Goal: Complete application form: Complete application form

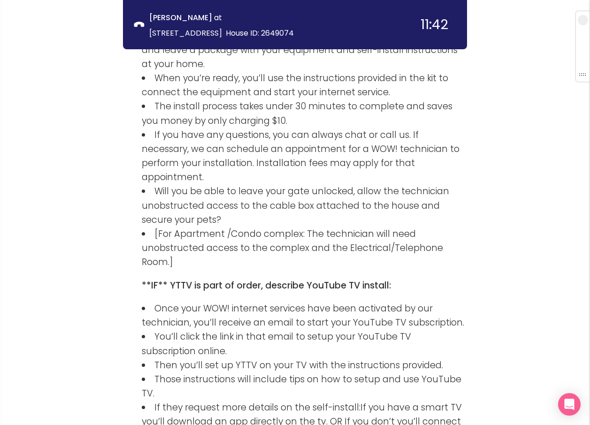
scroll to position [1575, 0]
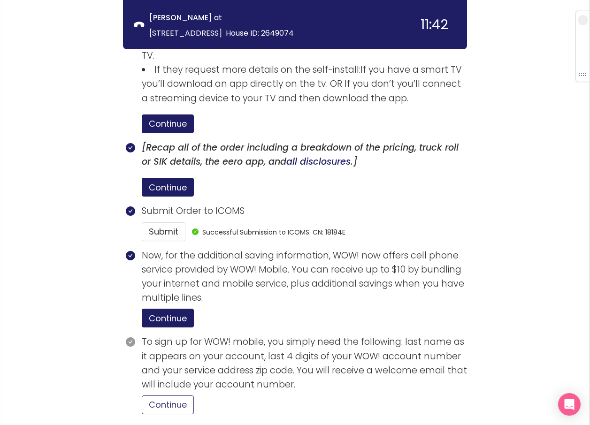
click at [170, 395] on button "Continue" at bounding box center [168, 404] width 52 height 19
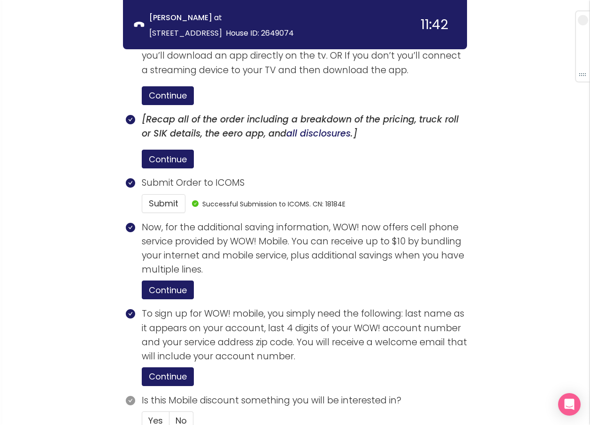
scroll to position [1619, 0]
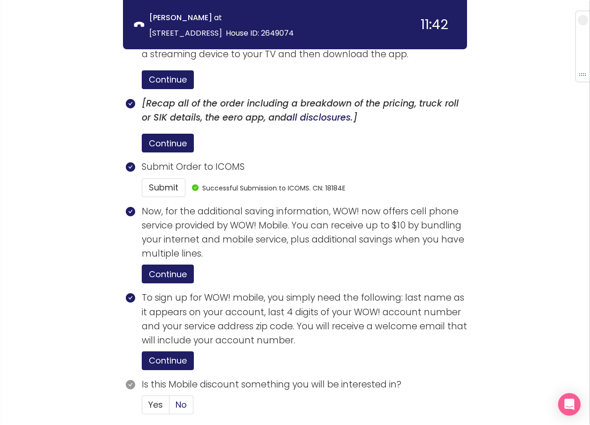
click at [178, 399] on span "No" at bounding box center [180, 405] width 11 height 12
click at [169, 408] on input "No" at bounding box center [169, 408] width 0 height 0
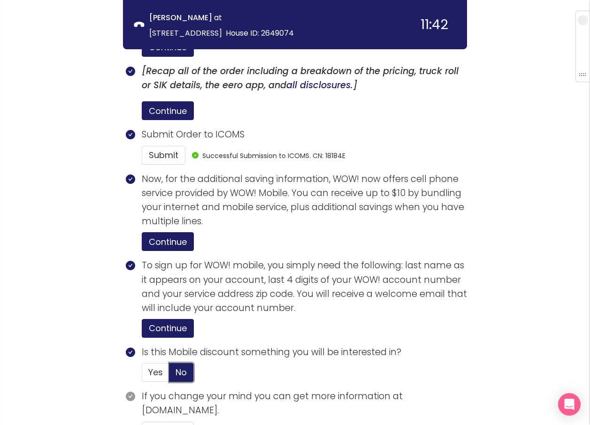
scroll to position [1677, 0]
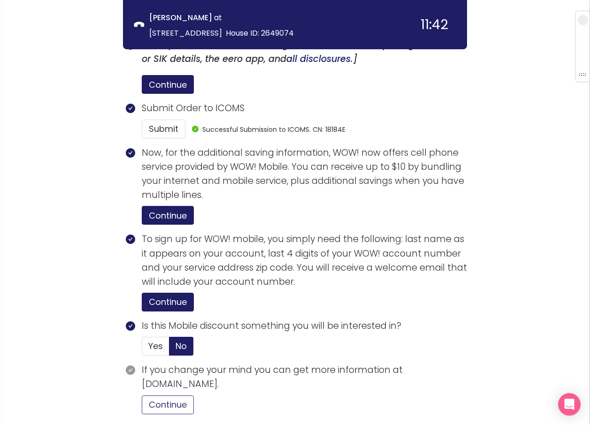
click at [166, 395] on button "Continue" at bounding box center [168, 404] width 52 height 19
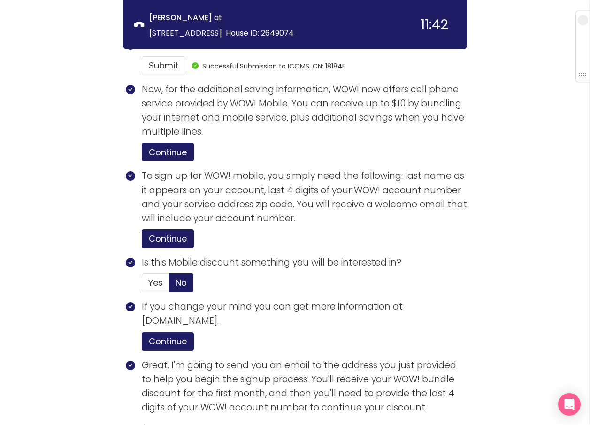
scroll to position [1856, 0]
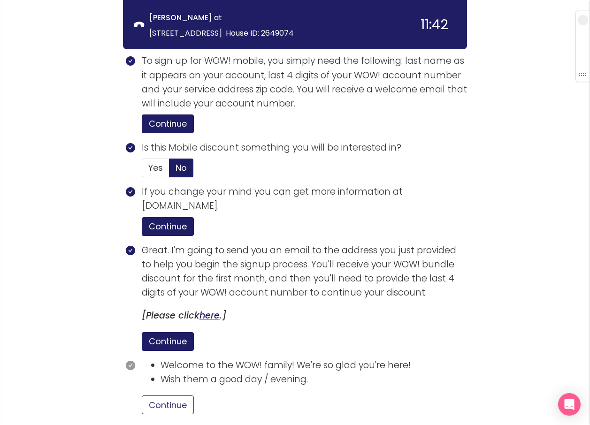
click at [174, 395] on button "Continue" at bounding box center [168, 404] width 52 height 19
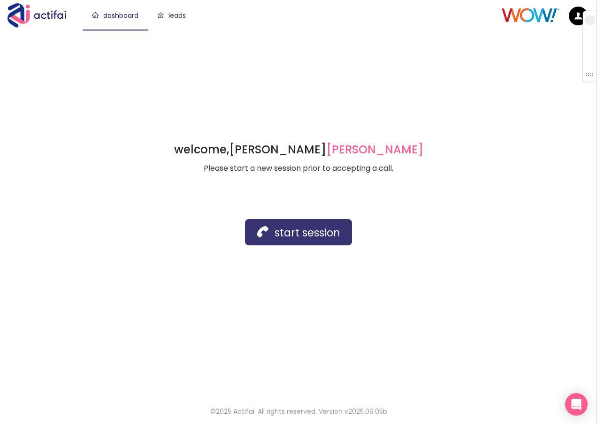
click at [275, 226] on button "start session" at bounding box center [298, 232] width 107 height 26
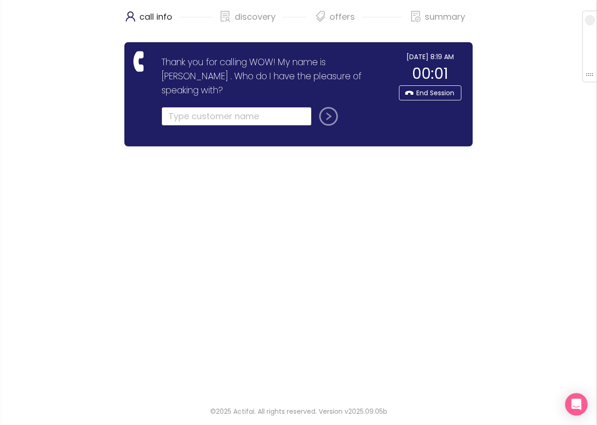
click at [232, 107] on input "text" at bounding box center [236, 116] width 150 height 19
type input "[PERSON_NAME]"
click at [327, 107] on button "submit" at bounding box center [326, 116] width 23 height 19
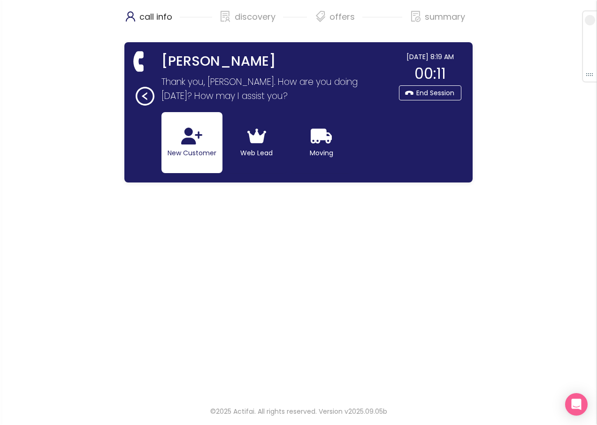
click at [187, 144] on icon "button" at bounding box center [191, 136] width 21 height 17
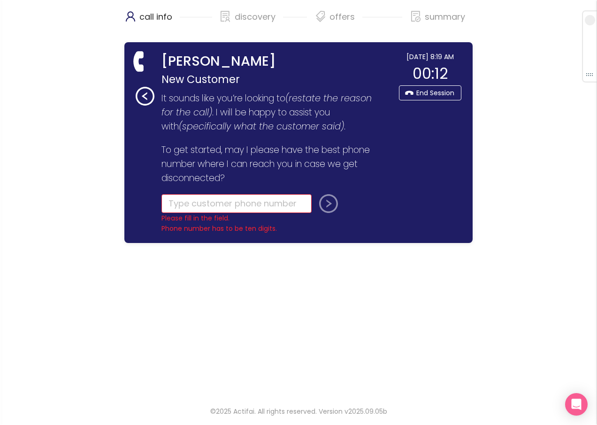
click at [164, 194] on form "It sounds like you’re looking to (restate the reason for the call) . I will be …" at bounding box center [273, 162] width 225 height 143
click at [174, 203] on input "tel" at bounding box center [236, 203] width 150 height 19
type input "[PHONE_NUMBER]"
click at [322, 201] on button "submit" at bounding box center [326, 203] width 23 height 19
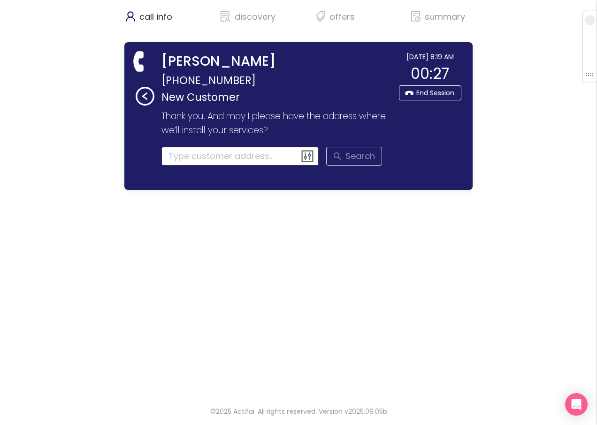
click at [170, 157] on input at bounding box center [240, 156] width 158 height 19
click at [206, 159] on input at bounding box center [240, 156] width 158 height 19
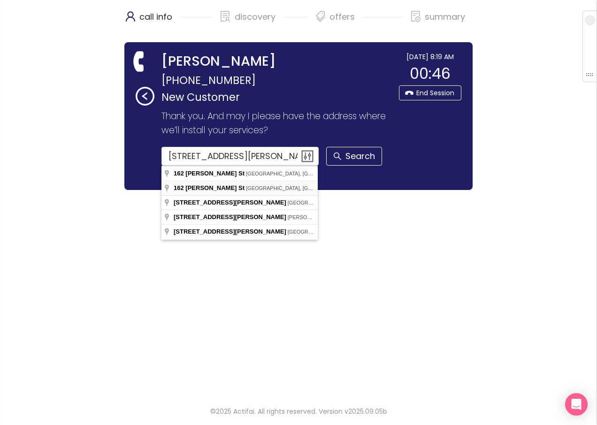
type input "[STREET_ADDRESS][PERSON_NAME]"
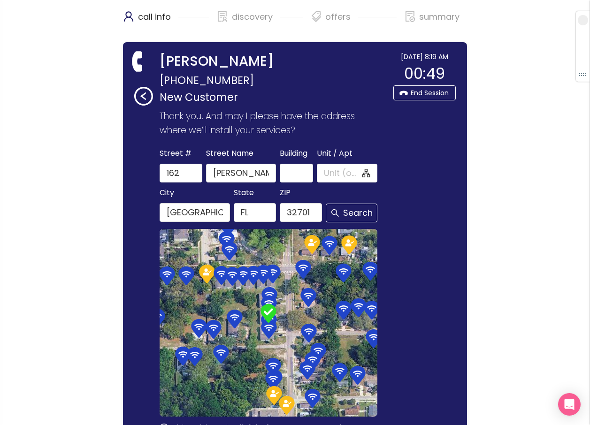
scroll to position [108, 0]
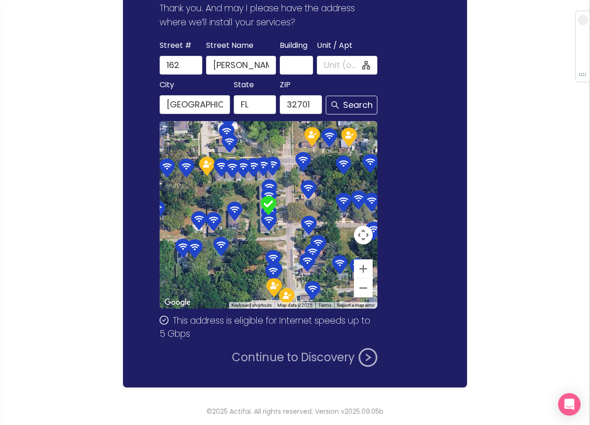
click at [315, 352] on button "Continue to Discovery" at bounding box center [304, 357] width 145 height 19
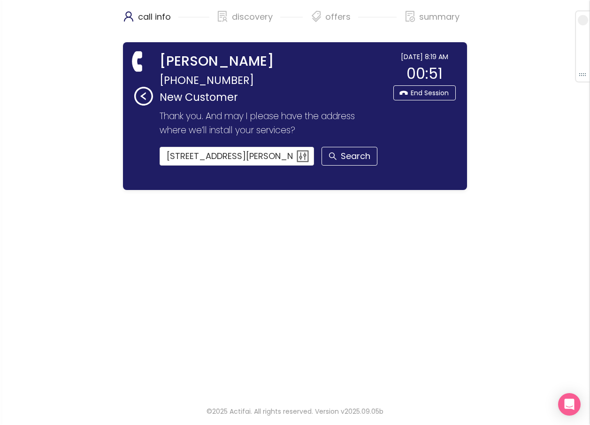
scroll to position [0, 0]
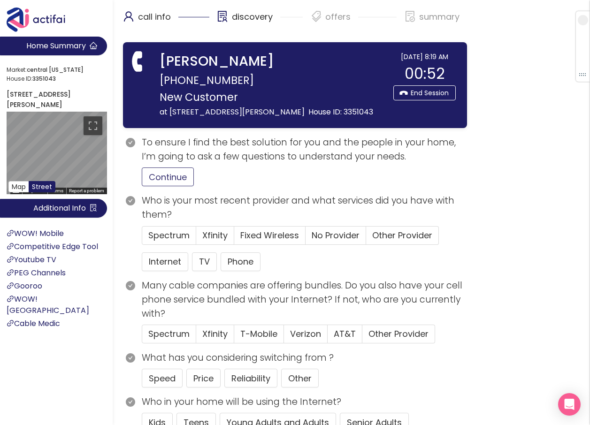
click at [153, 186] on button "Continue" at bounding box center [168, 176] width 52 height 19
click at [160, 241] on span "Spectrum" at bounding box center [168, 235] width 41 height 12
click at [142, 238] on input "Spectrum" at bounding box center [142, 238] width 0 height 0
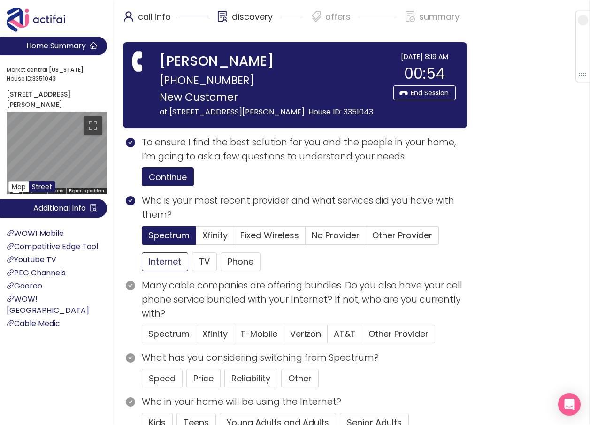
click at [160, 271] on button "Internet" at bounding box center [165, 261] width 46 height 19
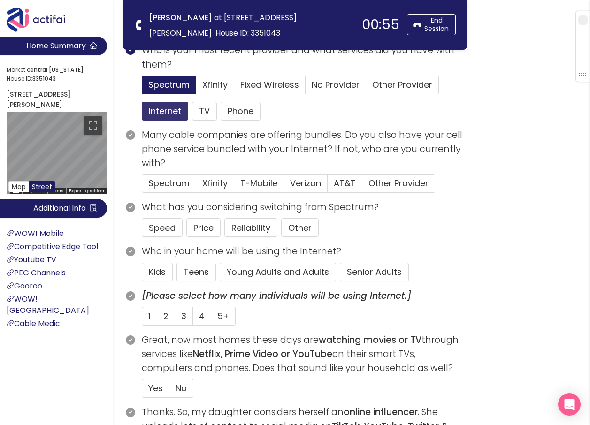
scroll to position [188, 0]
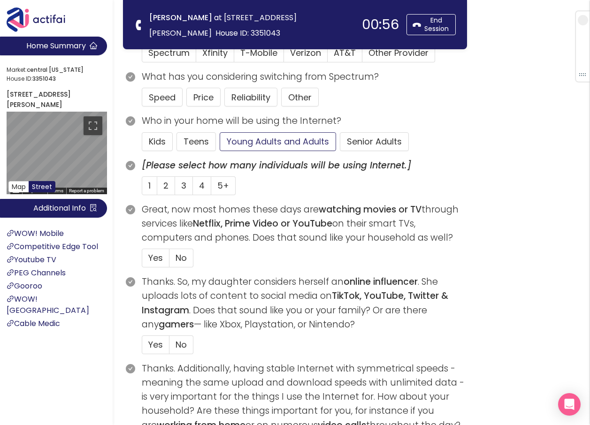
click at [258, 138] on button "Young Adults and Adults" at bounding box center [278, 141] width 116 height 19
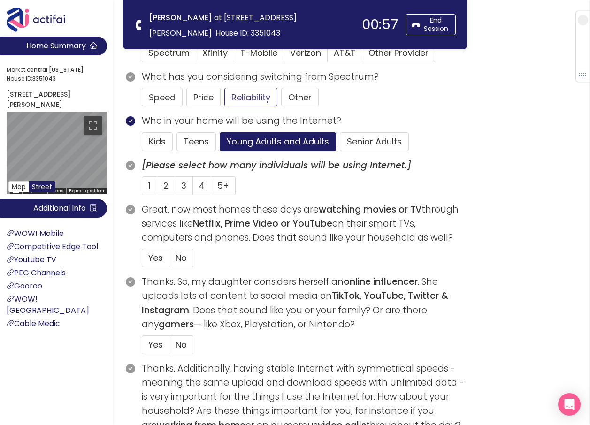
click at [244, 97] on button "Reliability" at bounding box center [250, 97] width 53 height 19
click at [165, 183] on span "2" at bounding box center [165, 186] width 5 height 12
click at [157, 189] on input "2" at bounding box center [157, 189] width 0 height 0
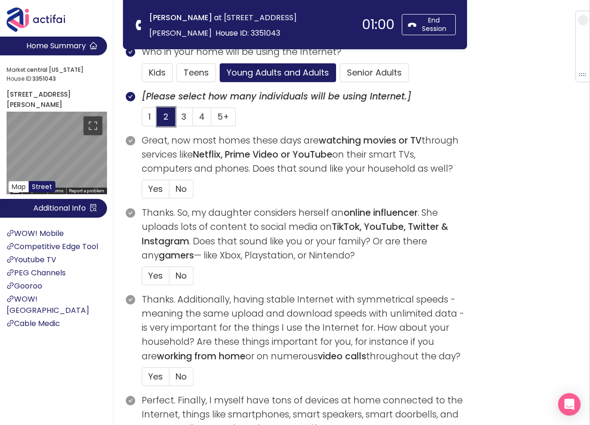
scroll to position [328, 0]
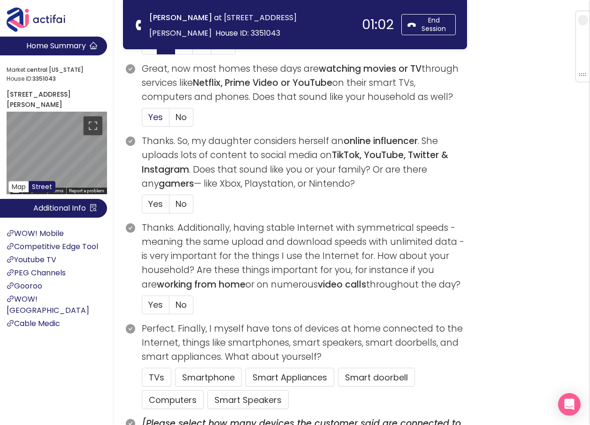
click at [147, 116] on label "Yes" at bounding box center [156, 117] width 28 height 19
click at [142, 120] on input "Yes" at bounding box center [142, 120] width 0 height 0
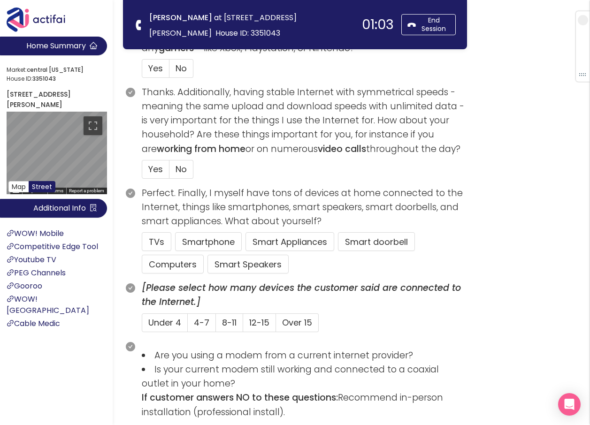
scroll to position [469, 0]
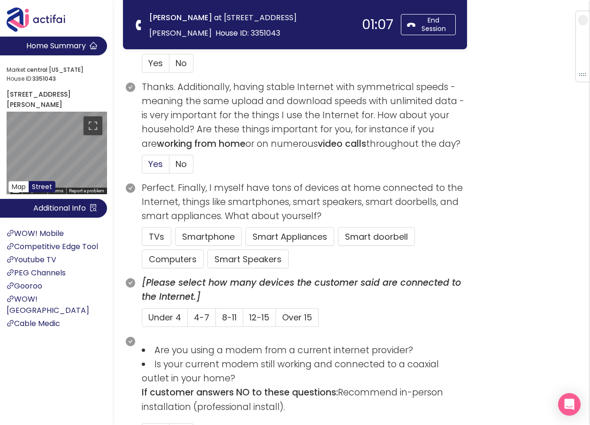
click at [153, 164] on span "Yes" at bounding box center [155, 164] width 15 height 12
click at [142, 167] on input "Yes" at bounding box center [142, 167] width 0 height 0
click at [199, 317] on span "4-7" at bounding box center [201, 317] width 15 height 12
click at [188, 320] on input "4-7" at bounding box center [188, 320] width 0 height 0
click at [157, 231] on button "TVs" at bounding box center [157, 236] width 30 height 19
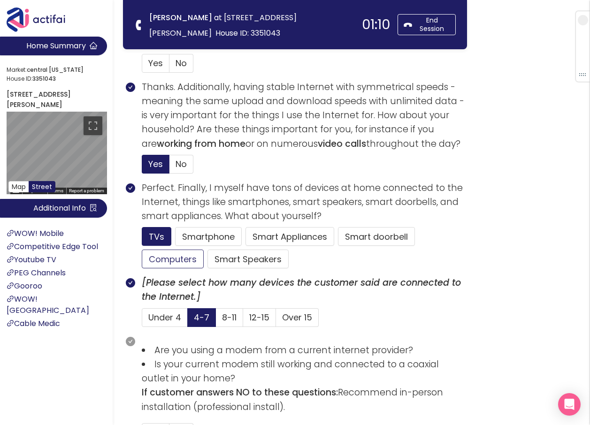
click at [156, 260] on button "Computers" at bounding box center [173, 259] width 62 height 19
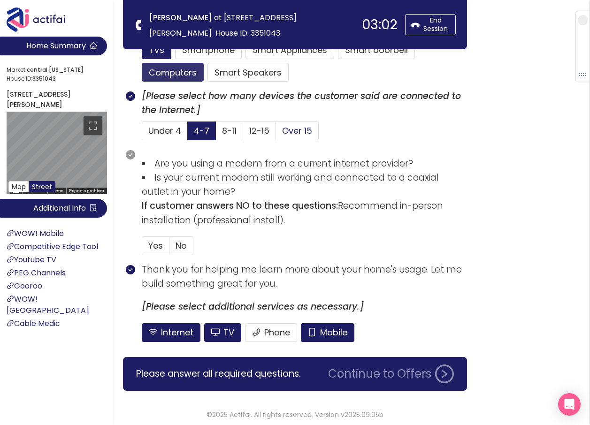
scroll to position [659, 0]
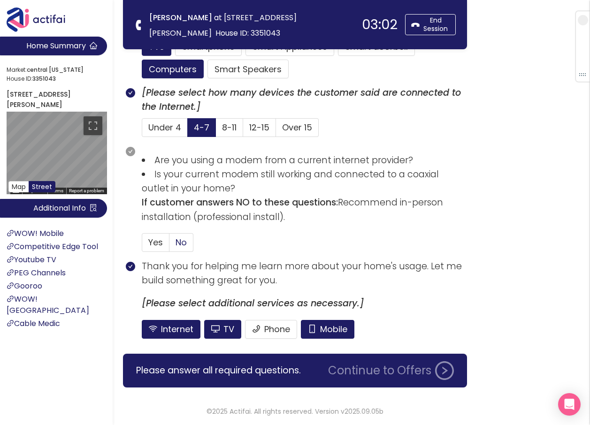
click at [190, 242] on label "No" at bounding box center [181, 242] width 24 height 19
click at [169, 245] on input "No" at bounding box center [169, 245] width 0 height 0
click at [332, 326] on button "Mobile" at bounding box center [327, 329] width 53 height 19
click at [227, 333] on button "TV" at bounding box center [222, 329] width 37 height 19
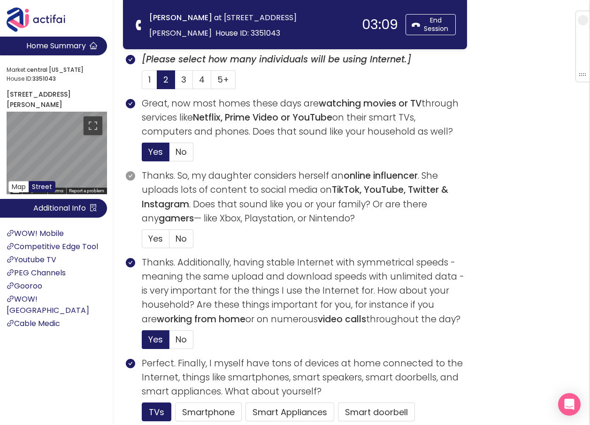
scroll to position [190, 0]
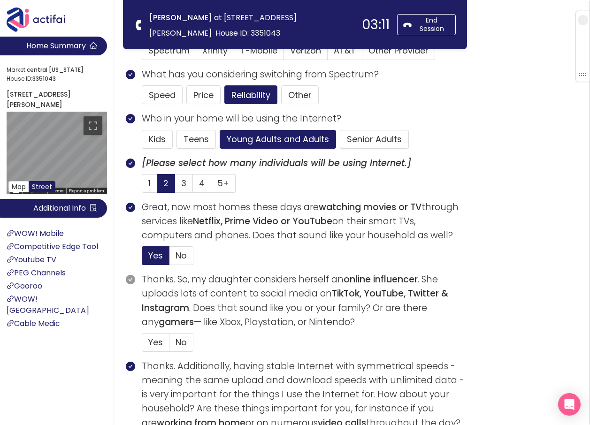
click at [143, 182] on label "1" at bounding box center [149, 183] width 15 height 19
click at [142, 186] on input "1" at bounding box center [142, 186] width 0 height 0
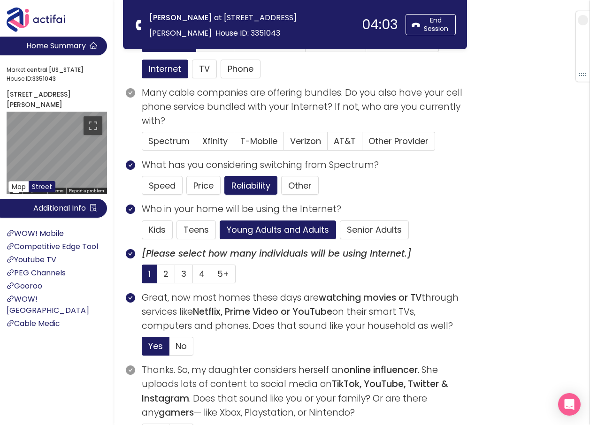
scroll to position [96, 0]
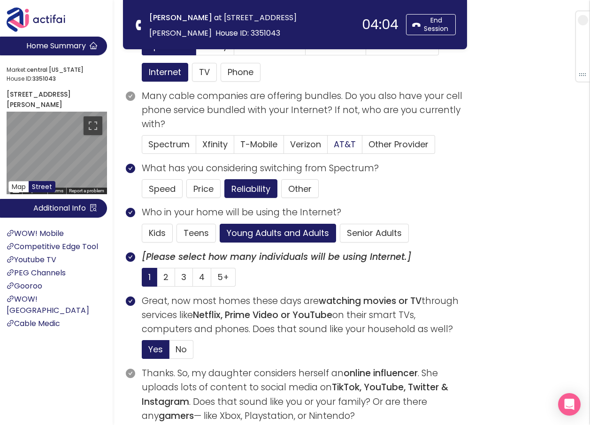
click at [347, 145] on span "AT&T" at bounding box center [345, 144] width 22 height 12
click at [327, 147] on input "AT&T" at bounding box center [327, 147] width 0 height 0
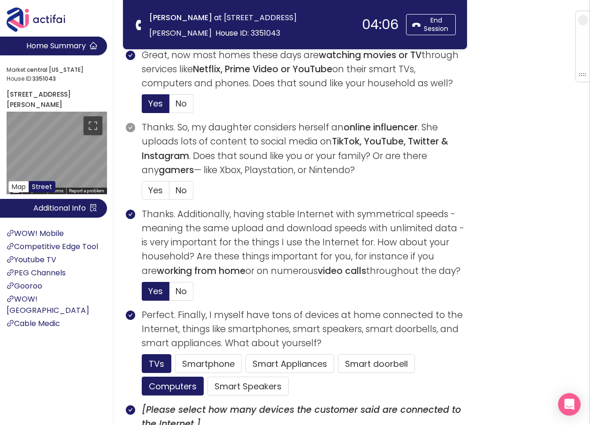
scroll to position [425, 0]
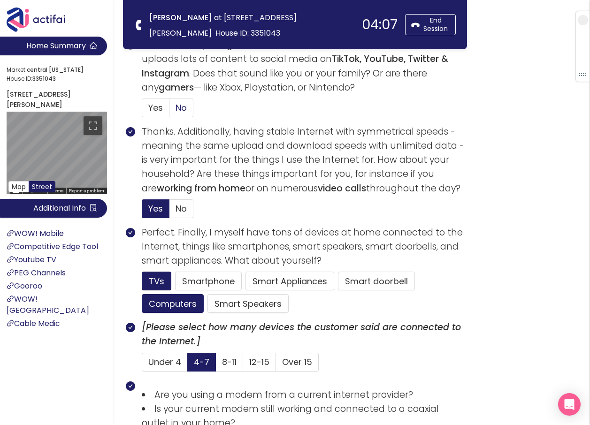
click at [180, 107] on span "No" at bounding box center [180, 108] width 11 height 12
click at [169, 111] on input "No" at bounding box center [169, 111] width 0 height 0
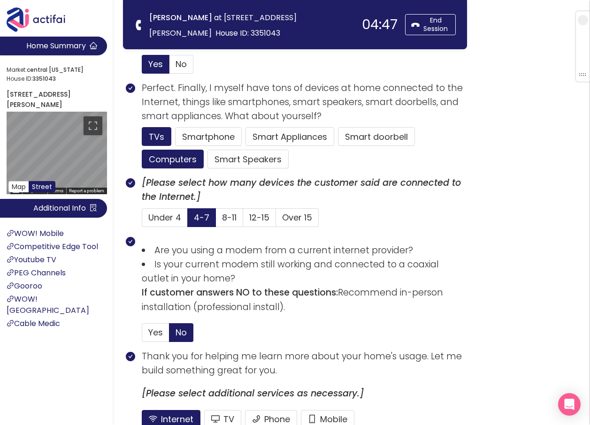
scroll to position [565, 0]
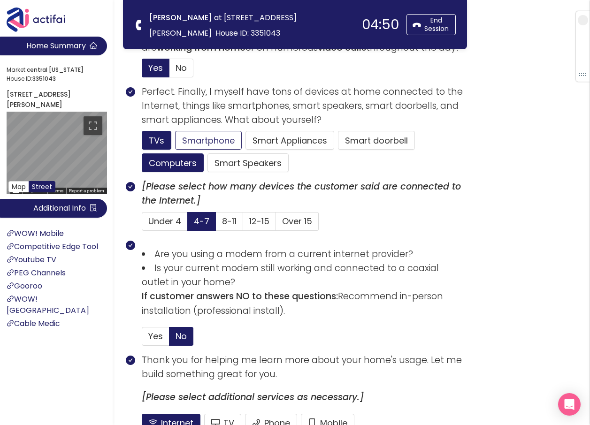
click at [190, 139] on button "Smartphone" at bounding box center [208, 140] width 67 height 19
click at [188, 222] on span at bounding box center [202, 221] width 28 height 18
click at [188, 224] on input "4-7" at bounding box center [188, 224] width 0 height 0
click at [161, 220] on span "Under 4" at bounding box center [164, 221] width 33 height 12
click at [142, 224] on input "Under 4" at bounding box center [142, 224] width 0 height 0
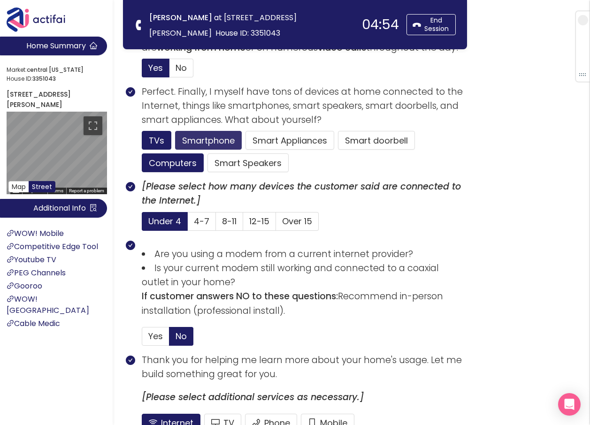
click at [213, 136] on button "Smartphone" at bounding box center [208, 140] width 67 height 19
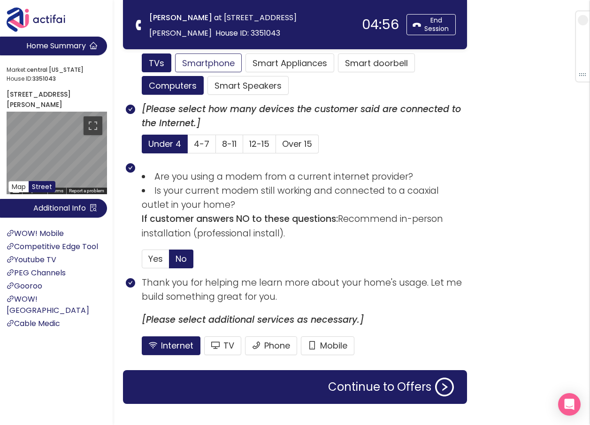
scroll to position [659, 0]
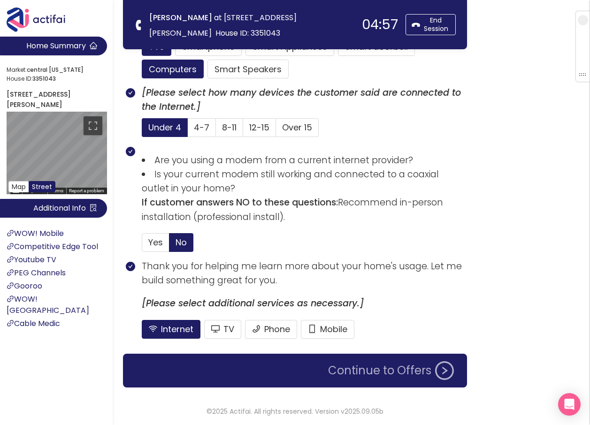
click at [364, 373] on button "Continue to Offers" at bounding box center [390, 370] width 137 height 19
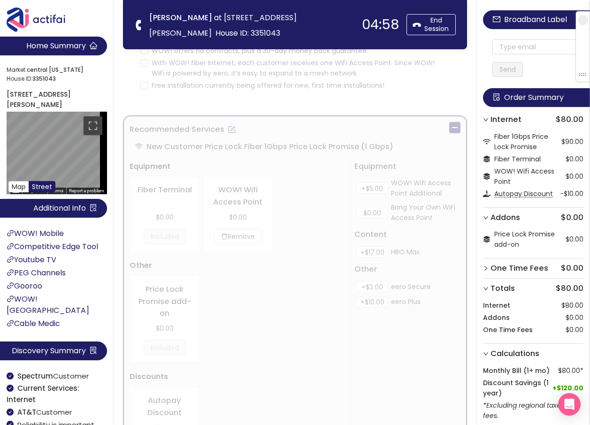
scroll to position [0, 0]
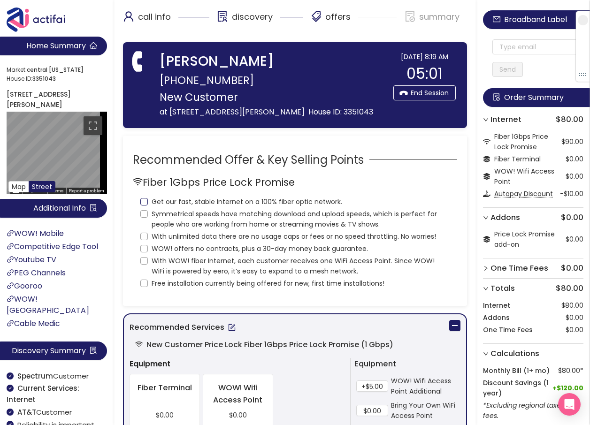
drag, startPoint x: 144, startPoint y: 212, endPoint x: 145, endPoint y: 225, distance: 12.3
click at [144, 205] on input "Get our fast, stable Internet on a 100% fiber optic network." at bounding box center [144, 202] width 8 height 8
checkbox input "true"
click at [143, 218] on input "Symmetrical speeds have matching download and upload speeds, which is perfect f…" at bounding box center [144, 214] width 8 height 8
checkbox input "true"
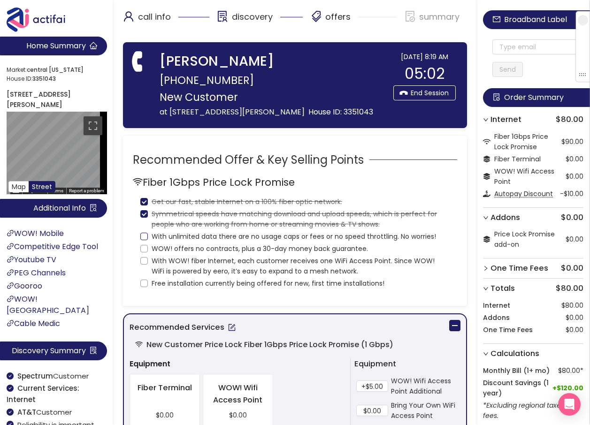
drag, startPoint x: 144, startPoint y: 246, endPoint x: 143, endPoint y: 254, distance: 7.6
click at [144, 240] on input "With unlimited data there are no usage caps or fees or no speed throttling. No …" at bounding box center [144, 237] width 8 height 8
checkbox input "true"
click at [144, 252] on input "WOW! offers no contracts, plus a 30-day money back guarantee." at bounding box center [144, 249] width 8 height 8
checkbox input "true"
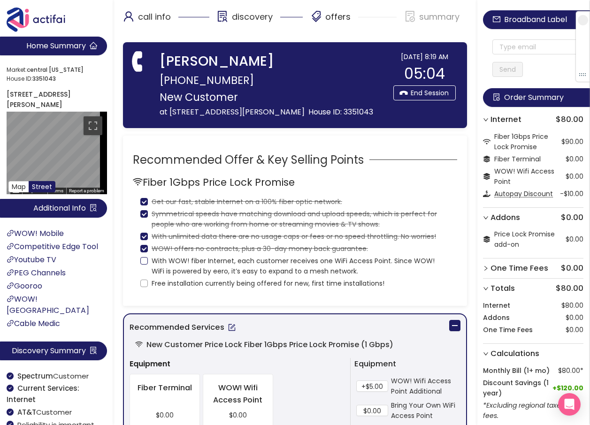
click at [144, 265] on input "With WOW! fiber Internet, each customer receives one WiFi Access Point. Since W…" at bounding box center [144, 261] width 8 height 8
checkbox input "true"
click at [144, 287] on input "Free installation currently being offered for new, first time installations!" at bounding box center [144, 284] width 8 height 8
checkbox input "true"
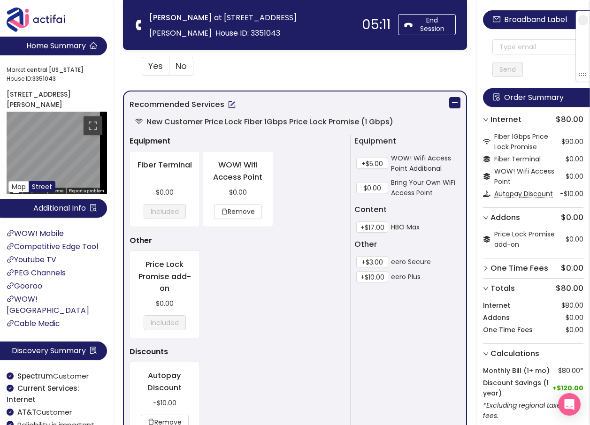
scroll to position [422, 0]
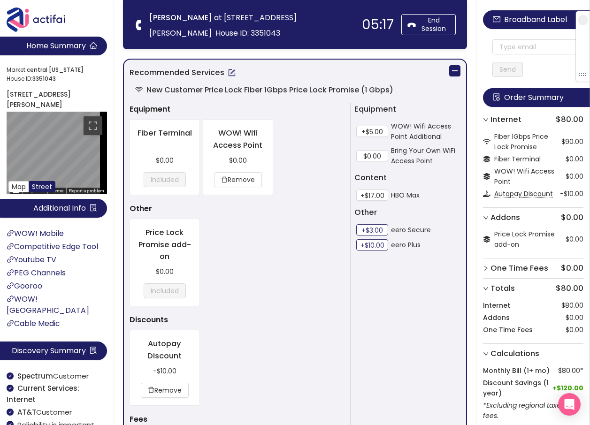
click at [365, 227] on button "+$3.00" at bounding box center [372, 229] width 32 height 11
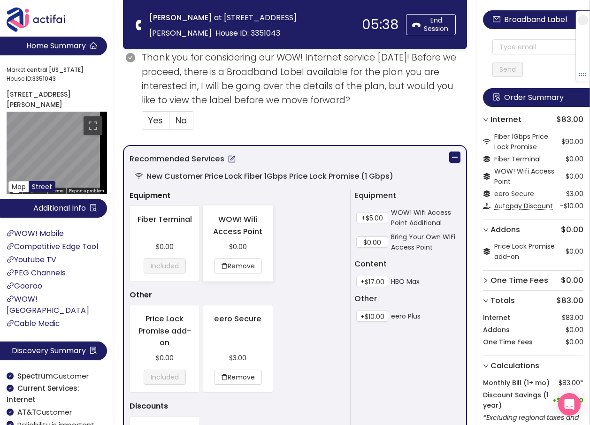
scroll to position [328, 0]
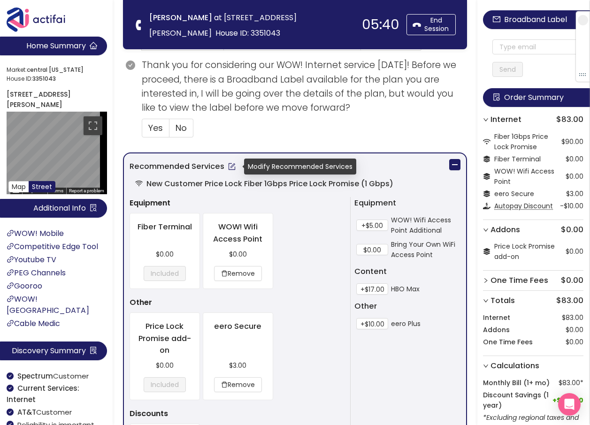
click at [230, 165] on button "button" at bounding box center [231, 166] width 15 height 15
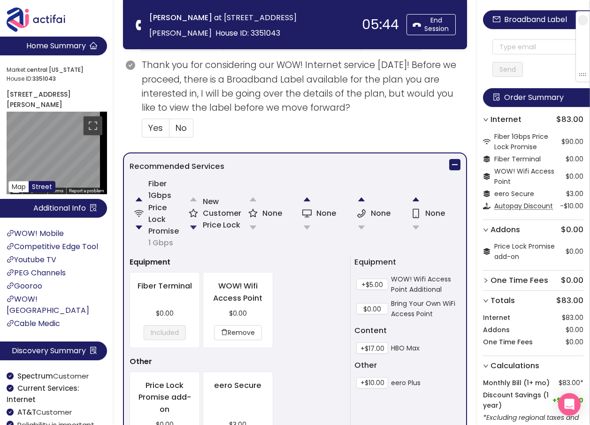
click at [192, 226] on button "button" at bounding box center [193, 227] width 19 height 19
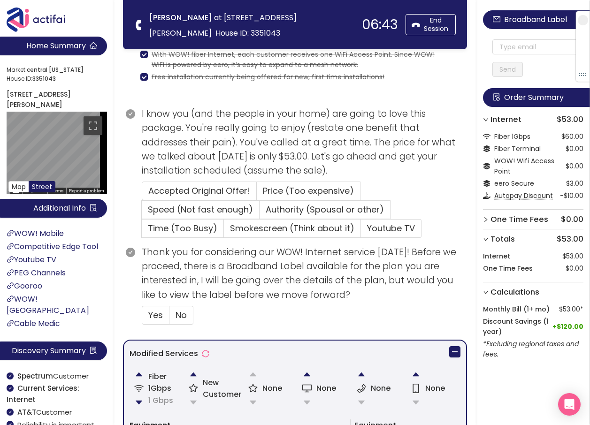
scroll to position [113, 0]
click at [275, 188] on span "Price (Too expensive)" at bounding box center [308, 191] width 91 height 12
click at [257, 194] on input "Price (Too expensive)" at bounding box center [257, 194] width 0 height 0
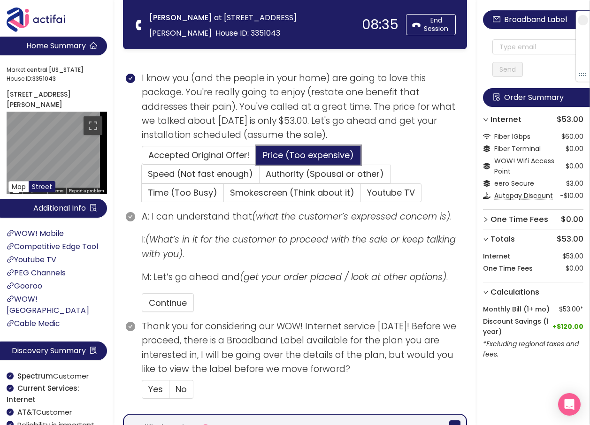
scroll to position [206, 0]
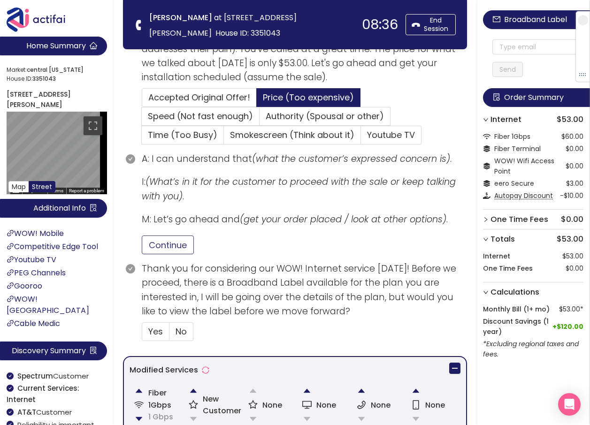
click at [173, 250] on button "Continue" at bounding box center [168, 244] width 52 height 19
click at [157, 329] on span "Yes" at bounding box center [155, 332] width 15 height 12
click at [142, 334] on input "Yes" at bounding box center [142, 334] width 0 height 0
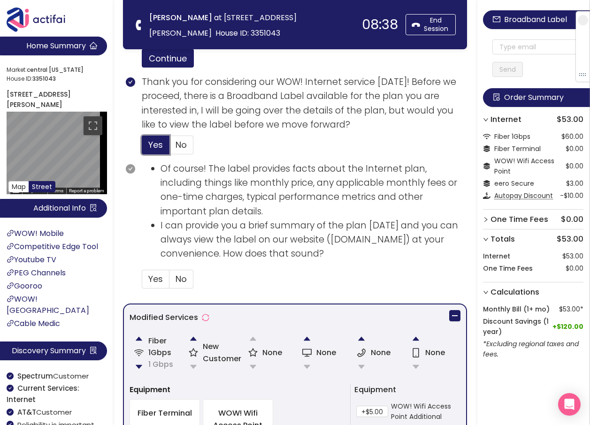
scroll to position [394, 0]
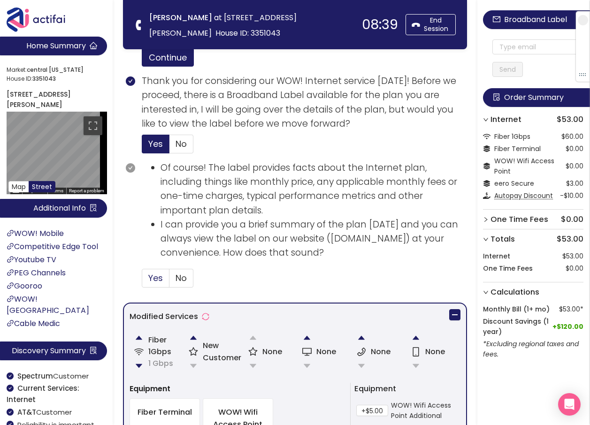
click at [163, 280] on label "Yes" at bounding box center [156, 278] width 28 height 19
click at [142, 281] on input "Yes" at bounding box center [142, 281] width 0 height 0
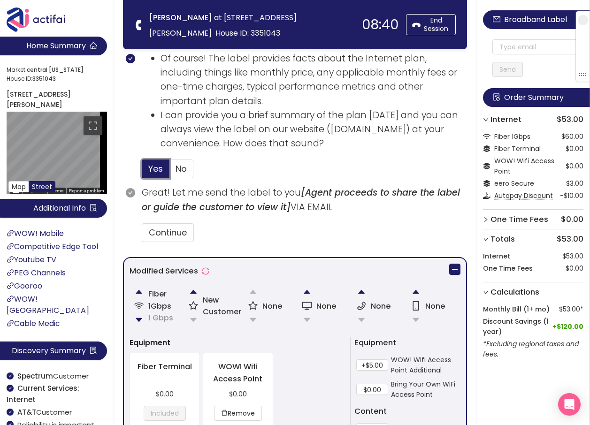
scroll to position [582, 0]
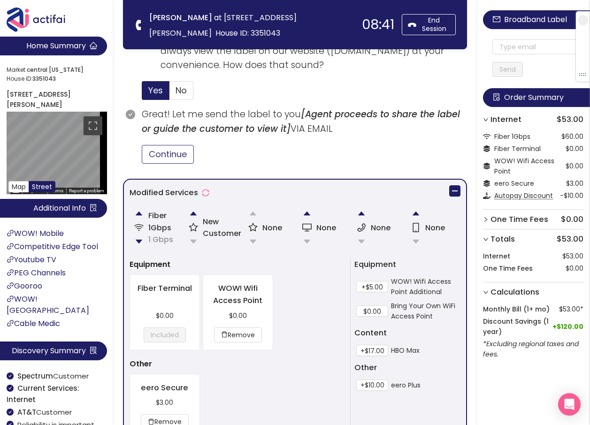
click at [167, 156] on button "Continue" at bounding box center [168, 154] width 52 height 19
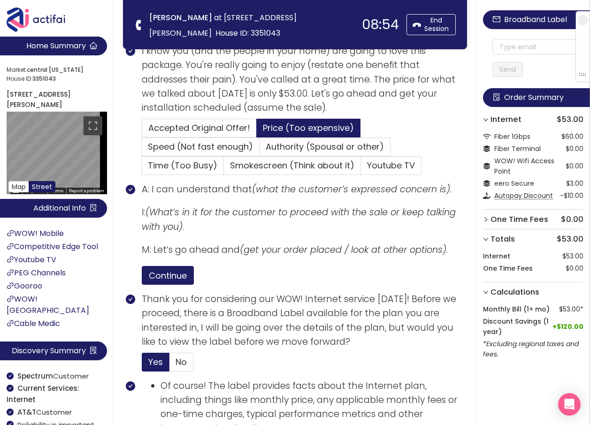
scroll to position [58, 0]
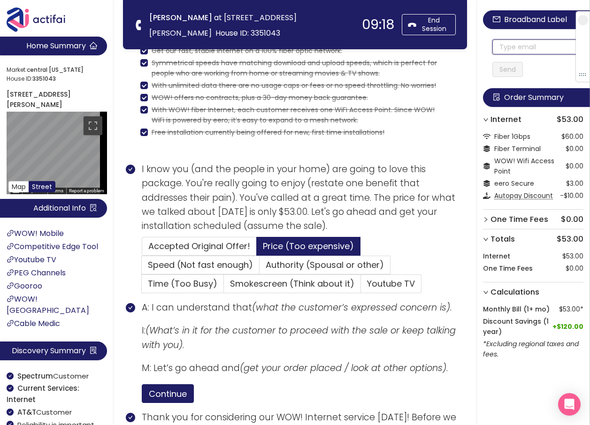
click at [507, 45] on input "text" at bounding box center [537, 46] width 91 height 15
drag, startPoint x: 539, startPoint y: 47, endPoint x: 455, endPoint y: 43, distance: 84.6
click at [498, 43] on input "[EMAIL_ADDRESS][DOMAIN_NAME]" at bounding box center [537, 46] width 91 height 15
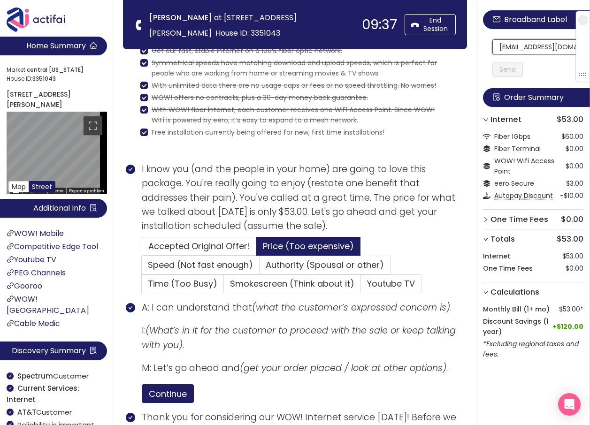
scroll to position [0, 2]
drag, startPoint x: 498, startPoint y: 43, endPoint x: 590, endPoint y: 42, distance: 92.4
click at [589, 42] on html "Home Summary Market: [GEOGRAPHIC_DATA][US_STATE] ID: 3351043 [STREET_ADDRESS][P…" at bounding box center [295, 154] width 590 height 425
type input "[EMAIL_ADDRESS][DOMAIN_NAME]"
click at [503, 67] on button "Send" at bounding box center [507, 69] width 30 height 15
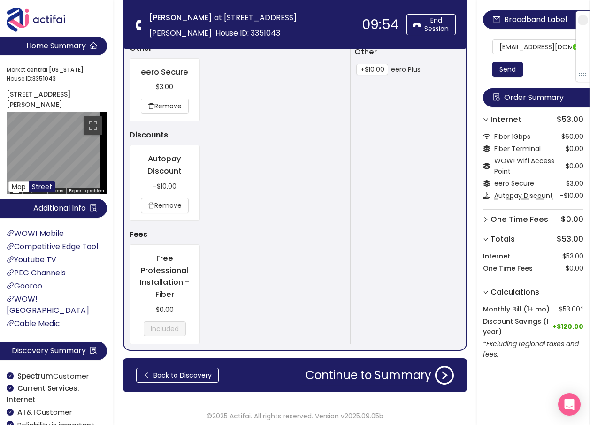
scroll to position [902, 0]
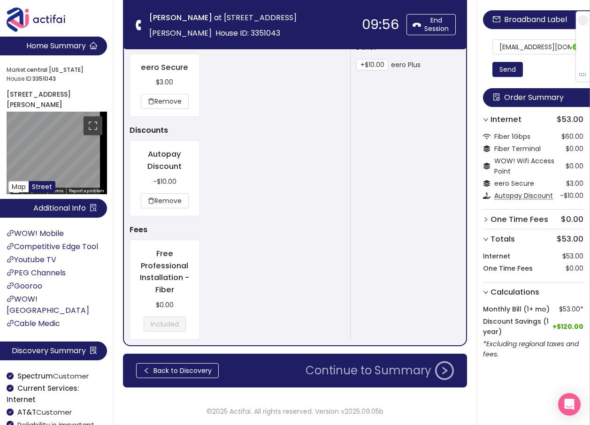
click at [381, 376] on button "Continue to Summary" at bounding box center [379, 370] width 159 height 19
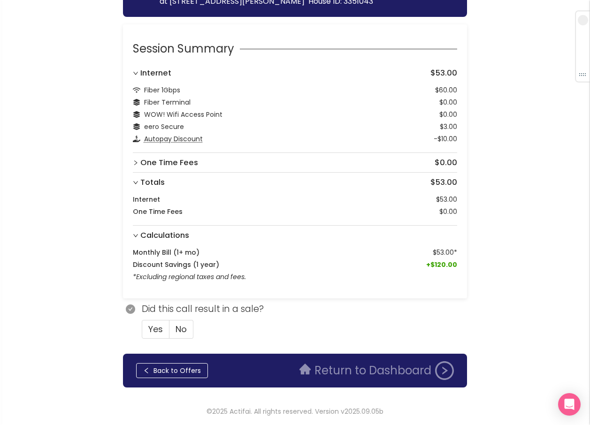
scroll to position [142, 0]
click at [158, 329] on span "Yes" at bounding box center [155, 329] width 15 height 12
click at [142, 332] on input "Yes" at bounding box center [142, 332] width 0 height 0
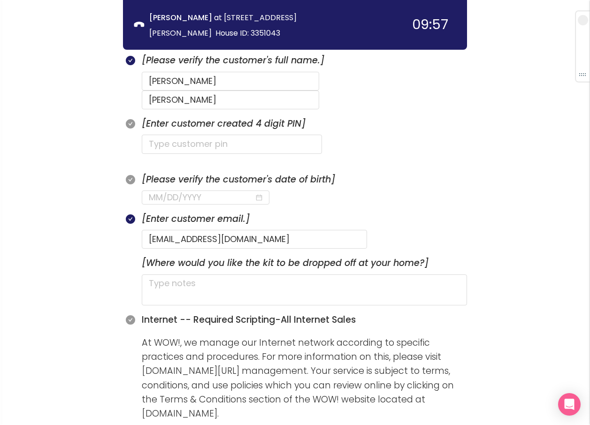
scroll to position [377, 0]
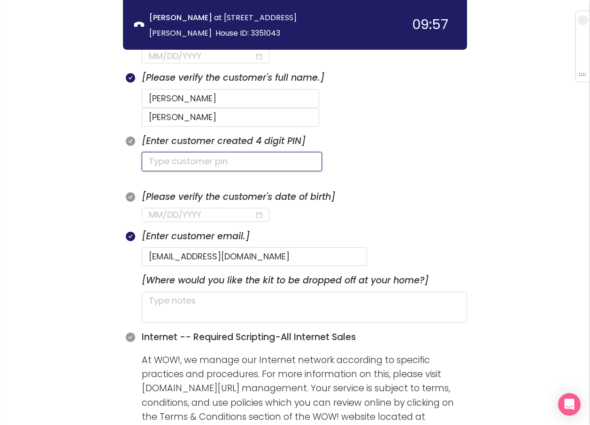
click at [179, 152] on input "text" at bounding box center [232, 161] width 180 height 19
type input "9481"
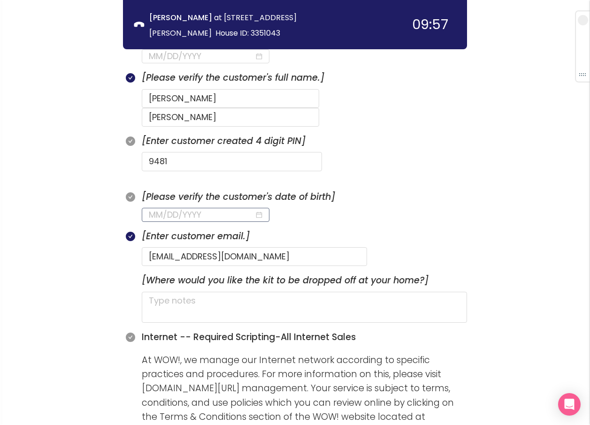
click at [160, 208] on input at bounding box center [202, 214] width 106 height 13
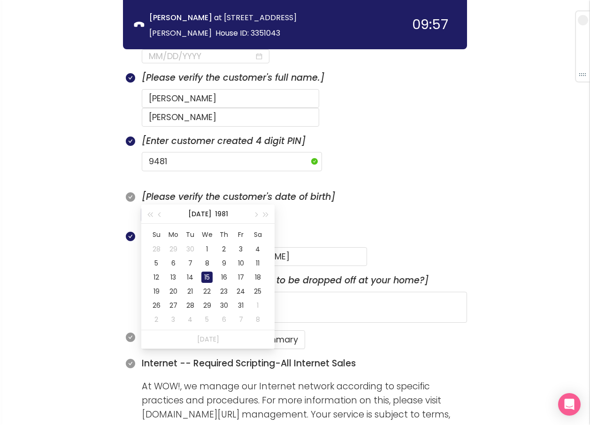
click at [206, 280] on div "15" at bounding box center [206, 277] width 11 height 11
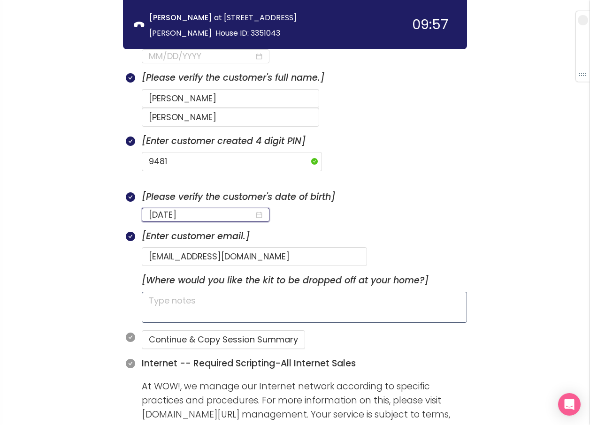
type input "[DATE]"
click at [177, 292] on textarea at bounding box center [304, 307] width 325 height 31
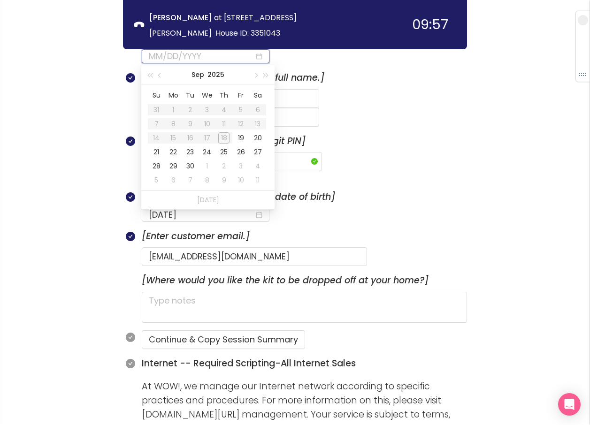
click at [212, 57] on input at bounding box center [202, 56] width 106 height 13
type input "[DATE]"
click at [261, 138] on div "20" at bounding box center [257, 137] width 11 height 11
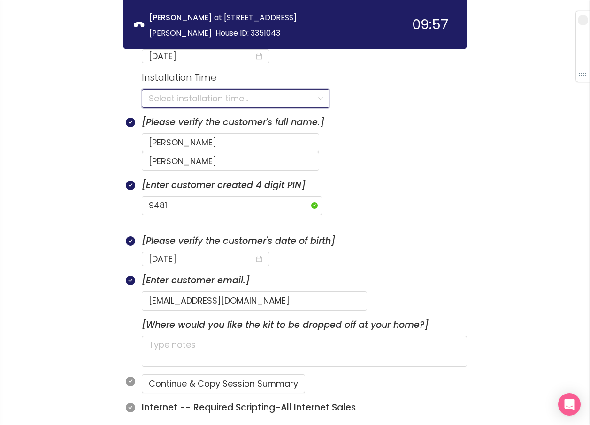
click at [162, 98] on input "search" at bounding box center [232, 99] width 167 height 18
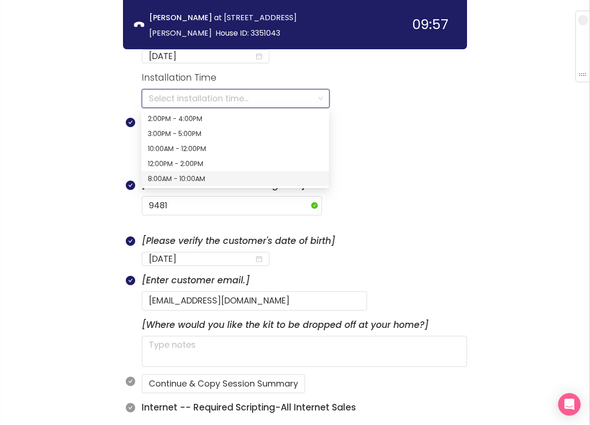
click at [177, 177] on div "8:00AM - 10:00AM" at bounding box center [235, 179] width 174 height 10
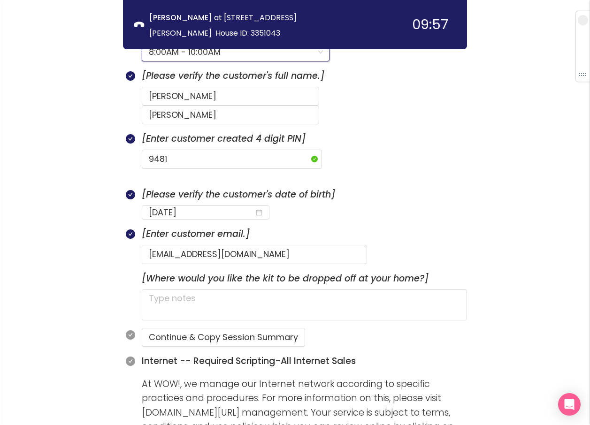
scroll to position [424, 0]
click at [212, 327] on button "Continue & Copy Session Summary" at bounding box center [223, 336] width 163 height 19
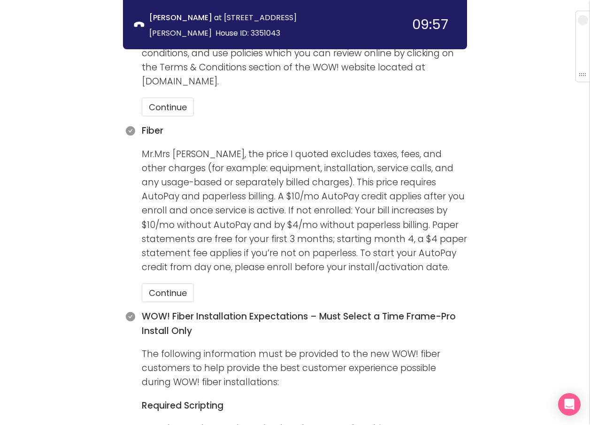
scroll to position [799, 0]
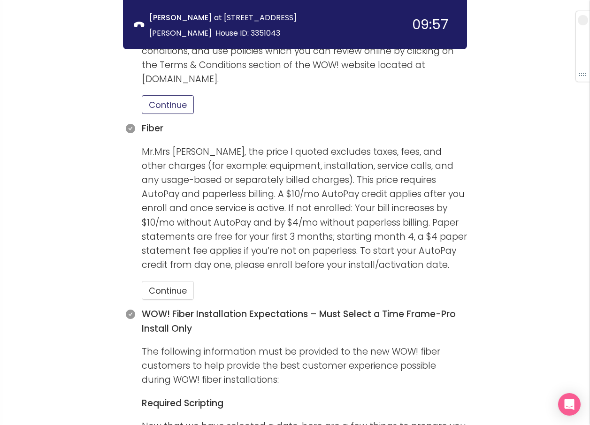
click at [182, 95] on button "Continue" at bounding box center [168, 104] width 52 height 19
click at [159, 281] on button "Continue" at bounding box center [168, 290] width 52 height 19
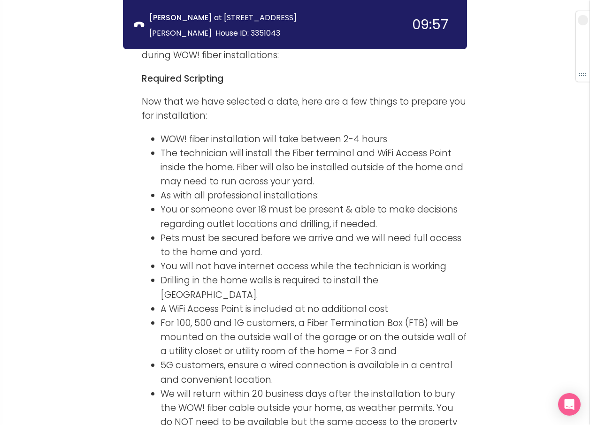
scroll to position [1223, 0]
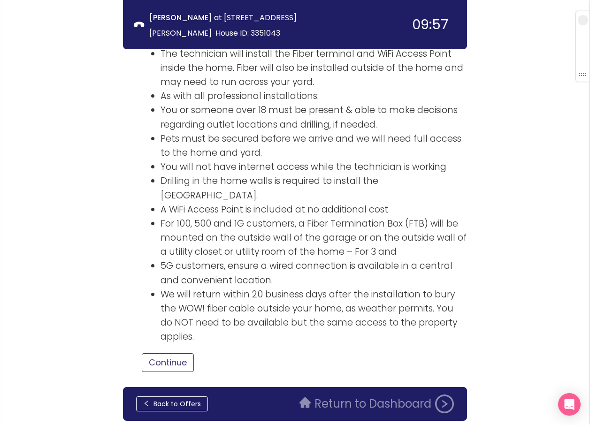
click at [168, 353] on button "Continue" at bounding box center [168, 362] width 52 height 19
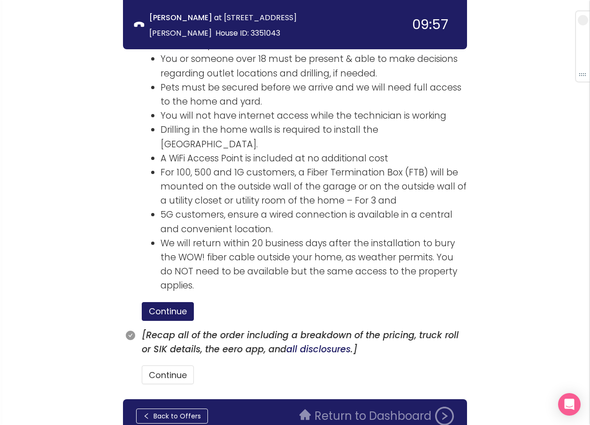
scroll to position [1287, 0]
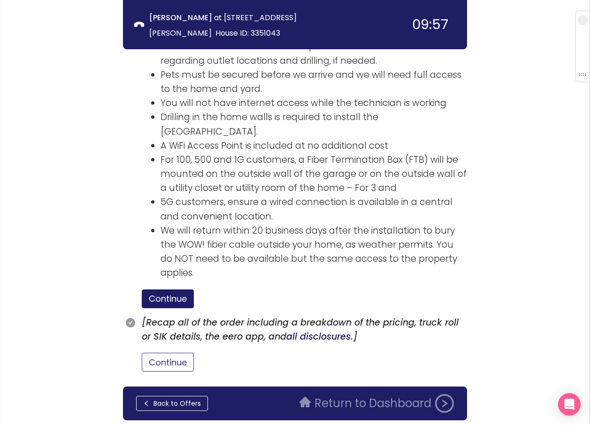
click at [161, 353] on button "Continue" at bounding box center [168, 362] width 52 height 19
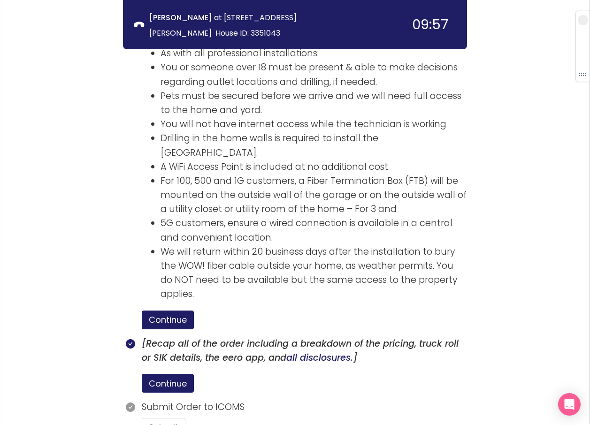
scroll to position [1331, 0]
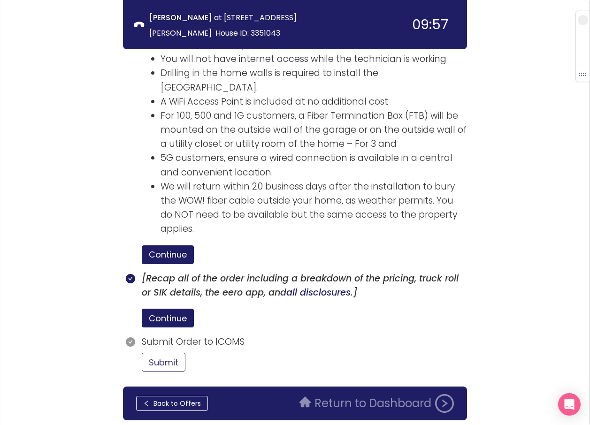
click at [166, 353] on button "Submit" at bounding box center [164, 362] width 44 height 19
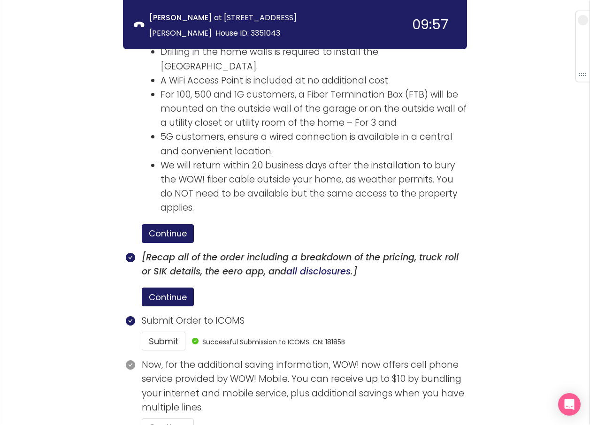
scroll to position [1418, 0]
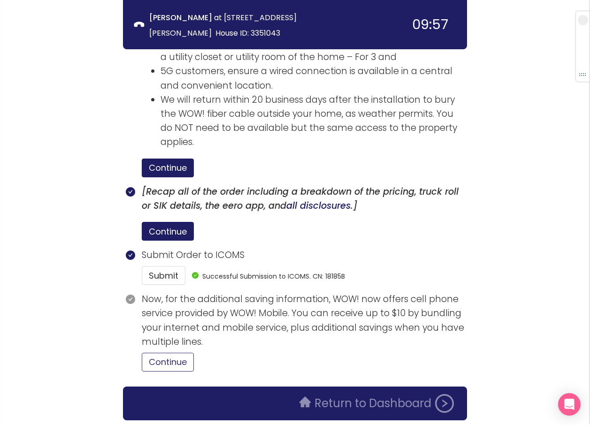
click at [179, 353] on button "Continue" at bounding box center [168, 362] width 52 height 19
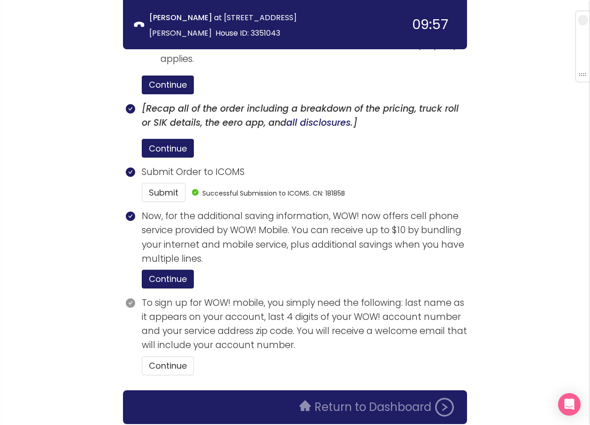
scroll to position [1504, 0]
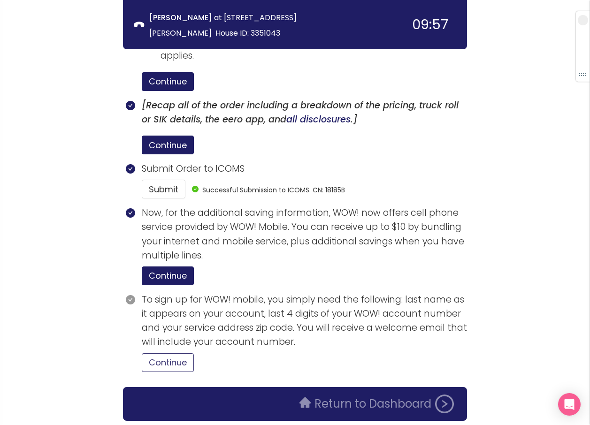
click at [180, 353] on button "Continue" at bounding box center [168, 362] width 52 height 19
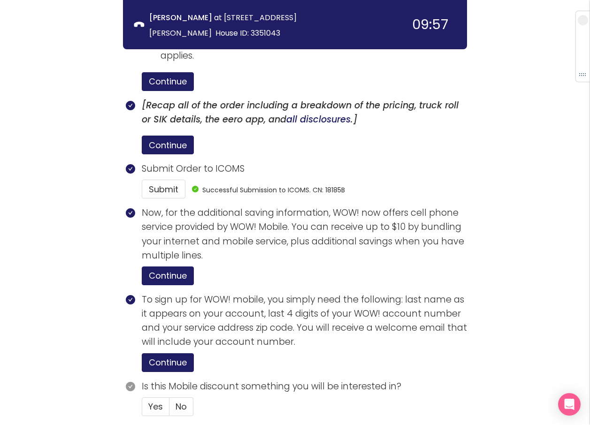
scroll to position [1548, 0]
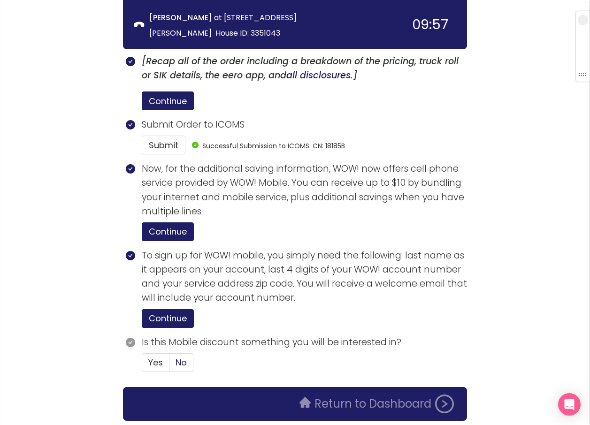
click at [182, 356] on span "No" at bounding box center [180, 362] width 11 height 12
click at [169, 365] on input "No" at bounding box center [169, 365] width 0 height 0
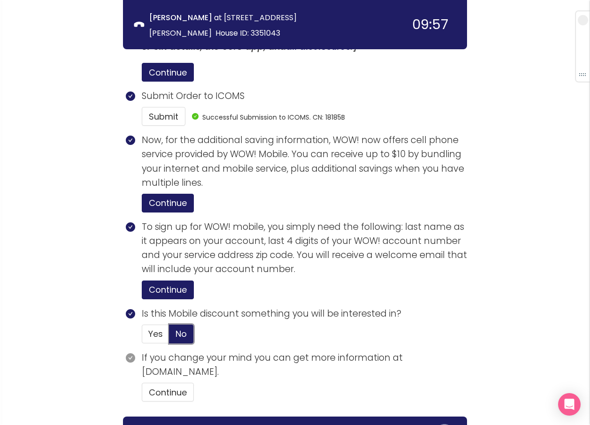
scroll to position [1607, 0]
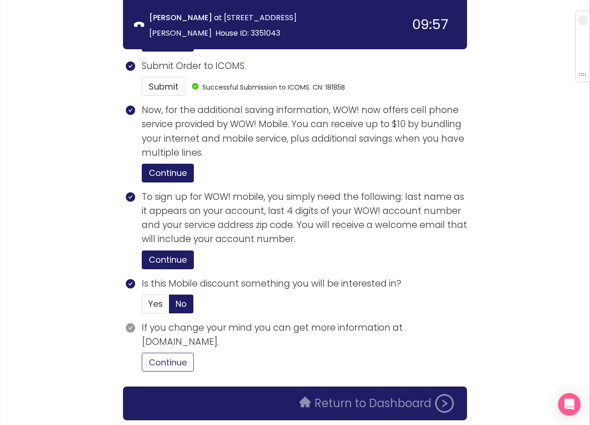
click at [181, 353] on button "Continue" at bounding box center [168, 362] width 52 height 19
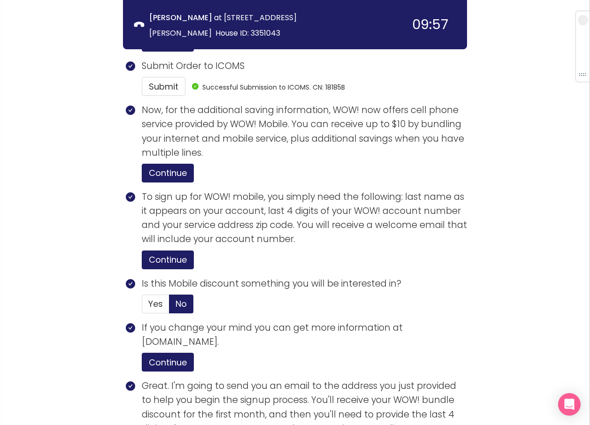
scroll to position [1785, 0]
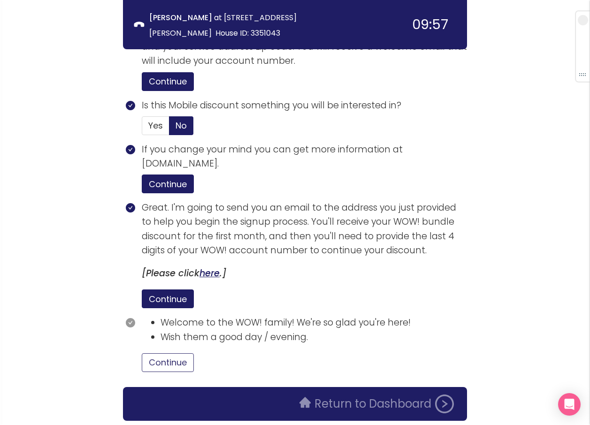
click at [180, 353] on button "Continue" at bounding box center [168, 362] width 52 height 19
click at [369, 394] on button "Return to Dashboard" at bounding box center [377, 403] width 166 height 19
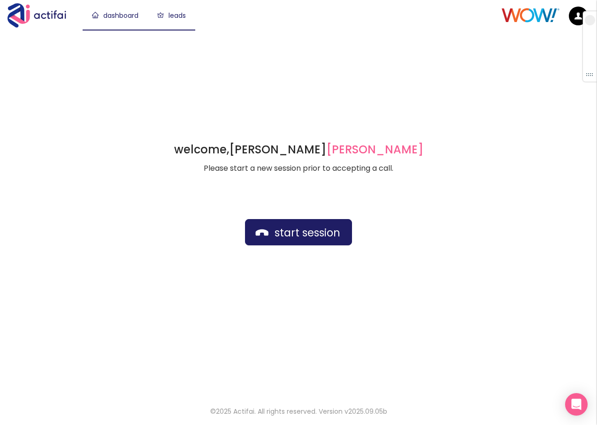
click at [173, 13] on link "leads" at bounding box center [171, 15] width 29 height 9
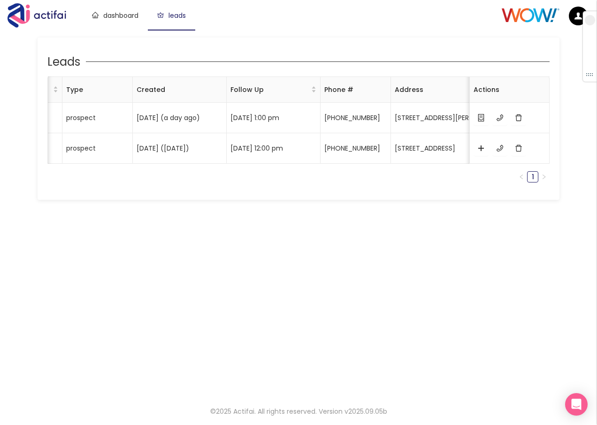
scroll to position [0, 82]
click at [129, 14] on link "dashboard" at bounding box center [115, 15] width 46 height 9
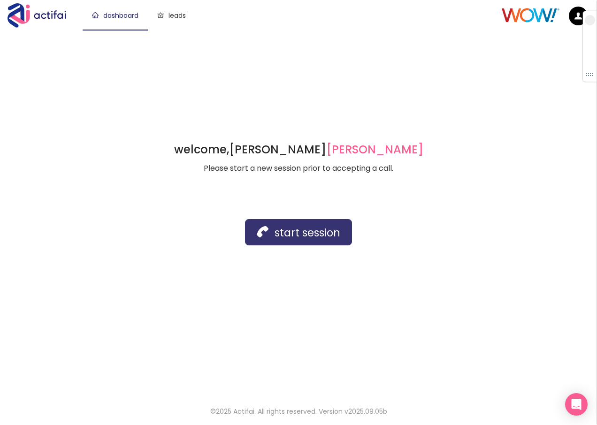
click at [262, 231] on button "start session" at bounding box center [298, 232] width 107 height 26
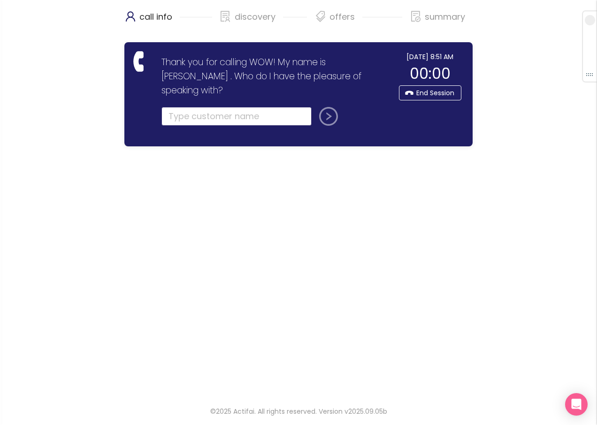
click at [182, 107] on input "text" at bounding box center [236, 116] width 150 height 19
type input "[PERSON_NAME]"
click at [330, 107] on button "submit" at bounding box center [326, 116] width 23 height 19
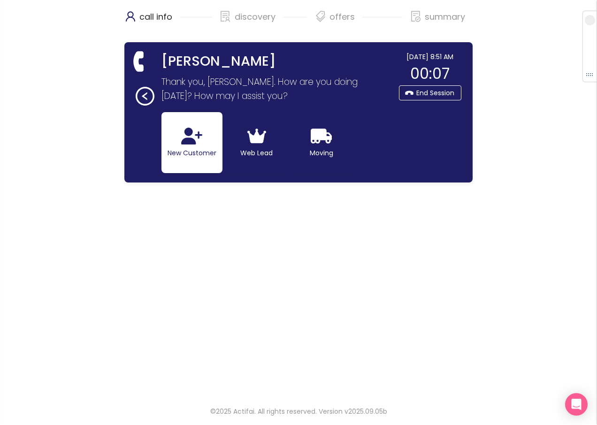
click at [186, 145] on button "New Customer" at bounding box center [191, 142] width 61 height 61
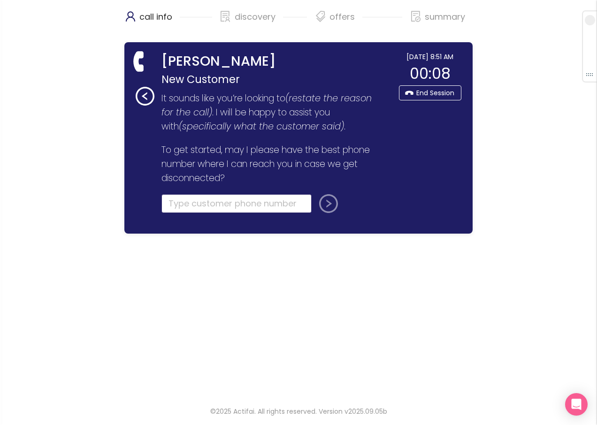
click at [188, 202] on input "tel" at bounding box center [236, 203] width 150 height 19
type input "[PHONE_NUMBER]"
click at [324, 201] on button "submit" at bounding box center [326, 203] width 23 height 19
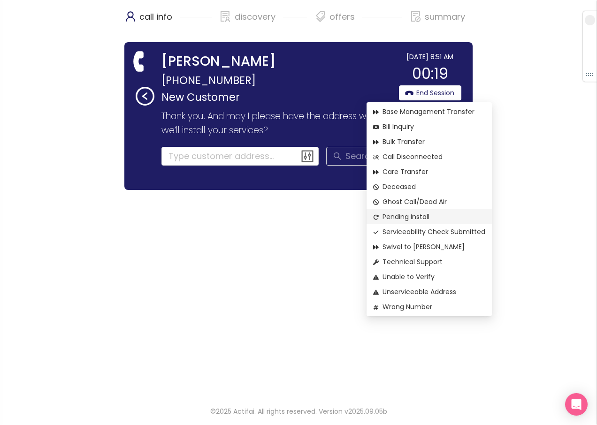
click at [399, 212] on span "Pending Install" at bounding box center [429, 217] width 112 height 10
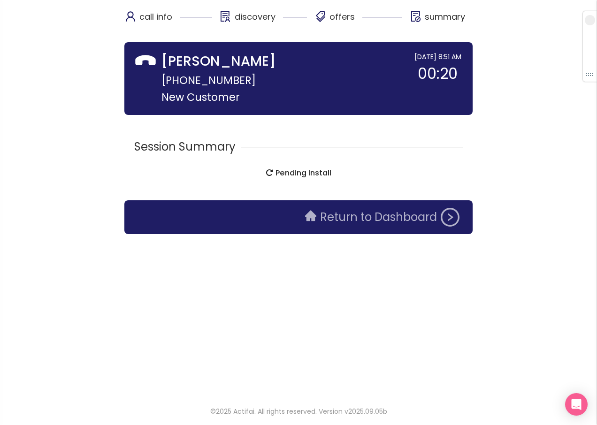
click at [341, 219] on button "Return to Dashboard" at bounding box center [382, 217] width 166 height 19
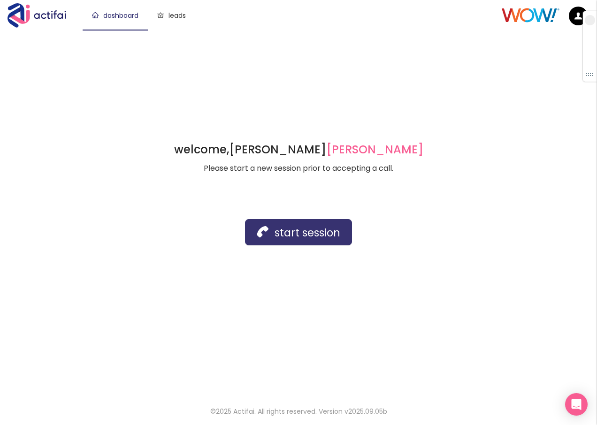
click at [307, 239] on button "start session" at bounding box center [298, 232] width 107 height 26
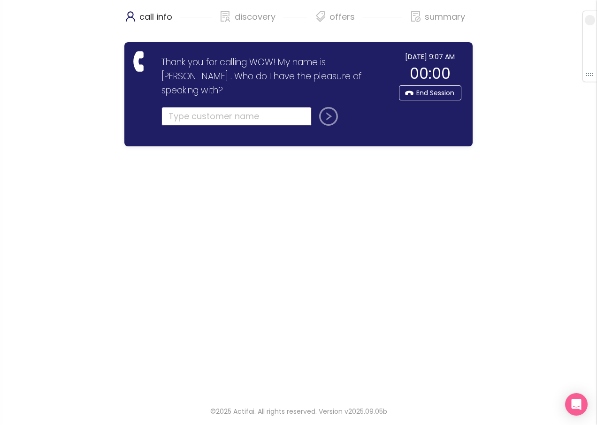
click at [185, 107] on input "text" at bounding box center [236, 116] width 150 height 19
click at [199, 107] on input "text" at bounding box center [236, 116] width 150 height 19
type input "[PERSON_NAME]"
click at [315, 107] on button "submit" at bounding box center [326, 116] width 23 height 19
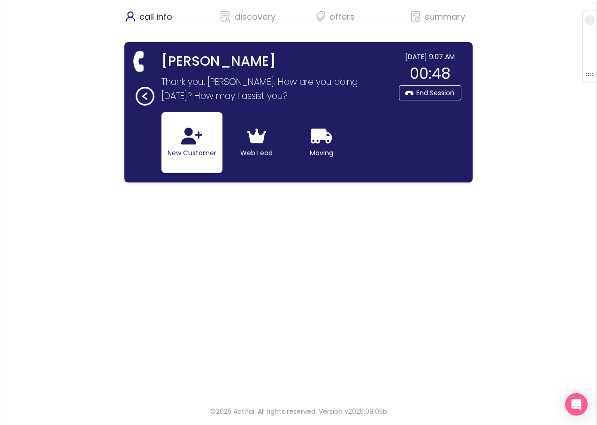
click at [179, 143] on button "New Customer" at bounding box center [191, 142] width 61 height 61
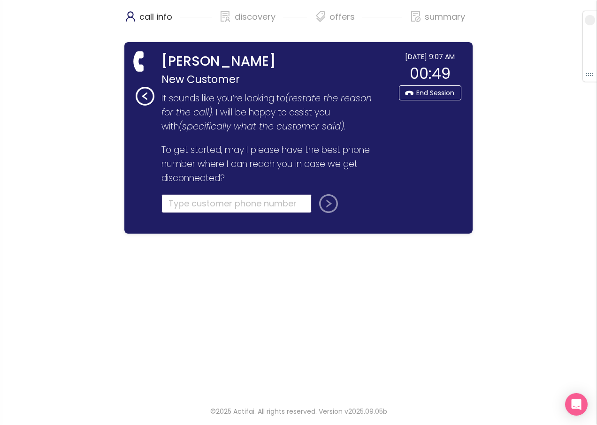
click at [187, 203] on input "tel" at bounding box center [236, 203] width 150 height 19
type input "[PHONE_NUMBER]"
click at [322, 202] on button "submit" at bounding box center [326, 203] width 23 height 19
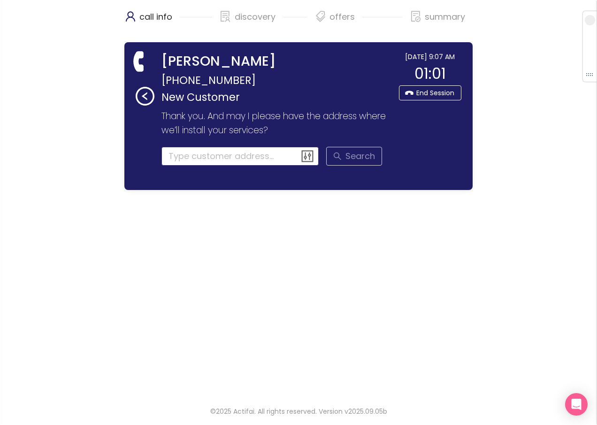
click at [196, 160] on input at bounding box center [240, 156] width 158 height 19
click at [179, 154] on input at bounding box center [240, 156] width 158 height 19
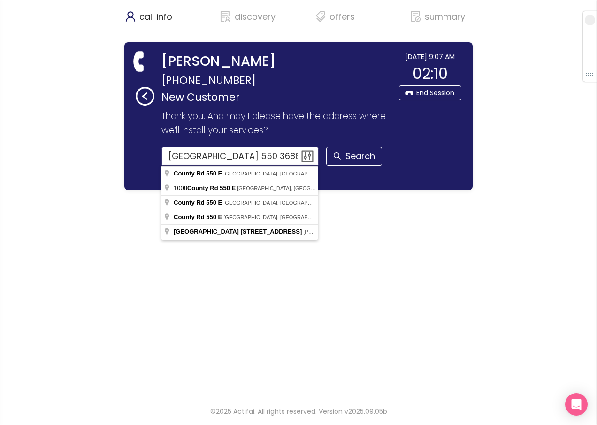
drag, startPoint x: 288, startPoint y: 157, endPoint x: 131, endPoint y: 144, distance: 158.2
click at [131, 144] on div "[PERSON_NAME] [PHONE_NUMBER] New Customer Thank you for calling WOW! My name is…" at bounding box center [298, 116] width 348 height 148
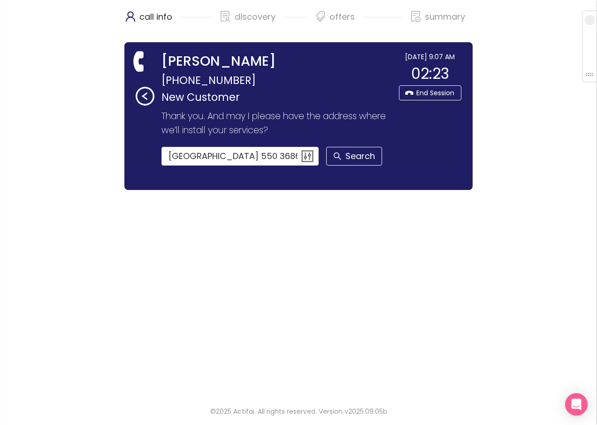
click at [79, 59] on div "call info discovery offers summary [PERSON_NAME] [PHONE_NUMBER] New Customer Th…" at bounding box center [298, 197] width 597 height 395
click at [363, 157] on button "Search" at bounding box center [354, 156] width 56 height 19
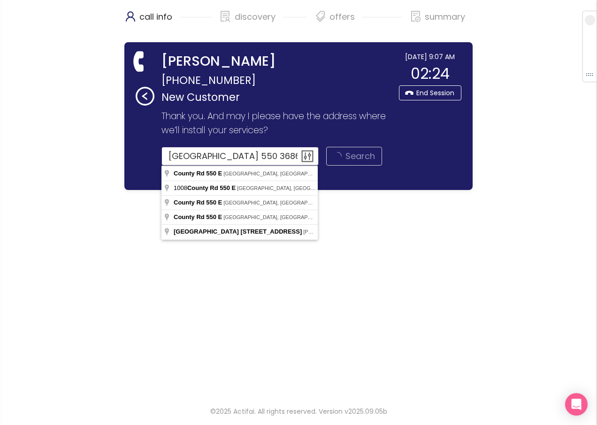
type input "County Rd [STREET_ADDRESS]"
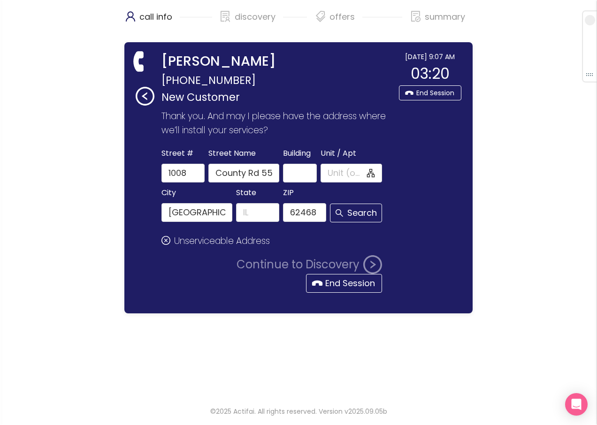
click at [278, 45] on div "[PERSON_NAME] [PHONE_NUMBER] New Customer Thank you for calling WOW! My name is…" at bounding box center [298, 177] width 348 height 271
click at [516, 223] on div "call info discovery offers summary [PERSON_NAME] [PHONE_NUMBER] New Customer Th…" at bounding box center [298, 197] width 597 height 395
drag, startPoint x: 244, startPoint y: 177, endPoint x: 207, endPoint y: 174, distance: 36.7
click at [207, 174] on div "Street Name [GEOGRAPHIC_DATA] 550 E" at bounding box center [243, 165] width 75 height 36
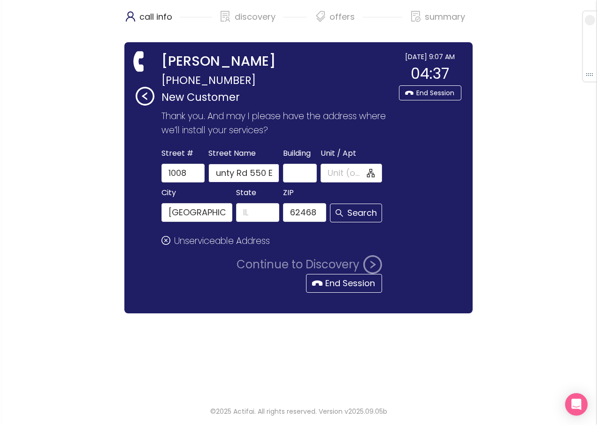
drag, startPoint x: 261, startPoint y: 175, endPoint x: 279, endPoint y: 174, distance: 18.3
click at [279, 174] on input "County Rd 550 E" at bounding box center [243, 173] width 71 height 19
click at [265, 171] on input "County Rd 550 E" at bounding box center [243, 173] width 71 height 19
drag, startPoint x: 267, startPoint y: 171, endPoint x: 285, endPoint y: 169, distance: 17.9
click at [285, 169] on div "[GEOGRAPHIC_DATA] Unit / Apt" at bounding box center [271, 165] width 225 height 36
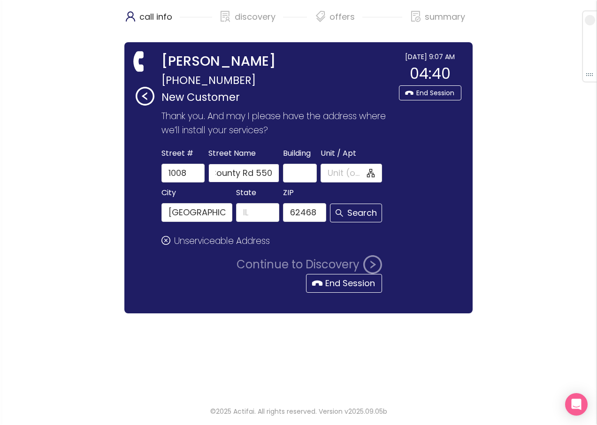
scroll to position [0, 8]
type input "County Rd 550"
click at [348, 206] on button "Search" at bounding box center [356, 213] width 53 height 19
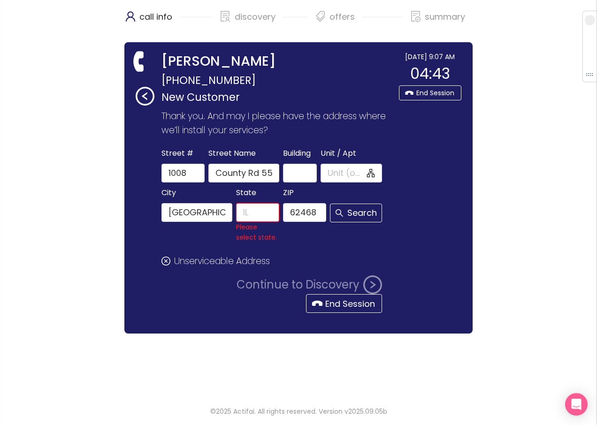
click at [250, 215] on input "State" at bounding box center [257, 212] width 43 height 19
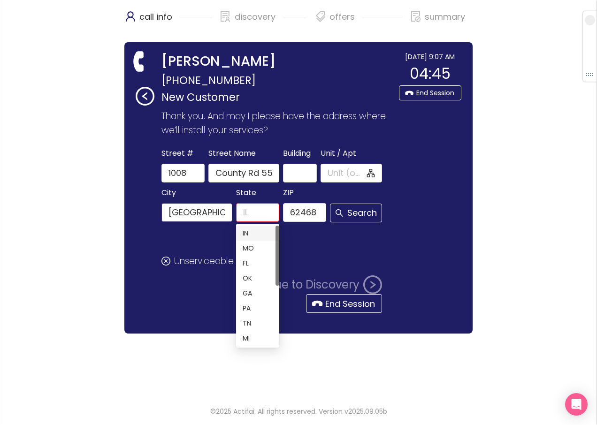
click at [167, 211] on input "[GEOGRAPHIC_DATA]" at bounding box center [196, 212] width 71 height 19
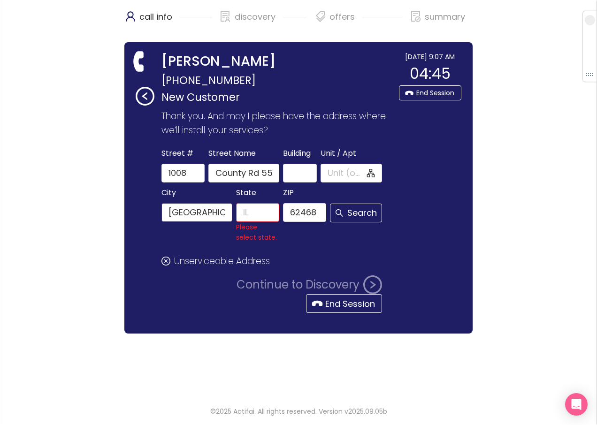
scroll to position [0, 36]
drag, startPoint x: 167, startPoint y: 211, endPoint x: 237, endPoint y: 217, distance: 70.6
click at [237, 217] on div "City [GEOGRAPHIC_DATA] Please select state. ZIP 62468 Search" at bounding box center [271, 214] width 225 height 56
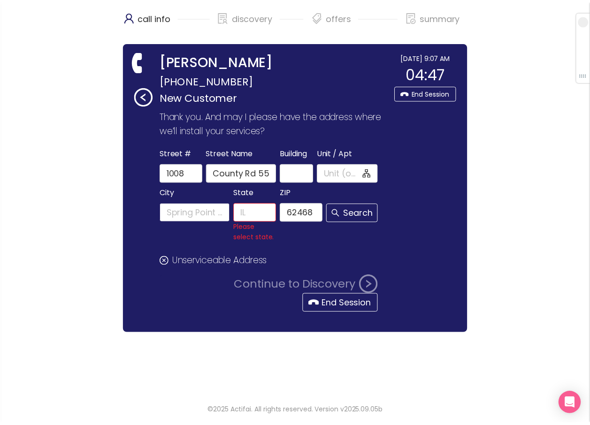
scroll to position [0, 0]
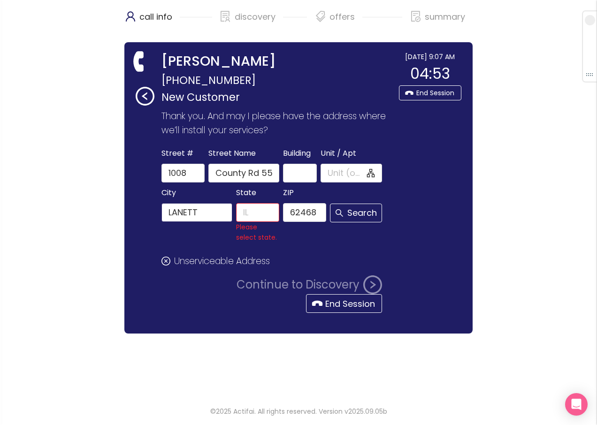
type input "LANETT"
type input "AL"
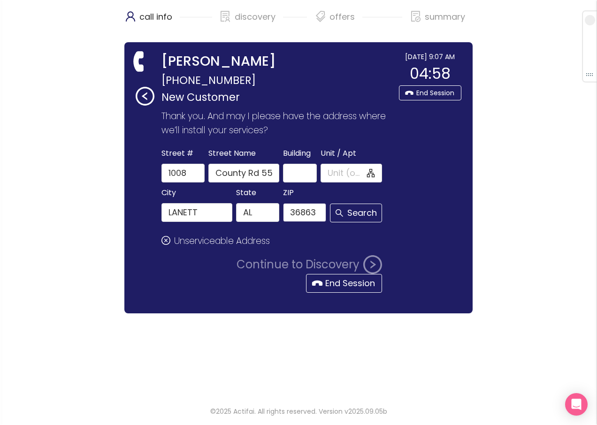
type input "36863"
drag, startPoint x: 573, startPoint y: 333, endPoint x: 344, endPoint y: 209, distance: 260.3
click at [344, 209] on button "Search" at bounding box center [356, 213] width 53 height 19
type input "County Rd 550"
type input "Lanett"
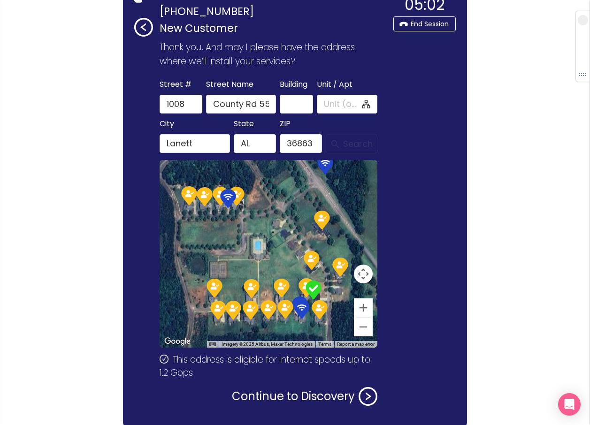
scroll to position [108, 0]
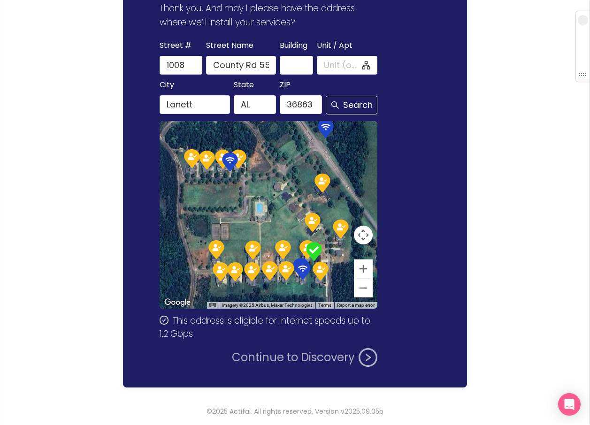
click at [263, 355] on button "Continue to Discovery" at bounding box center [304, 357] width 145 height 19
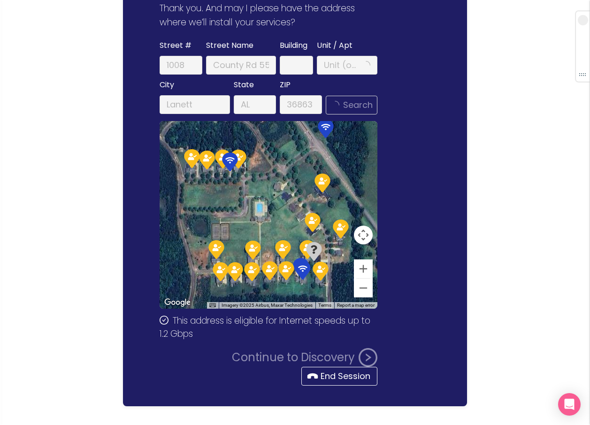
scroll to position [0, 0]
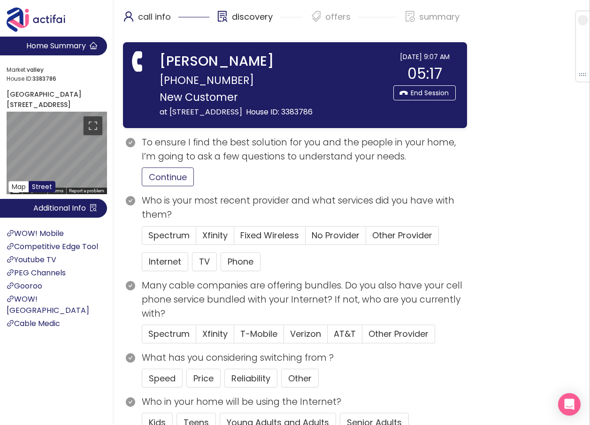
click at [154, 174] on button "Continue" at bounding box center [168, 176] width 52 height 19
click at [154, 62] on button "button" at bounding box center [153, 61] width 15 height 15
click at [212, 64] on input "[PERSON_NAME]" at bounding box center [273, 62] width 229 height 21
drag, startPoint x: 211, startPoint y: 64, endPoint x: 163, endPoint y: 61, distance: 48.0
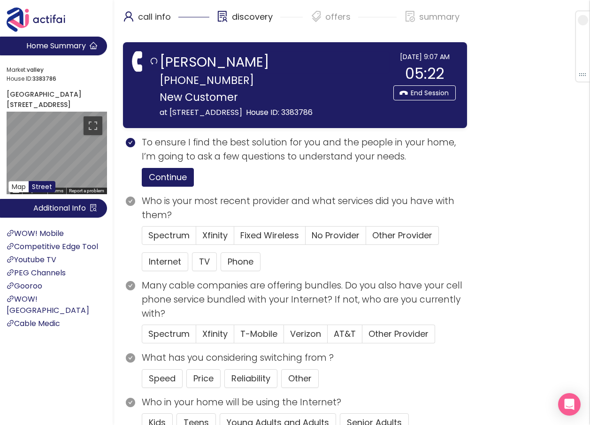
click at [163, 61] on input "[PERSON_NAME]" at bounding box center [273, 62] width 229 height 21
type input "[PERSON_NAME]"
click at [302, 96] on p "New Customer" at bounding box center [273, 97] width 229 height 16
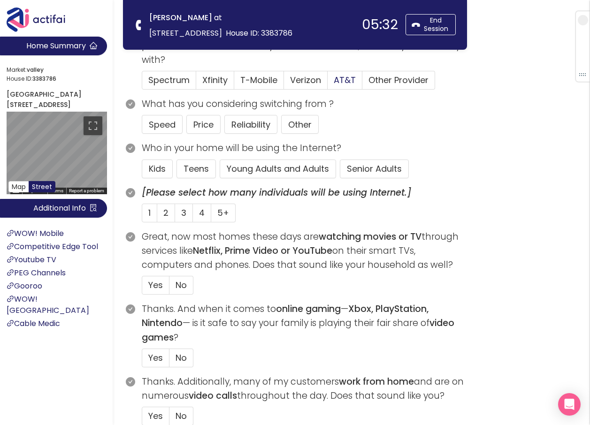
scroll to position [188, 0]
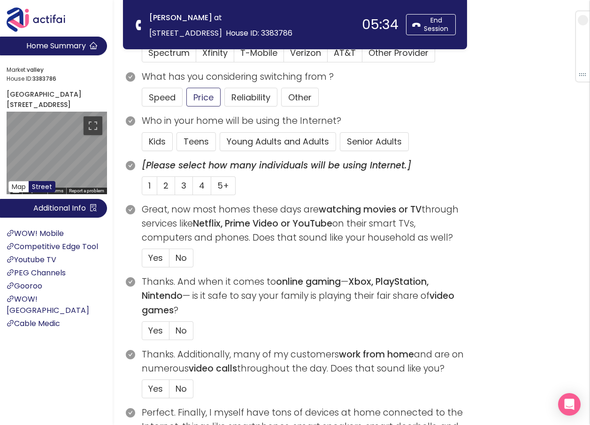
click at [202, 100] on button "Price" at bounding box center [203, 97] width 34 height 19
click at [237, 146] on button "Young Adults and Adults" at bounding box center [278, 141] width 116 height 19
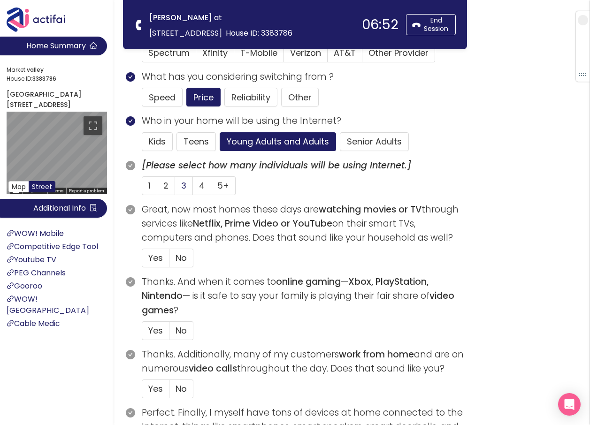
click at [182, 184] on span "3" at bounding box center [183, 186] width 5 height 12
click at [175, 189] on input "3" at bounding box center [175, 189] width 0 height 0
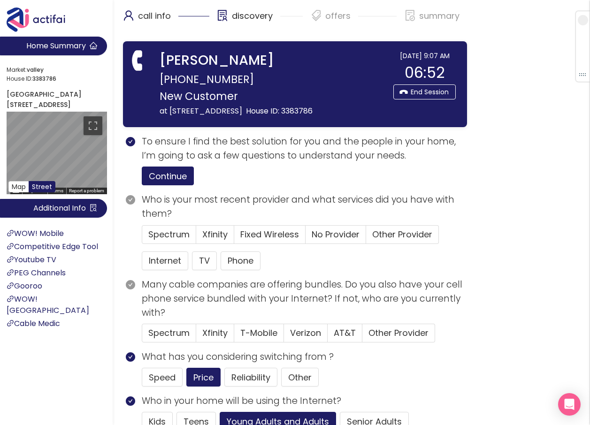
scroll to position [0, 0]
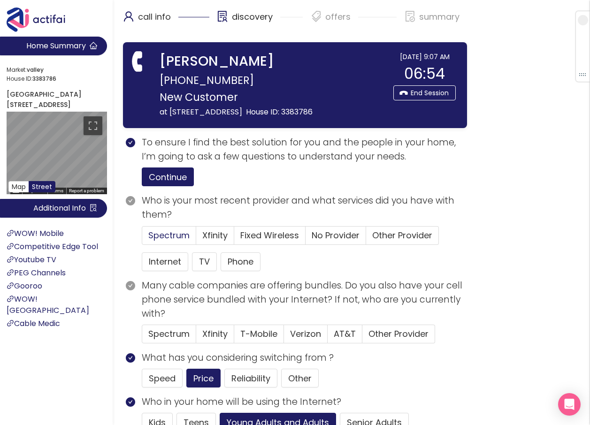
click at [168, 234] on span "Spectrum" at bounding box center [168, 235] width 41 height 12
click at [142, 238] on input "Spectrum" at bounding box center [142, 238] width 0 height 0
click at [164, 262] on button "Internet" at bounding box center [165, 261] width 46 height 19
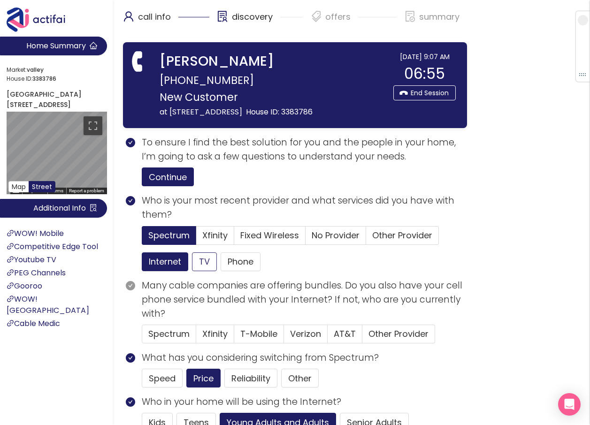
click at [201, 263] on button "TV" at bounding box center [204, 261] width 25 height 19
click at [235, 258] on button "Phone" at bounding box center [240, 261] width 40 height 19
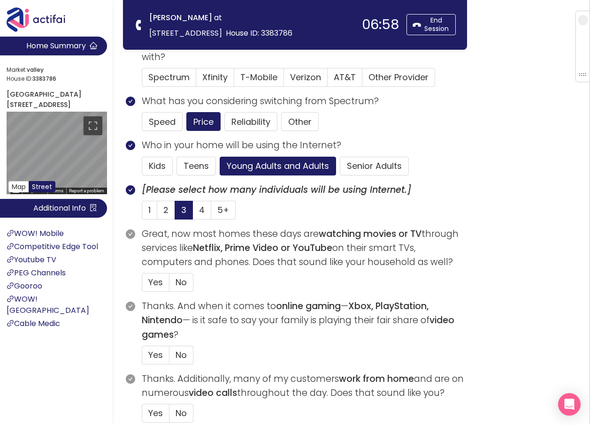
scroll to position [188, 0]
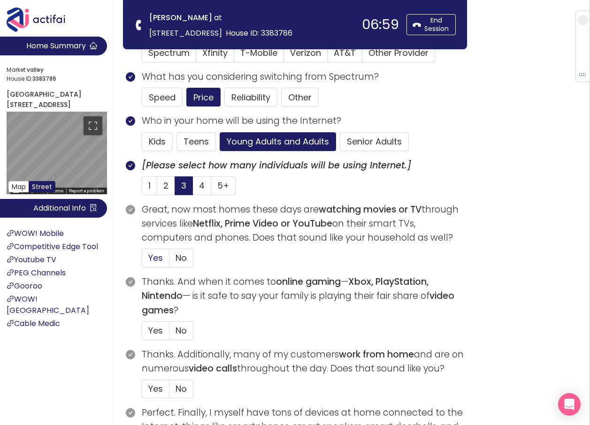
click at [152, 255] on span "Yes" at bounding box center [155, 258] width 15 height 12
click at [142, 261] on input "Yes" at bounding box center [142, 261] width 0 height 0
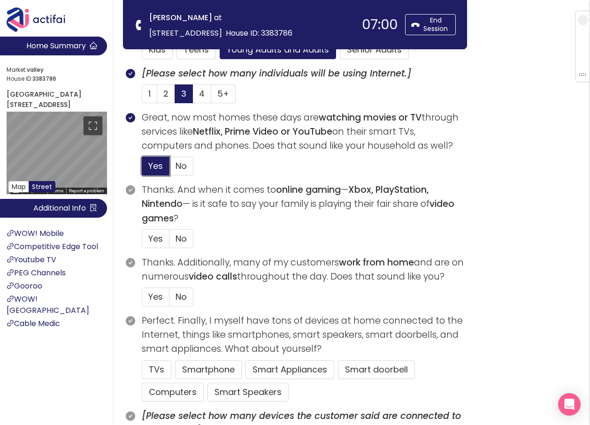
scroll to position [281, 0]
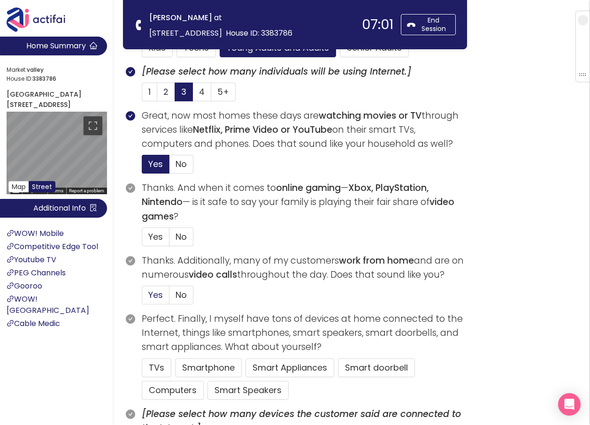
click at [154, 296] on span "Yes" at bounding box center [155, 295] width 15 height 12
click at [142, 298] on input "Yes" at bounding box center [142, 298] width 0 height 0
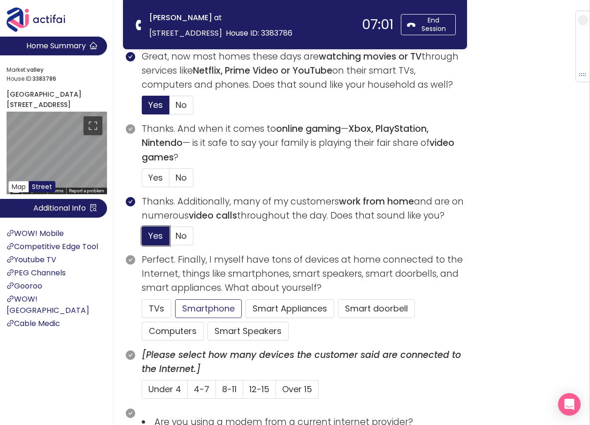
scroll to position [375, 0]
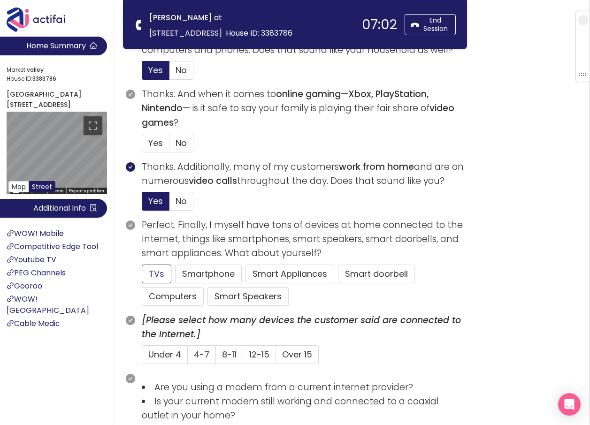
click at [159, 274] on button "TVs" at bounding box center [157, 274] width 30 height 19
click at [159, 297] on button "Computers" at bounding box center [173, 296] width 62 height 19
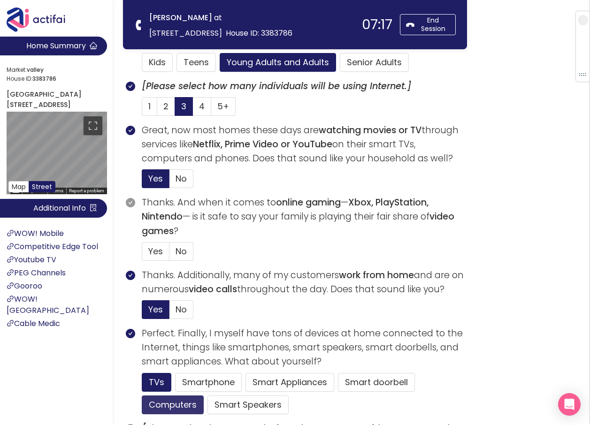
scroll to position [188, 0]
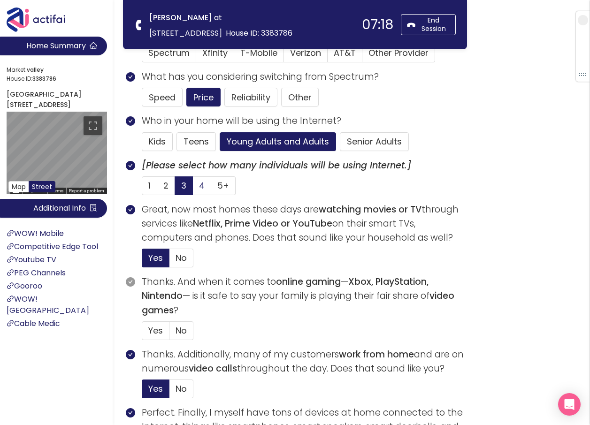
click at [202, 188] on span "4" at bounding box center [202, 186] width 6 height 12
click at [193, 189] on input "4" at bounding box center [193, 189] width 0 height 0
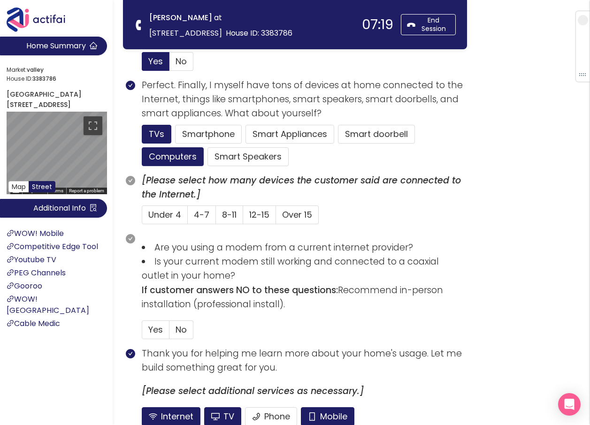
scroll to position [516, 0]
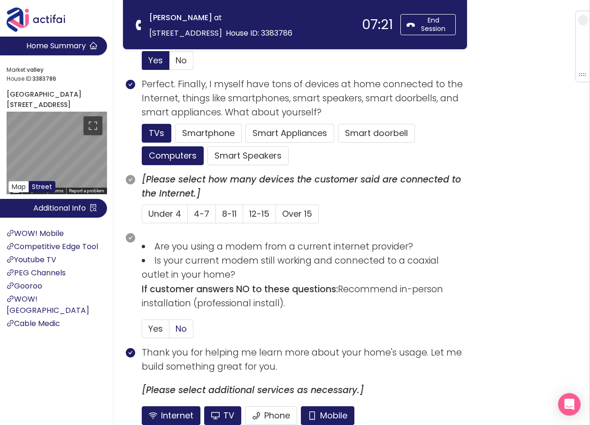
click at [181, 325] on span "No" at bounding box center [180, 329] width 11 height 12
click at [169, 332] on input "No" at bounding box center [169, 332] width 0 height 0
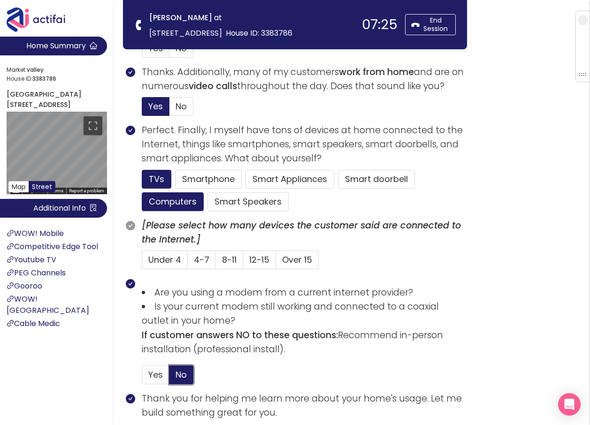
scroll to position [462, 0]
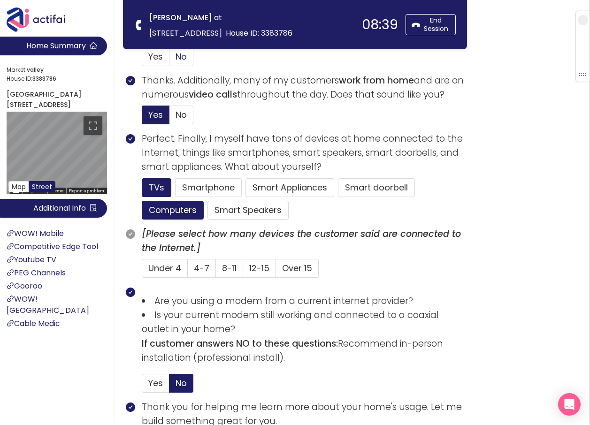
drag, startPoint x: 178, startPoint y: 54, endPoint x: 180, endPoint y: 61, distance: 6.8
click at [178, 54] on span "No" at bounding box center [180, 57] width 11 height 12
click at [169, 60] on input "No" at bounding box center [169, 60] width 0 height 0
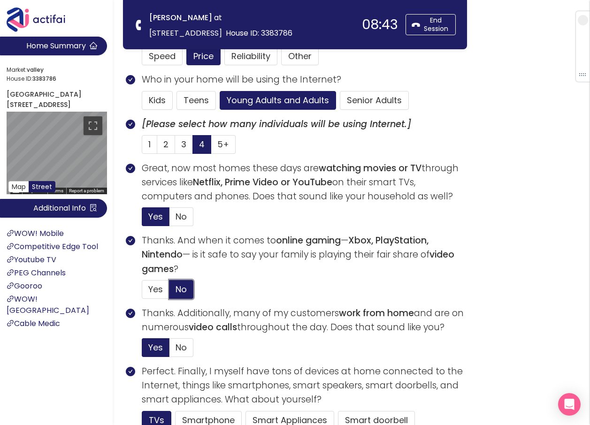
scroll to position [227, 0]
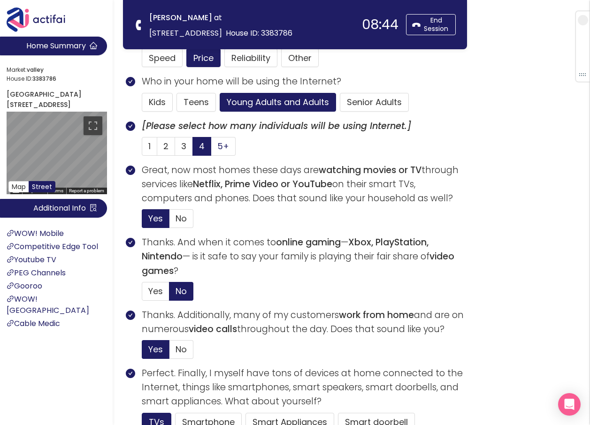
click at [217, 144] on span "5+" at bounding box center [223, 146] width 12 height 12
click at [211, 149] on input "5+" at bounding box center [211, 149] width 0 height 0
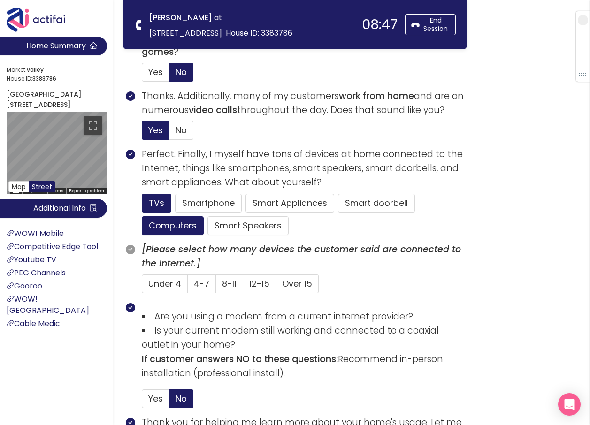
scroll to position [462, 0]
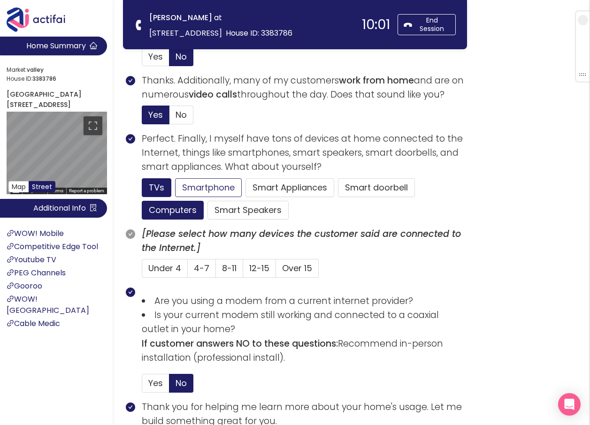
click at [230, 192] on button "Smartphone" at bounding box center [208, 187] width 67 height 19
click at [234, 215] on button "Smart Speakers" at bounding box center [247, 210] width 81 height 19
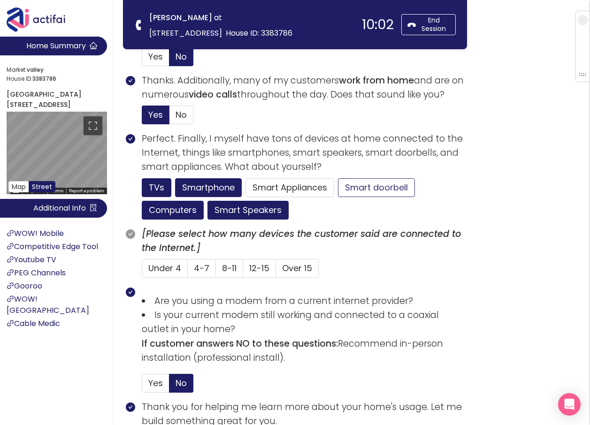
click at [371, 186] on button "Smart doorbell" at bounding box center [376, 187] width 77 height 19
click at [199, 270] on span "4-7" at bounding box center [201, 268] width 15 height 12
click at [188, 271] on input "4-7" at bounding box center [188, 271] width 0 height 0
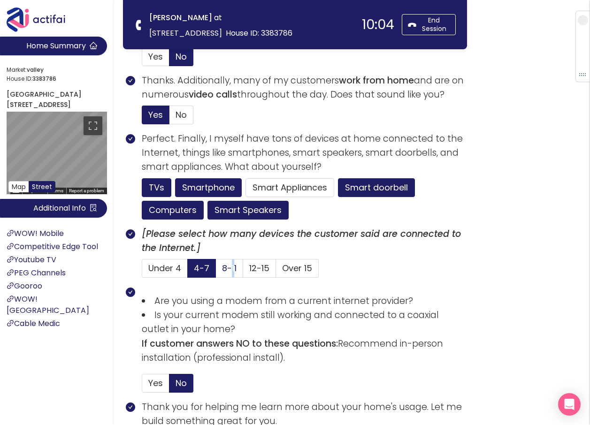
click at [229, 270] on span "8-11" at bounding box center [229, 268] width 15 height 12
click at [226, 270] on span "8-11" at bounding box center [229, 268] width 15 height 12
click at [216, 271] on input "8-11" at bounding box center [216, 271] width 0 height 0
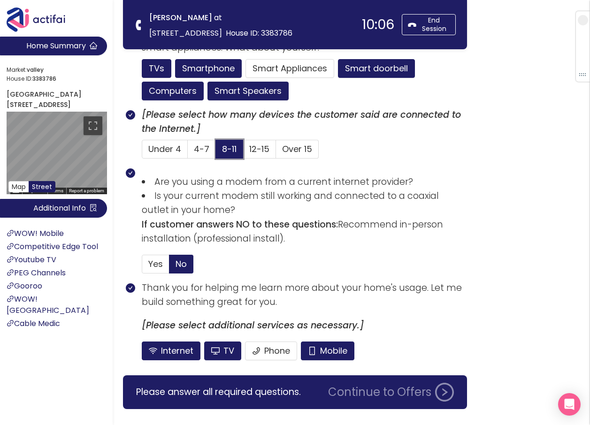
scroll to position [602, 0]
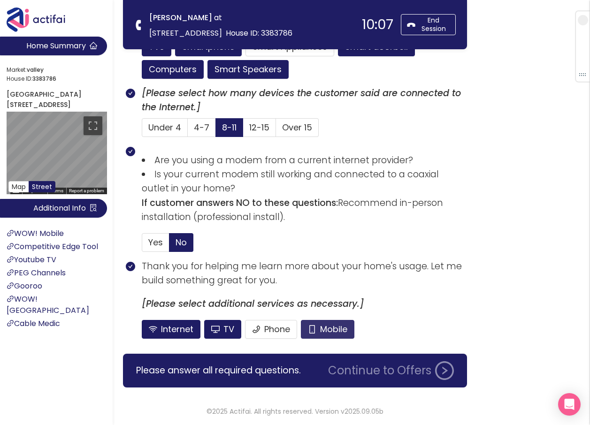
click at [320, 326] on button "Mobile" at bounding box center [327, 329] width 53 height 19
click at [278, 334] on button "Phone" at bounding box center [271, 329] width 52 height 19
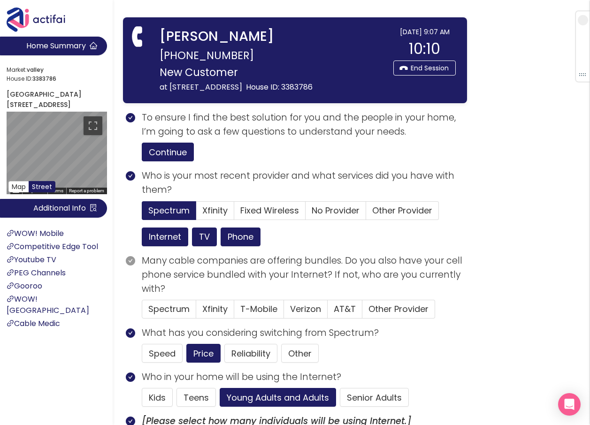
scroll to position [0, 0]
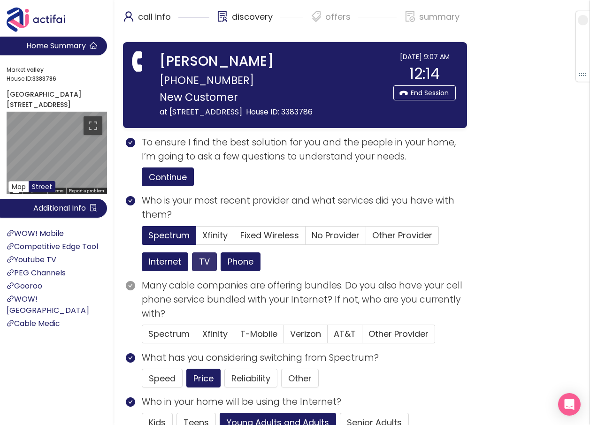
click at [200, 263] on button "TV" at bounding box center [204, 261] width 25 height 19
click at [340, 335] on span "AT&T" at bounding box center [345, 334] width 22 height 12
click at [327, 337] on input "AT&T" at bounding box center [327, 337] width 0 height 0
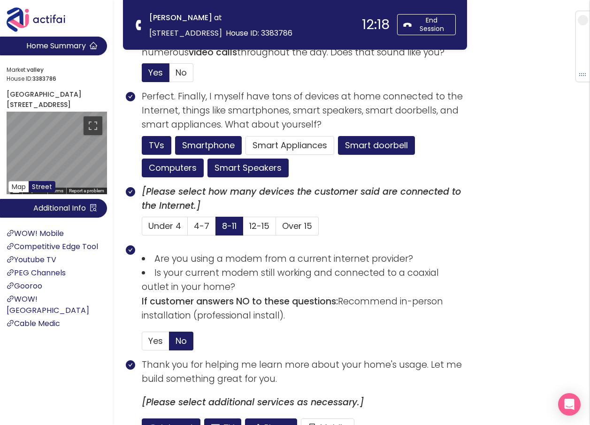
scroll to position [602, 0]
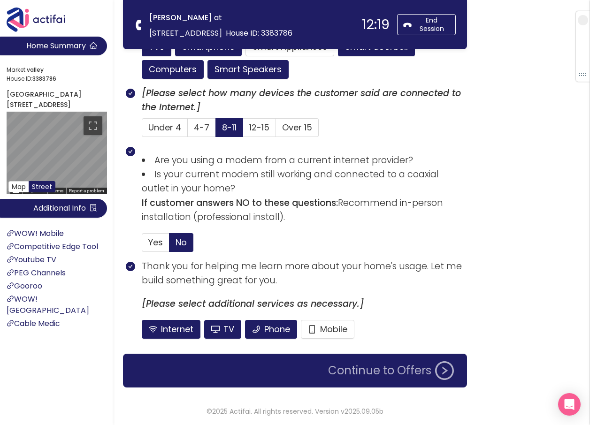
click at [358, 364] on button "Continue to Offers" at bounding box center [390, 370] width 137 height 19
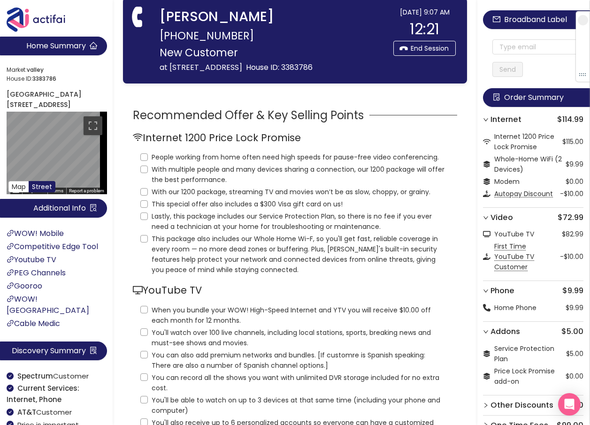
scroll to position [0, 0]
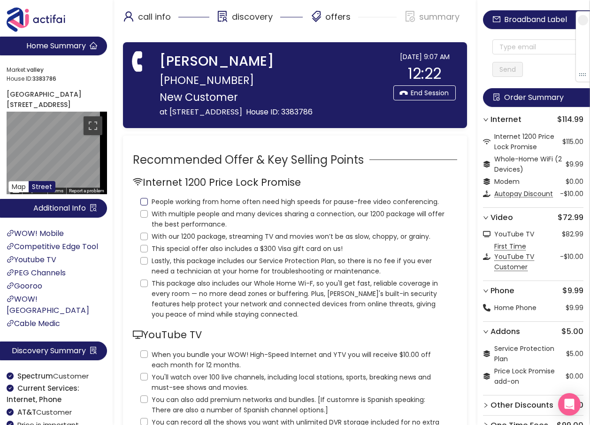
click at [145, 202] on input "People working from home often need high speeds for pause-free video conferenci…" at bounding box center [144, 202] width 8 height 8
checkbox input "true"
click at [144, 214] on input "With multiple people and many devices sharing a connection, our 1200 package wi…" at bounding box center [144, 214] width 8 height 8
checkbox input "true"
click at [144, 238] on input "With our 1200 package, streaming TV and movies won’t be as slow, choppy, or gra…" at bounding box center [144, 237] width 8 height 8
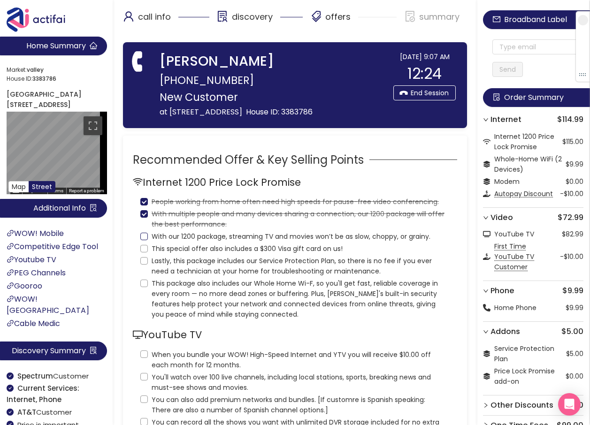
checkbox input "true"
click at [142, 251] on input "This special offer also includes a $300 Visa gift card on us!" at bounding box center [144, 249] width 8 height 8
checkbox input "true"
click at [145, 258] on input "Lastly, this package includes our Service Protection Plan, so there is no fee i…" at bounding box center [144, 261] width 8 height 8
checkbox input "true"
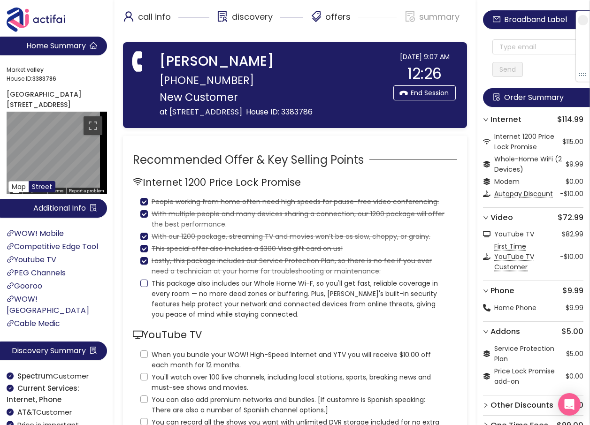
click at [144, 284] on input "This package also includes our Whole Home Wi-F, so you'll get fast, reliable co…" at bounding box center [144, 284] width 8 height 8
checkbox input "true"
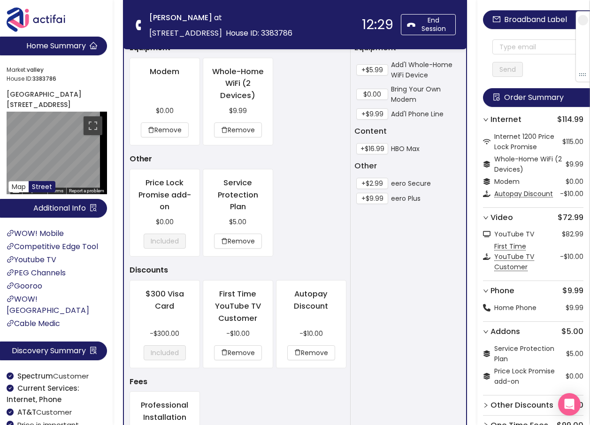
scroll to position [516, 0]
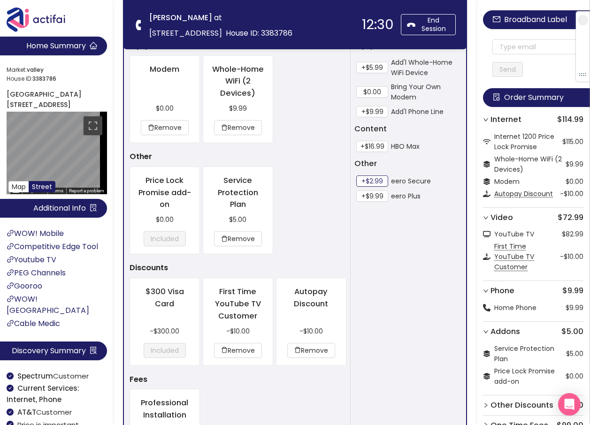
click at [375, 181] on button "+$2.99" at bounding box center [372, 180] width 32 height 11
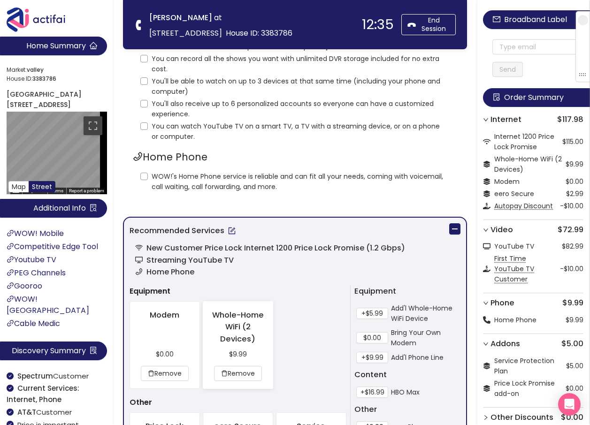
scroll to position [235, 0]
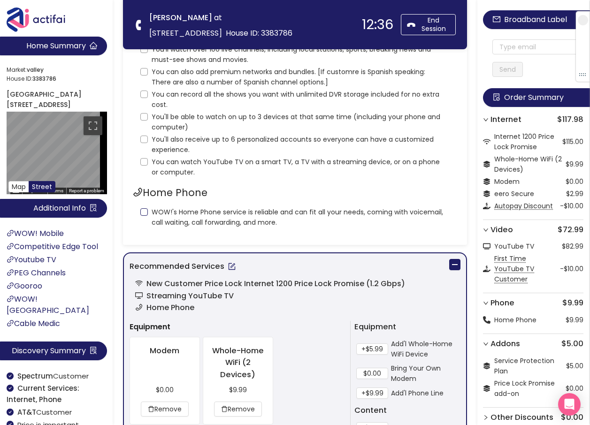
click at [142, 212] on input "WOW!'s Home Phone service is reliable and can fit all your needs, coming with v…" at bounding box center [144, 212] width 8 height 8
checkbox input "true"
click at [146, 159] on input "You can watch YouTube TV on a smart TV, a TV with a streaming device, or on a p…" at bounding box center [144, 162] width 8 height 8
checkbox input "true"
click at [146, 132] on label "You'll also receive up to 6 personalized accounts so everyone can have a custom…" at bounding box center [294, 143] width 309 height 23
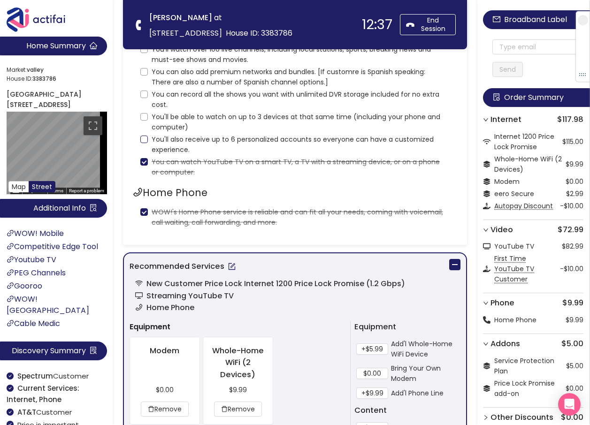
click at [146, 136] on input "You'll also receive up to 6 personalized accounts so everyone can have a custom…" at bounding box center [144, 140] width 8 height 8
checkbox input "true"
click at [142, 114] on input "You'll be able to watch on up to 3 devices at that same time (including your ph…" at bounding box center [144, 117] width 8 height 8
checkbox input "true"
click at [144, 93] on input "You can record all the shows you want with unlimited DVR storage included for n…" at bounding box center [144, 95] width 8 height 8
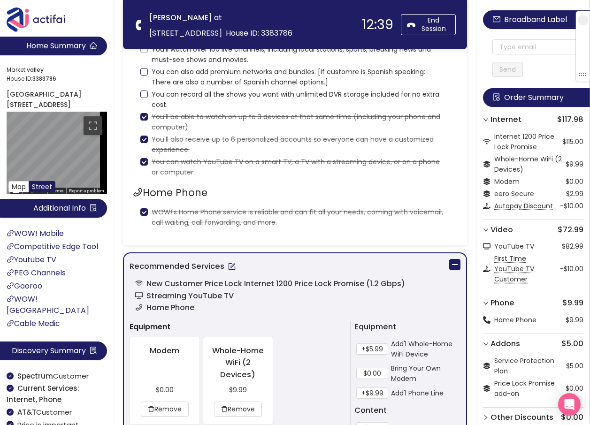
checkbox input "true"
click at [145, 68] on input "You can also add premium networks and bundles. [If customre is Spanish speaking…" at bounding box center [144, 72] width 8 height 8
checkbox input "true"
click at [144, 51] on input "You'll watch over 100 live channels, including local stations, sports, breaking…" at bounding box center [144, 49] width 8 height 8
checkbox input "true"
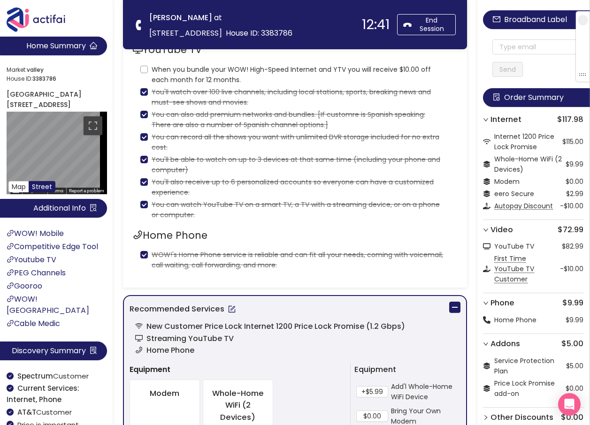
scroll to position [141, 0]
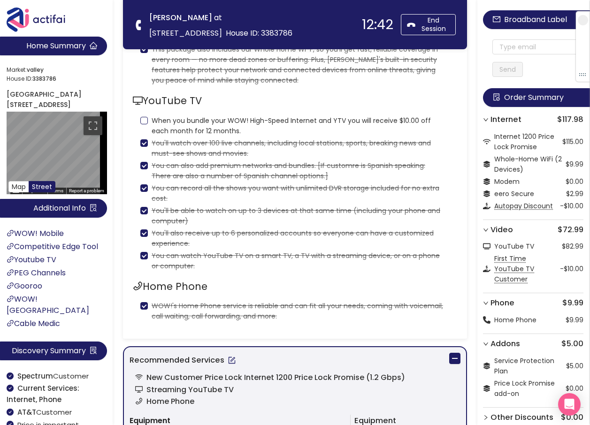
click at [145, 120] on input "When you bundle your WOW! High-Speed Internet and YTV you will receive $10.00 o…" at bounding box center [144, 121] width 8 height 8
checkbox input "true"
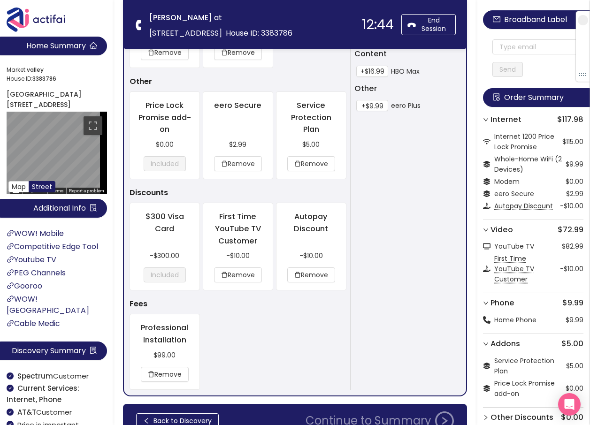
scroll to position [902, 0]
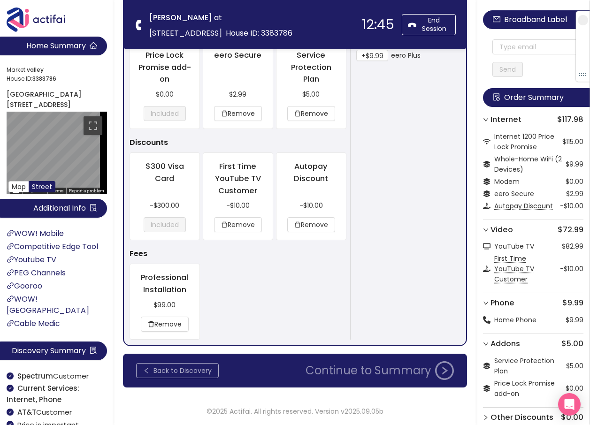
click at [197, 370] on button "Back to Discovery" at bounding box center [177, 370] width 83 height 15
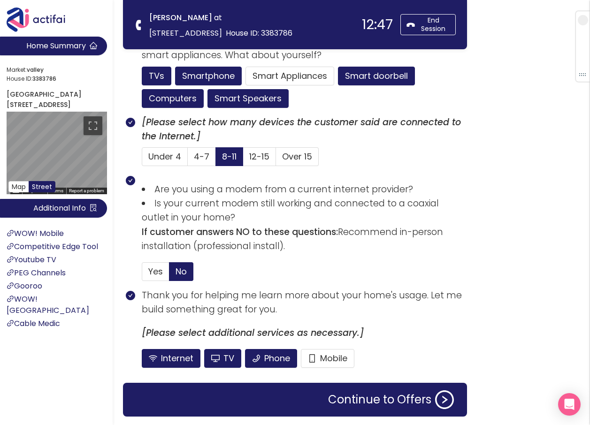
scroll to position [602, 0]
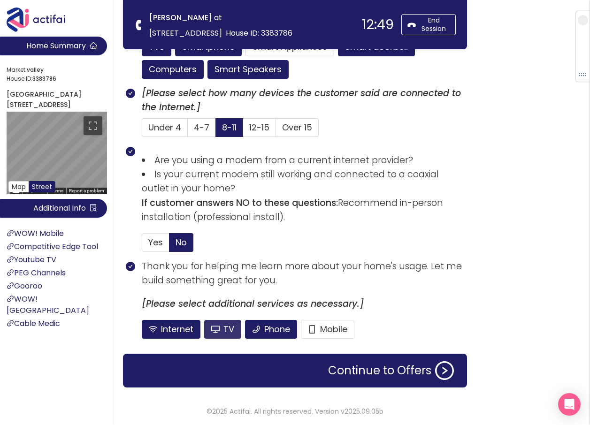
click at [225, 330] on button "TV" at bounding box center [222, 329] width 37 height 19
click at [368, 366] on button "Continue to Offers" at bounding box center [390, 370] width 137 height 19
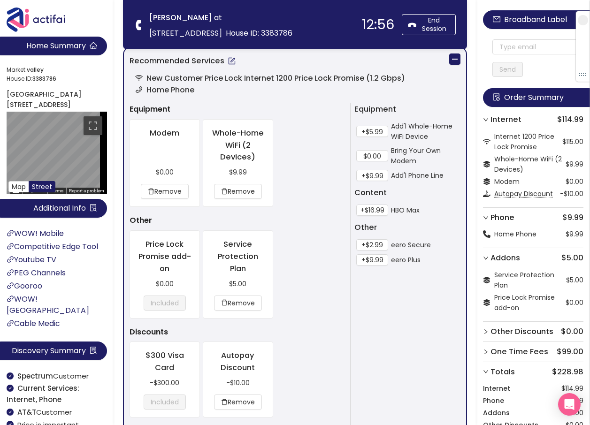
scroll to position [516, 0]
click at [374, 243] on button "+$2.99" at bounding box center [372, 244] width 32 height 11
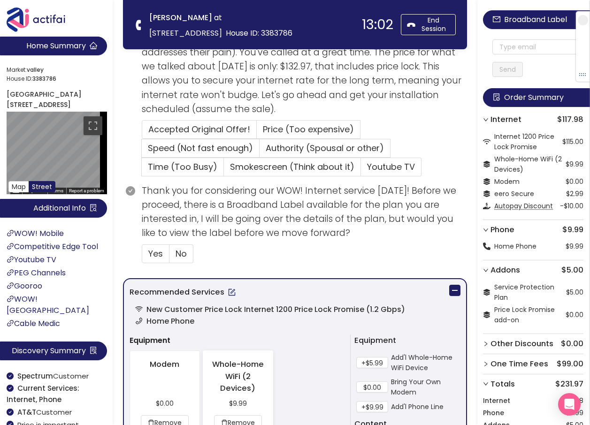
scroll to position [411, 0]
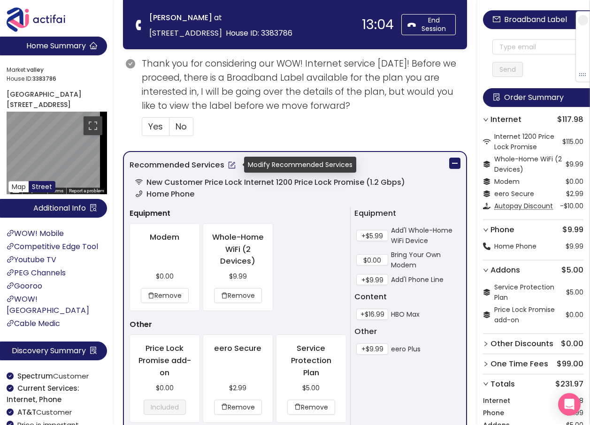
drag, startPoint x: 228, startPoint y: 169, endPoint x: 228, endPoint y: 181, distance: 12.2
click at [228, 169] on button "button" at bounding box center [231, 165] width 15 height 15
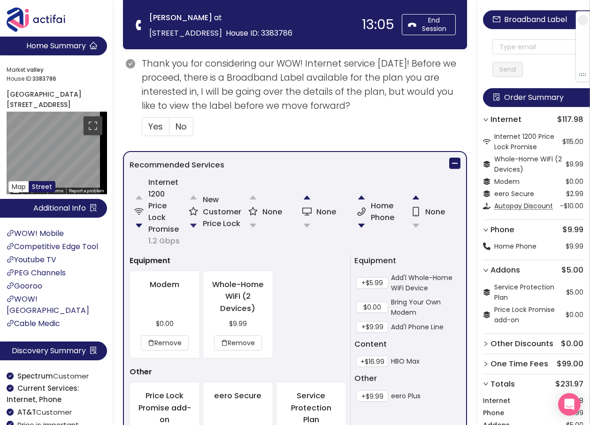
click at [193, 224] on button "button" at bounding box center [193, 225] width 19 height 19
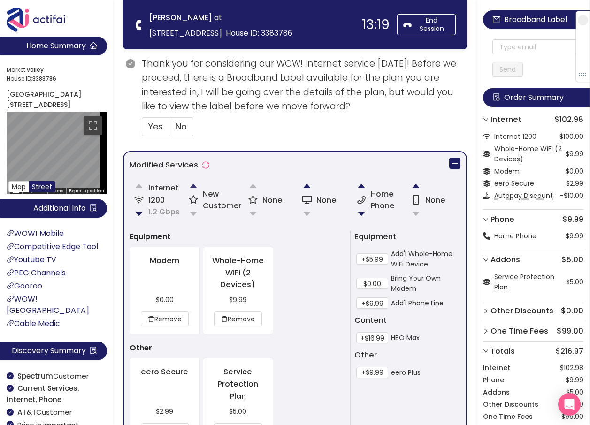
click at [192, 184] on button "button" at bounding box center [193, 185] width 19 height 19
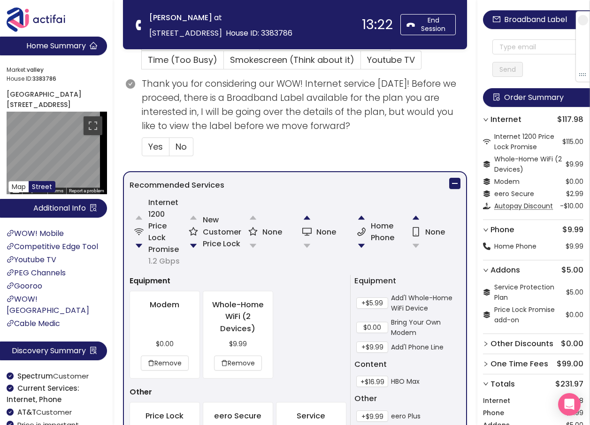
scroll to position [411, 0]
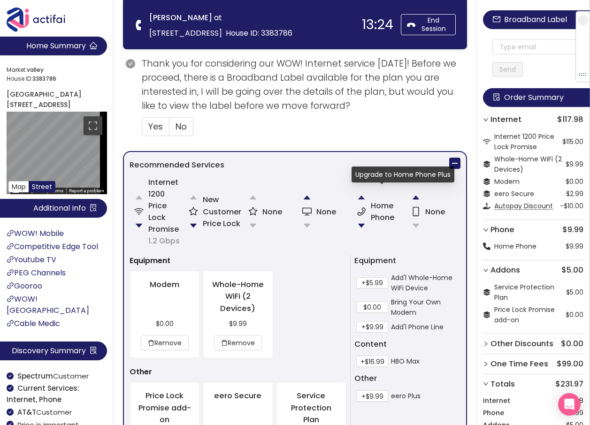
click at [360, 196] on button "button" at bounding box center [361, 197] width 19 height 19
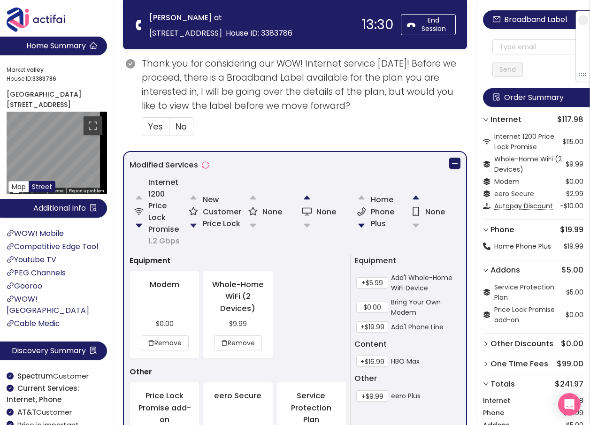
click at [193, 225] on button "button" at bounding box center [193, 225] width 19 height 19
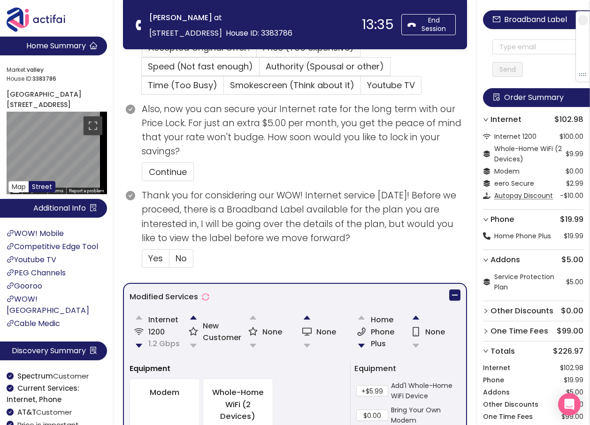
scroll to position [376, 0]
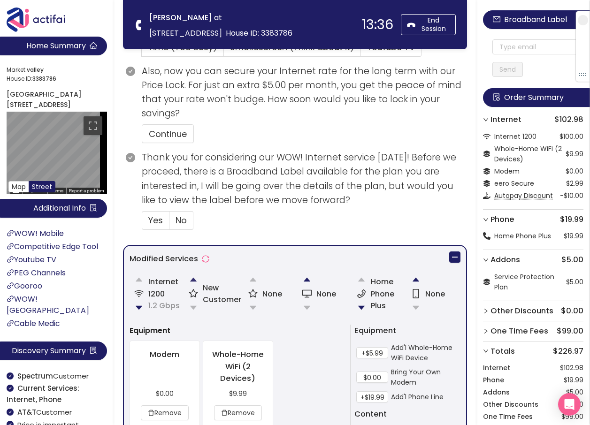
click at [194, 278] on button "button" at bounding box center [193, 279] width 19 height 19
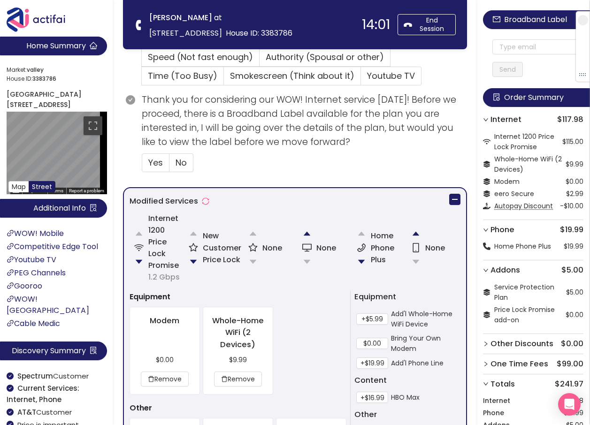
scroll to position [411, 0]
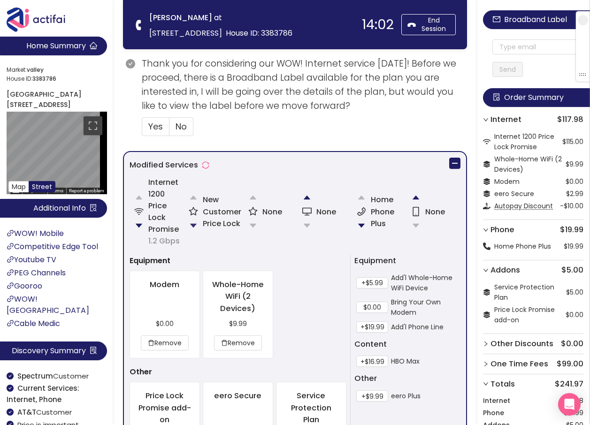
click at [190, 221] on button "button" at bounding box center [193, 225] width 19 height 19
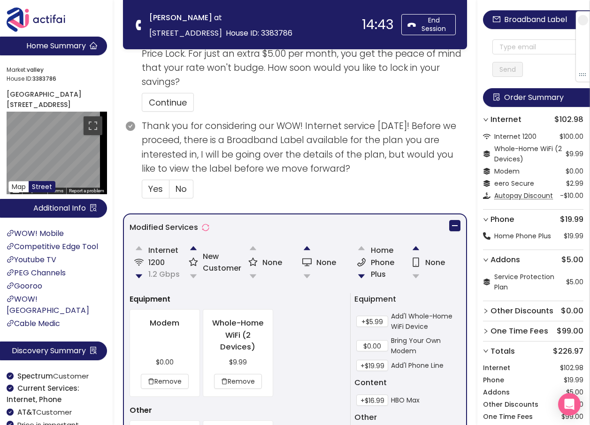
scroll to position [423, 0]
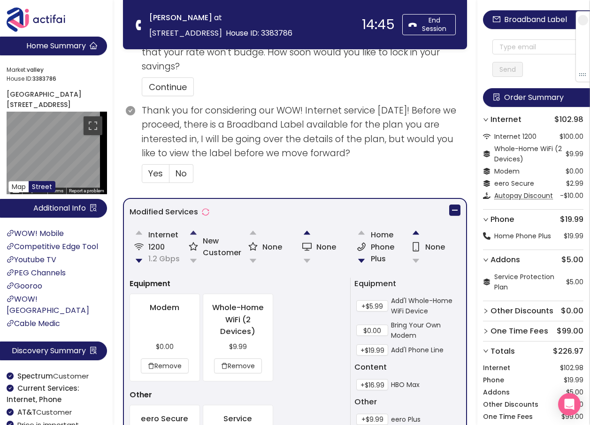
click at [194, 234] on button "button" at bounding box center [193, 232] width 19 height 19
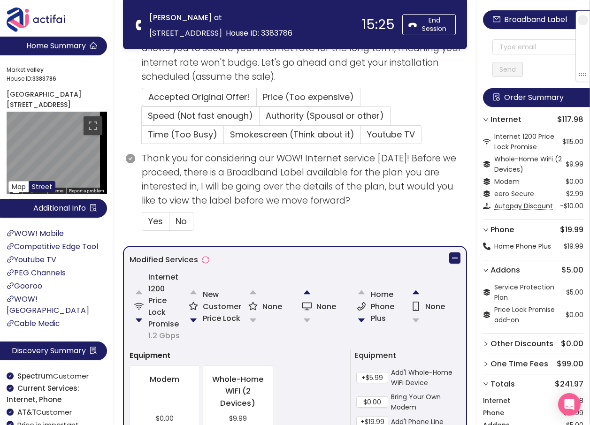
scroll to position [318, 0]
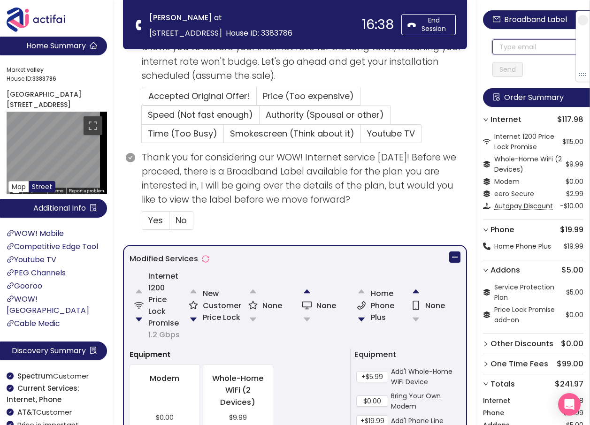
click at [516, 47] on input "text" at bounding box center [537, 46] width 91 height 15
drag, startPoint x: 547, startPoint y: 46, endPoint x: 459, endPoint y: 45, distance: 87.7
click at [459, 45] on section "Home Summary Market: [GEOGRAPHIC_DATA] ID: 3383786 [STREET_ADDRESS] Map Street …" at bounding box center [295, 264] width 590 height 1165
type input "[EMAIL_ADDRESS][DOMAIN_NAME]"
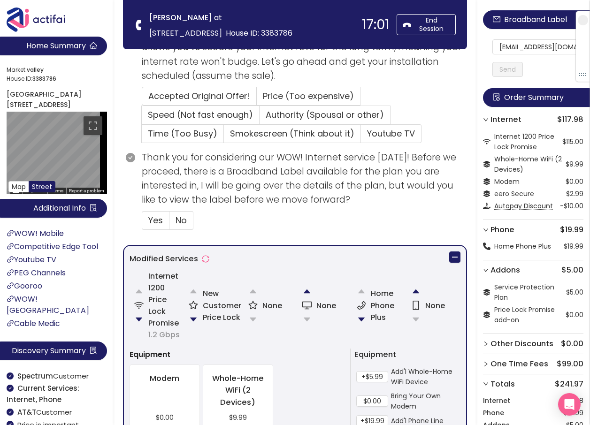
click at [492, 48] on div "[EMAIL_ADDRESS][DOMAIN_NAME] Send" at bounding box center [533, 49] width 100 height 56
drag, startPoint x: 503, startPoint y: 47, endPoint x: 595, endPoint y: 51, distance: 92.5
click at [510, 70] on button "Send" at bounding box center [507, 69] width 30 height 15
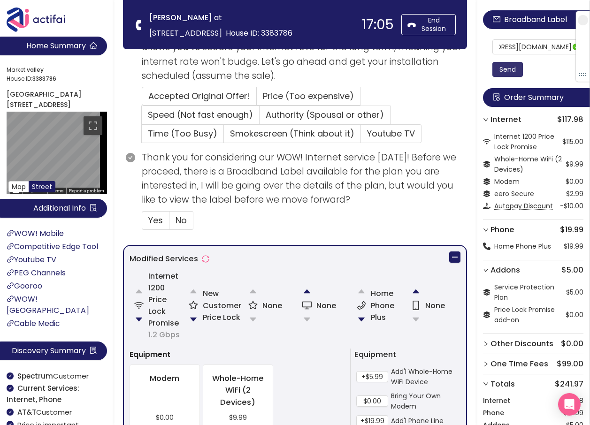
scroll to position [0, 0]
click at [172, 94] on span "Accepted Original Offer!" at bounding box center [199, 96] width 102 height 12
click at [142, 99] on input "Accepted Original Offer!" at bounding box center [142, 99] width 0 height 0
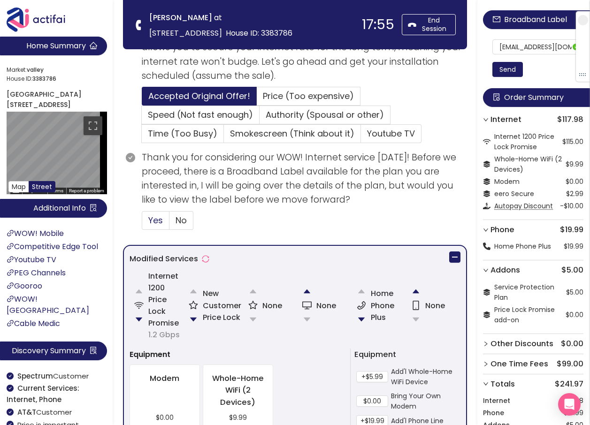
click at [154, 215] on span "Yes" at bounding box center [155, 220] width 15 height 12
click at [142, 223] on input "Yes" at bounding box center [142, 223] width 0 height 0
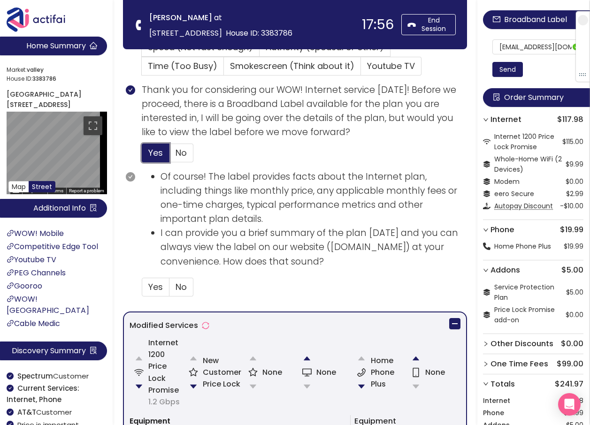
scroll to position [458, 0]
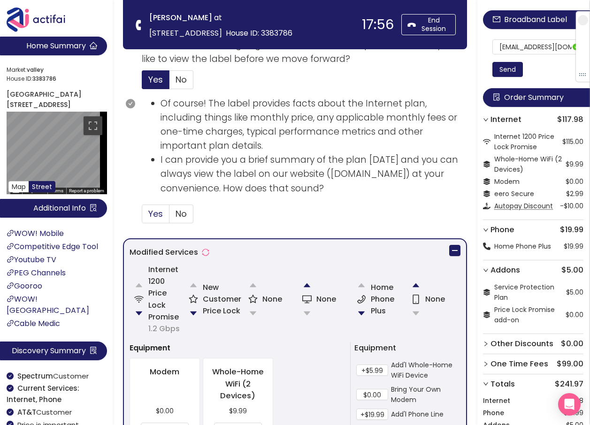
click at [153, 215] on span "Yes" at bounding box center [155, 214] width 15 height 12
click at [142, 217] on input "Yes" at bounding box center [142, 217] width 0 height 0
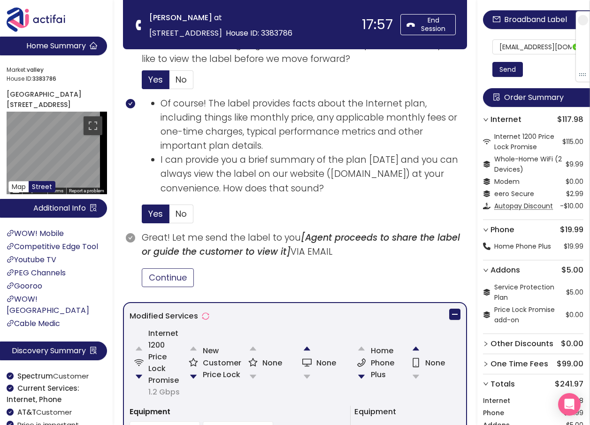
click at [173, 280] on button "Continue" at bounding box center [168, 277] width 52 height 19
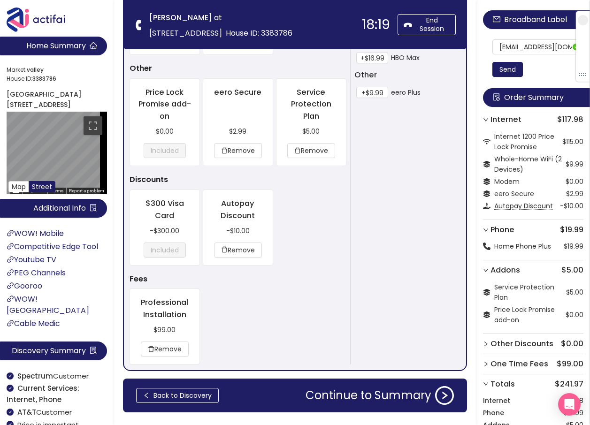
scroll to position [938, 0]
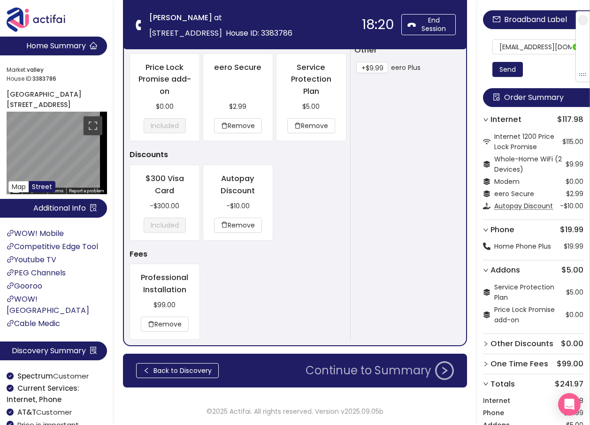
click at [410, 366] on button "Continue to Summary" at bounding box center [379, 370] width 159 height 19
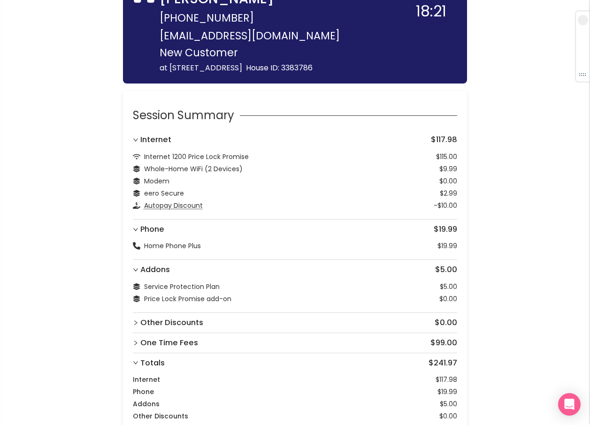
scroll to position [188, 0]
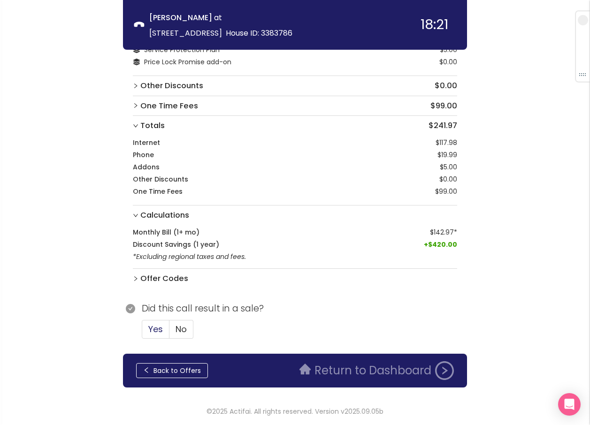
click at [165, 329] on label "Yes" at bounding box center [156, 329] width 28 height 19
click at [142, 332] on input "Yes" at bounding box center [142, 332] width 0 height 0
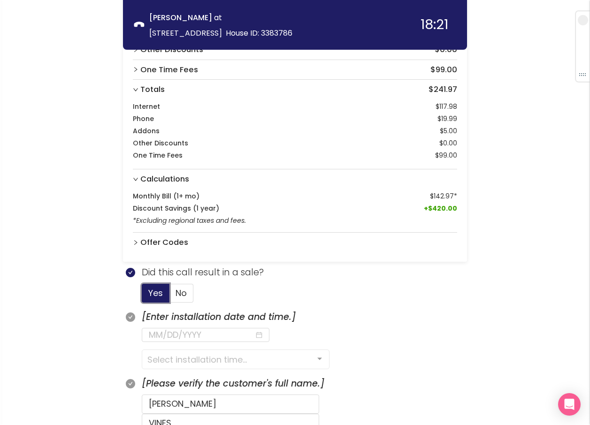
scroll to position [329, 0]
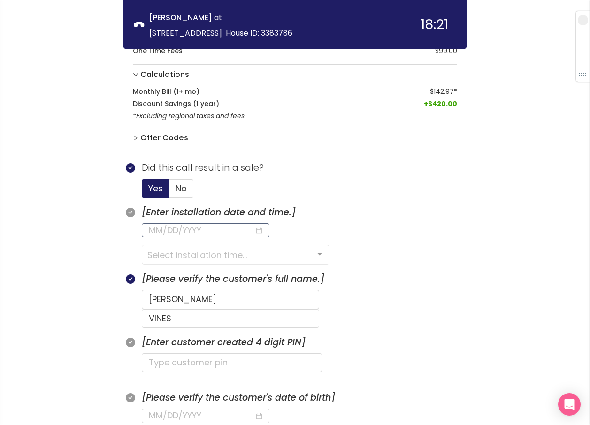
click at [215, 231] on input at bounding box center [202, 230] width 106 height 13
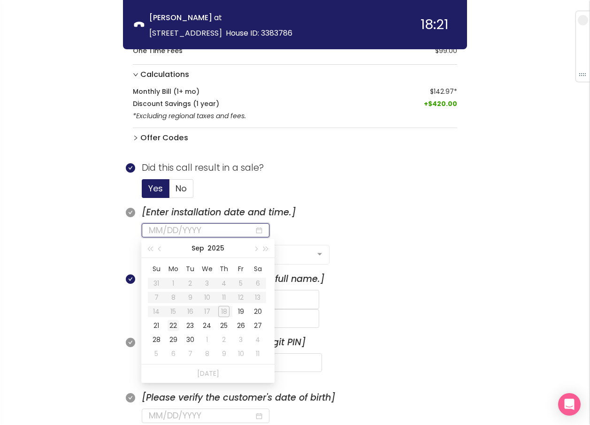
type input "[DATE]"
click at [170, 325] on div "22" at bounding box center [172, 325] width 11 height 11
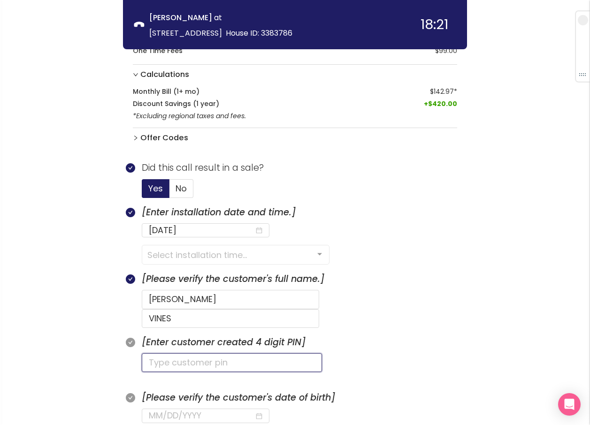
click at [160, 353] on input "text" at bounding box center [232, 362] width 180 height 19
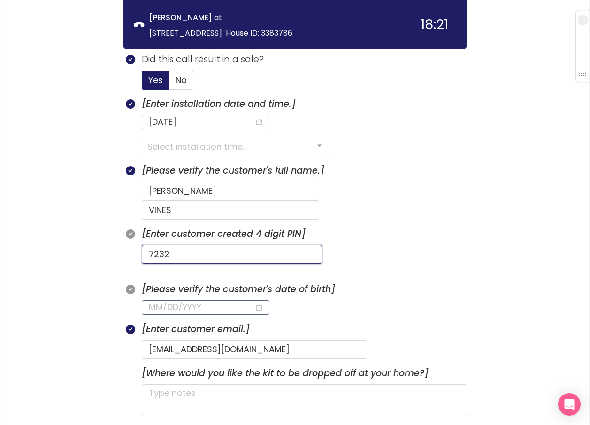
scroll to position [470, 0]
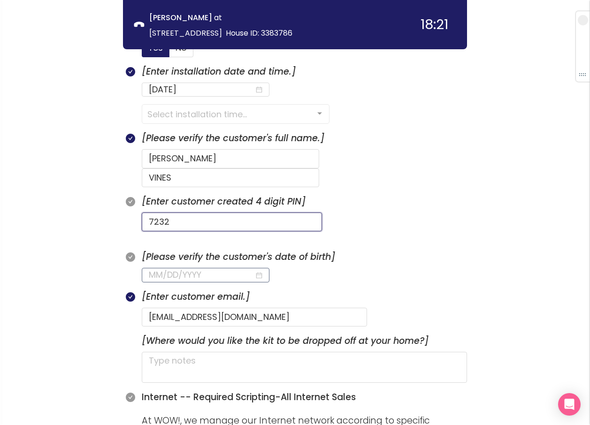
type input "7232"
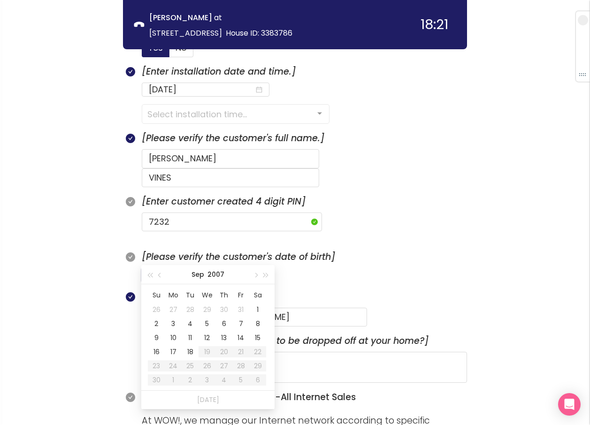
click at [166, 268] on input at bounding box center [202, 274] width 106 height 13
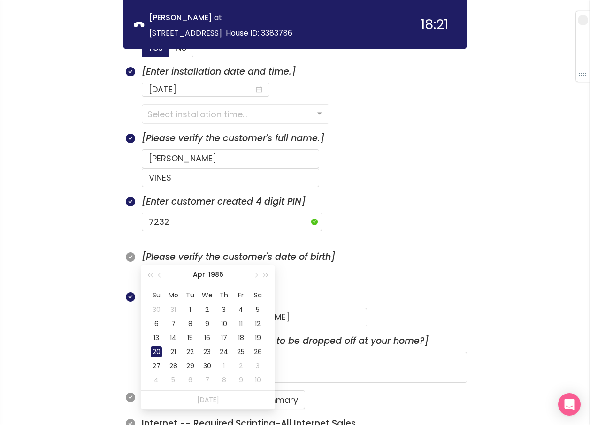
click at [155, 352] on div "20" at bounding box center [156, 351] width 11 height 11
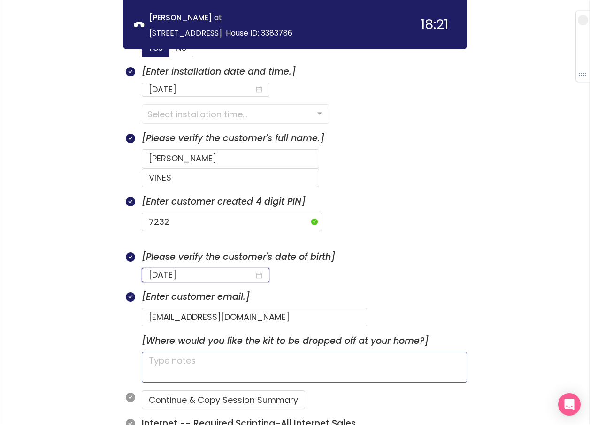
type input "[DATE]"
click at [198, 352] on textarea at bounding box center [304, 367] width 325 height 31
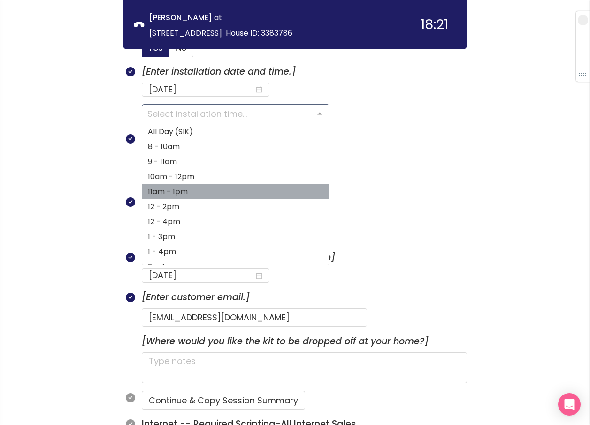
click at [402, 168] on form "[PERSON_NAME]" at bounding box center [304, 169] width 325 height 38
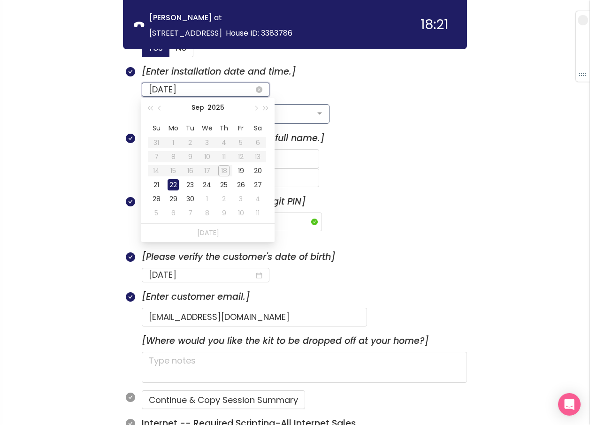
click at [216, 91] on input "[DATE]" at bounding box center [202, 89] width 106 height 13
type input "[DATE]"
click at [241, 168] on div "19" at bounding box center [240, 170] width 11 height 11
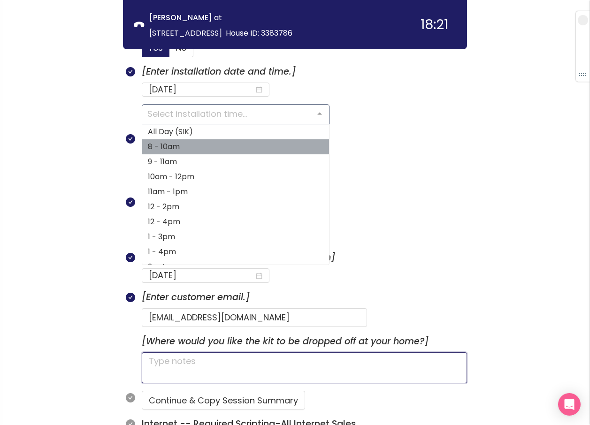
click at [188, 352] on textarea at bounding box center [304, 367] width 325 height 31
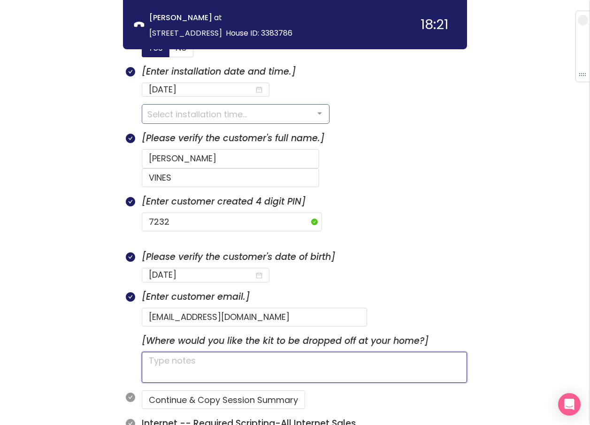
type textarea "H"
type textarea "HA"
type textarea "HAS"
type textarea "HAS A"
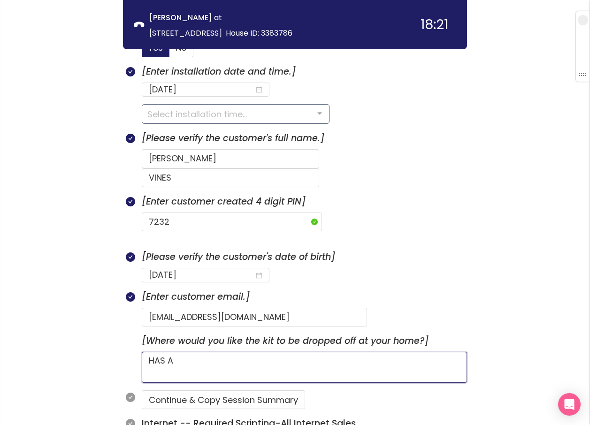
type textarea "HAS A"
type textarea "HAS A D"
type textarea "HAS A DO"
click at [273, 352] on textarea "HAS A DOG" at bounding box center [304, 367] width 325 height 31
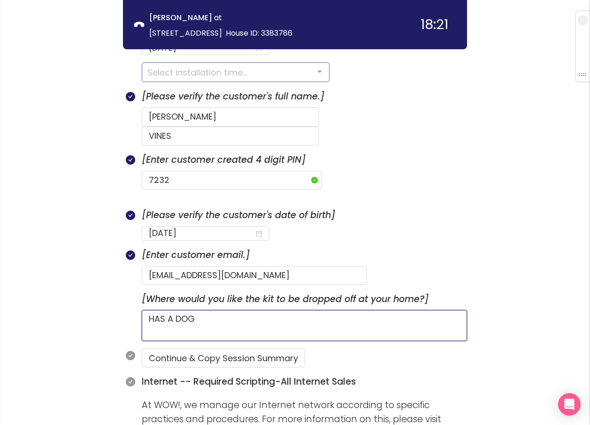
scroll to position [610, 0]
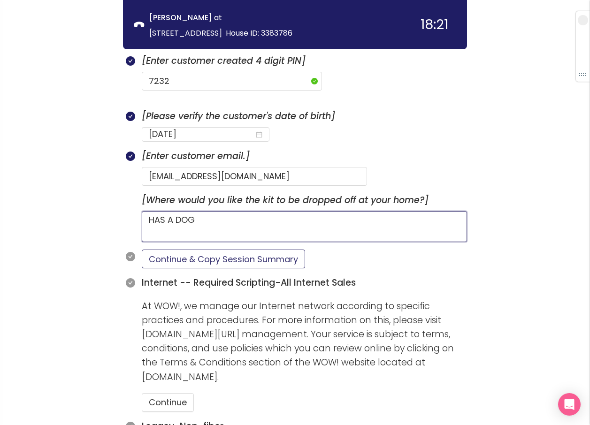
type textarea "HAS A DOG"
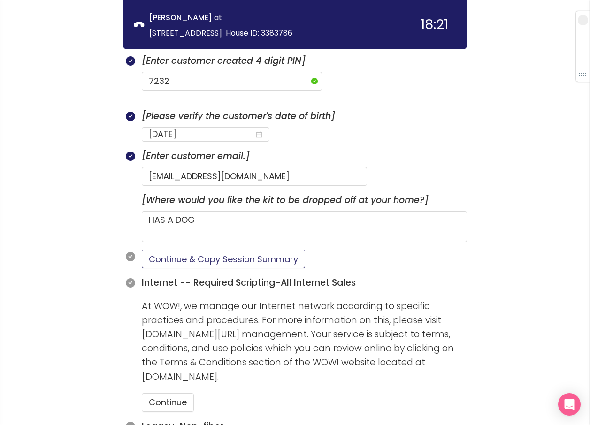
drag, startPoint x: 178, startPoint y: 237, endPoint x: 240, endPoint y: 274, distance: 71.8
click at [179, 250] on button "Continue & Copy Session Summary" at bounding box center [223, 259] width 163 height 19
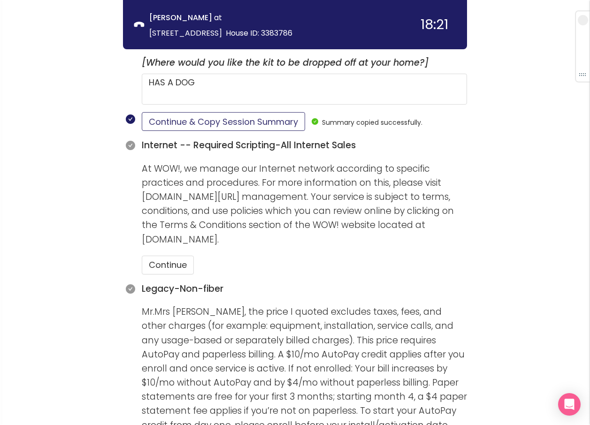
scroll to position [751, 0]
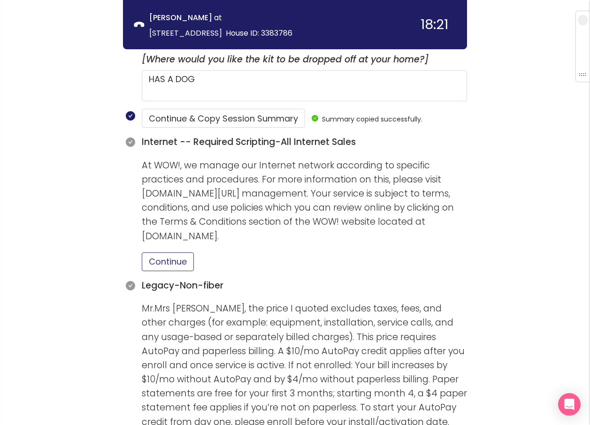
click at [183, 252] on button "Continue" at bounding box center [168, 261] width 52 height 19
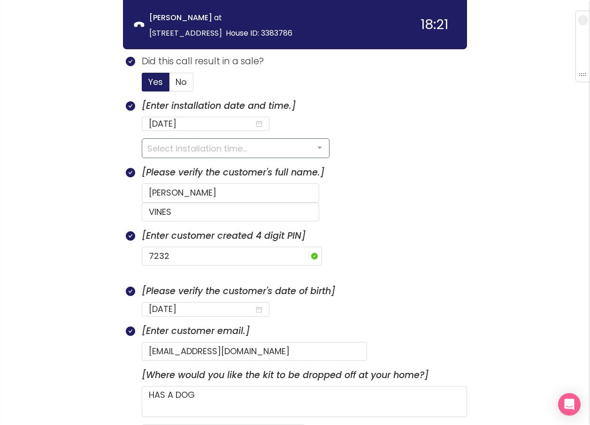
scroll to position [423, 0]
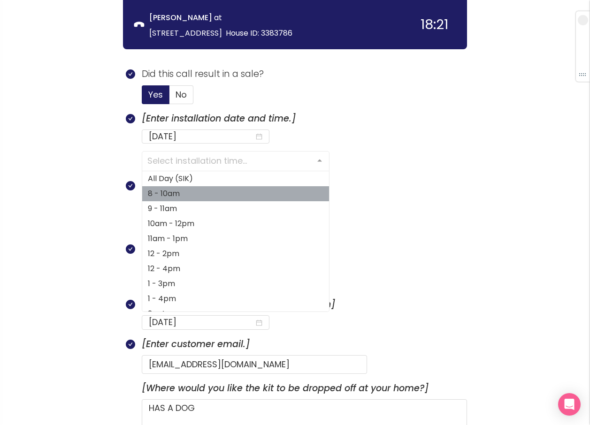
click at [175, 198] on span "8 - 10am" at bounding box center [164, 193] width 32 height 11
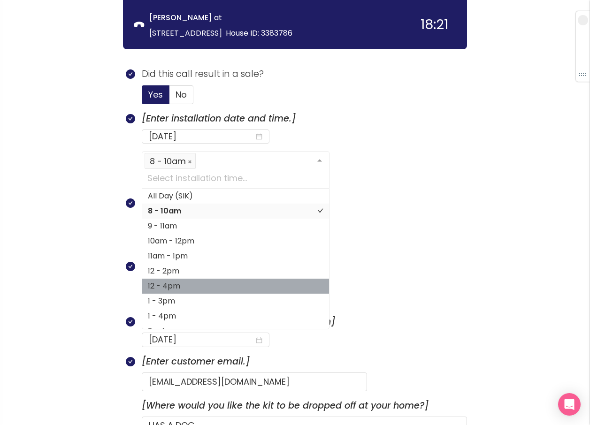
click at [466, 259] on section "[Enter customer created 4 digit PIN] 7232" at bounding box center [304, 286] width 325 height 55
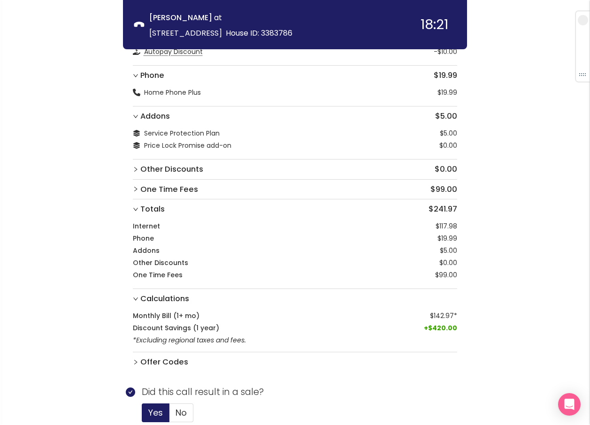
scroll to position [0, 0]
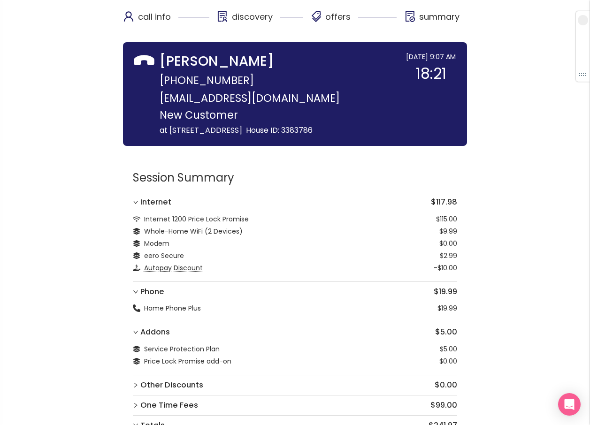
drag, startPoint x: 535, startPoint y: 265, endPoint x: 530, endPoint y: 266, distance: 4.8
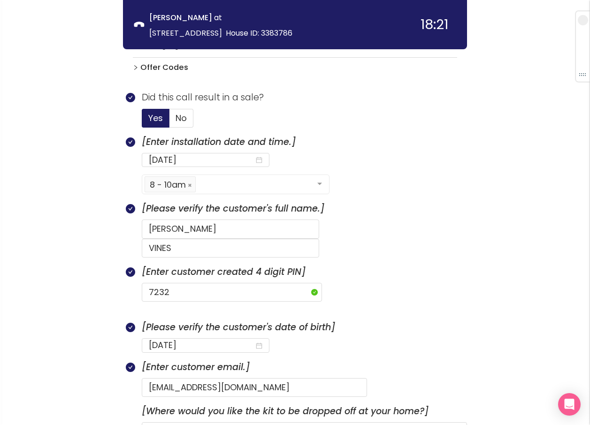
scroll to position [422, 0]
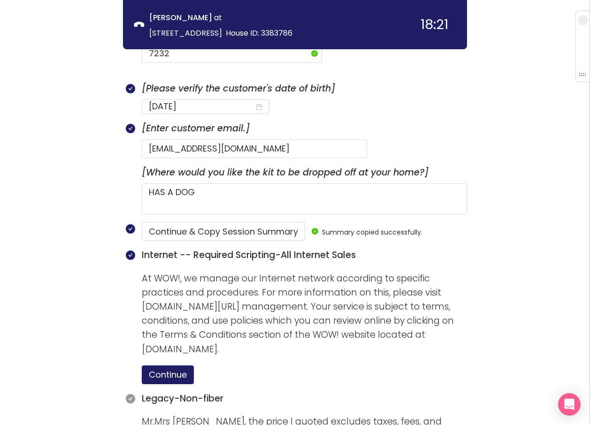
scroll to position [628, 0]
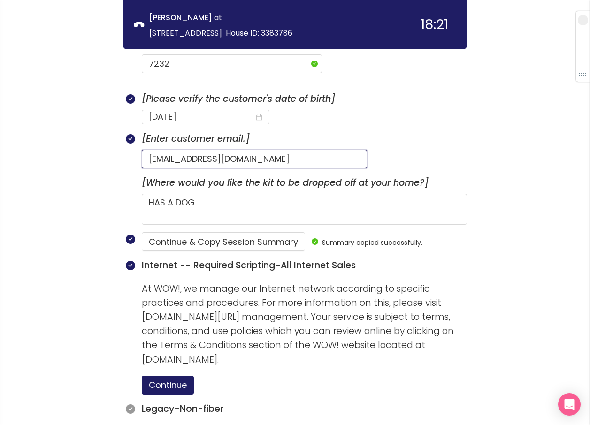
click at [192, 150] on input "[EMAIL_ADDRESS][DOMAIN_NAME]" at bounding box center [254, 159] width 225 height 19
click at [196, 150] on input "[EMAIL_ADDRESS][DOMAIN_NAME]" at bounding box center [254, 159] width 225 height 19
click at [323, 150] on input "[EMAIL_ADDRESS][DOMAIN_NAME]" at bounding box center [254, 159] width 225 height 19
drag, startPoint x: 313, startPoint y: 144, endPoint x: 140, endPoint y: 132, distance: 173.0
click at [140, 132] on div "[Enter customer email.] [EMAIL_ADDRESS][DOMAIN_NAME]" at bounding box center [295, 154] width 344 height 44
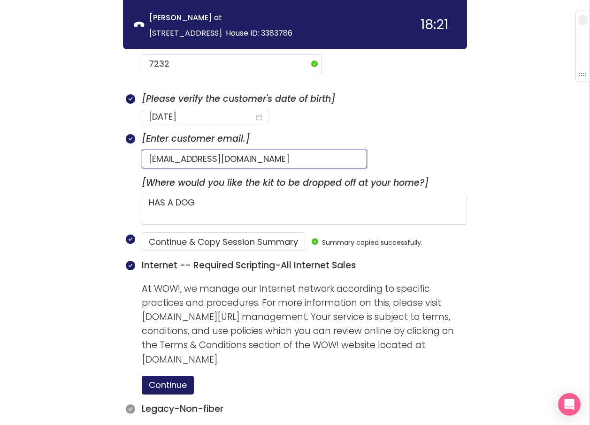
type input "[EMAIL_ADDRESS][DOMAIN_NAME]"
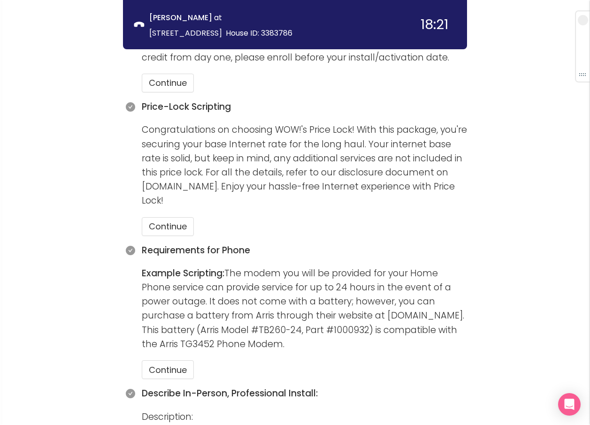
scroll to position [1144, 0]
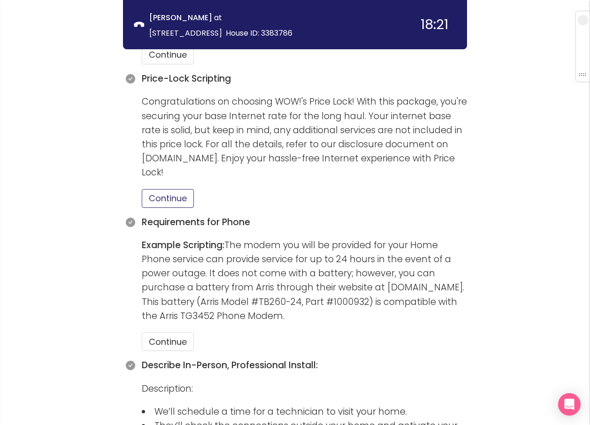
click at [166, 189] on button "Continue" at bounding box center [168, 198] width 52 height 19
click at [170, 332] on button "Continue" at bounding box center [168, 341] width 52 height 19
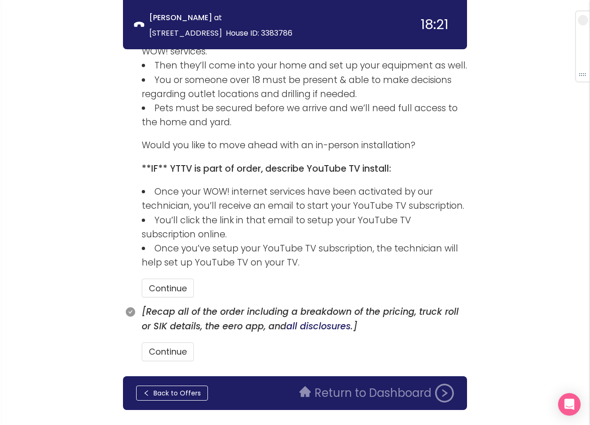
scroll to position [1536, 0]
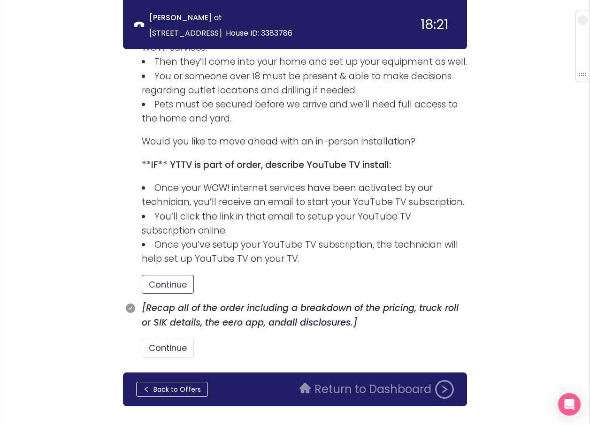
click at [173, 275] on button "Continue" at bounding box center [168, 284] width 52 height 19
click at [174, 339] on button "Continue" at bounding box center [168, 348] width 52 height 19
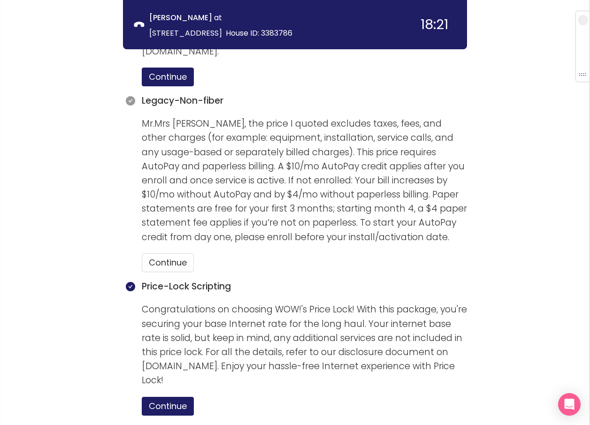
scroll to position [926, 0]
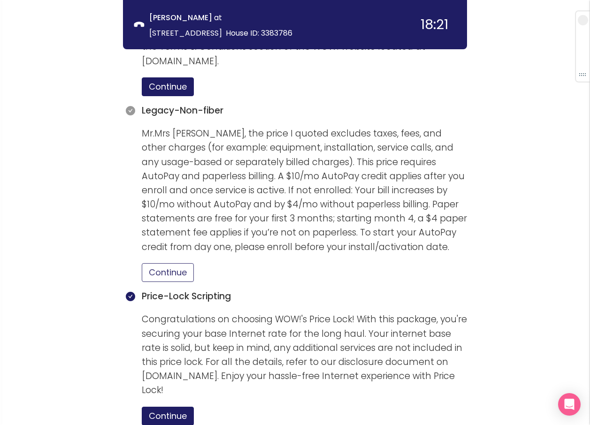
click at [182, 263] on button "Continue" at bounding box center [168, 272] width 52 height 19
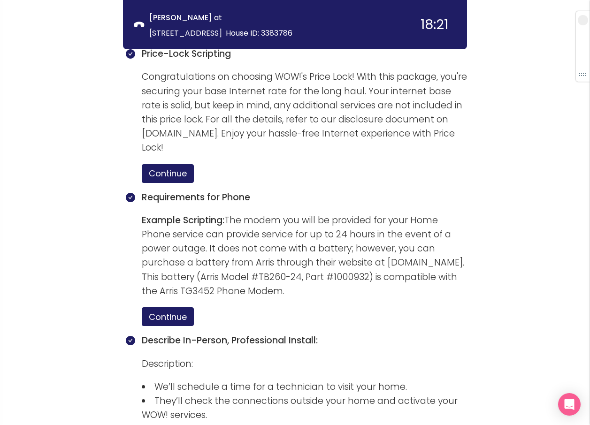
scroll to position [1207, 0]
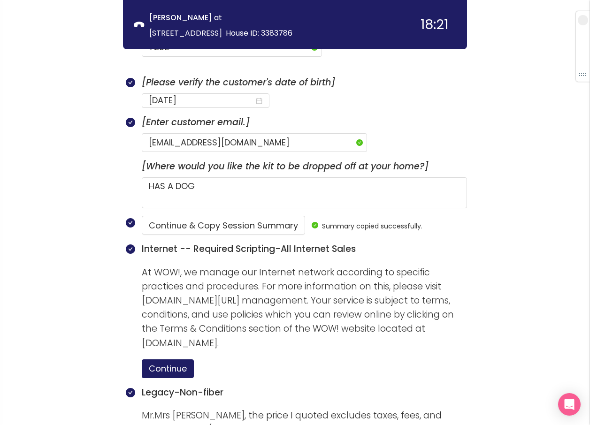
scroll to position [644, 0]
click at [236, 215] on button "Continue & Copy Session Summary" at bounding box center [223, 224] width 163 height 19
click at [556, 169] on div "call info discovery offers summary [PERSON_NAME] at [STREET_ADDRESS] House ID: …" at bounding box center [295, 353] width 590 height 1994
click at [240, 26] on section "[PERSON_NAME] at [STREET_ADDRESS][GEOGRAPHIC_DATA] ID: 3383786" at bounding box center [253, 24] width 218 height 30
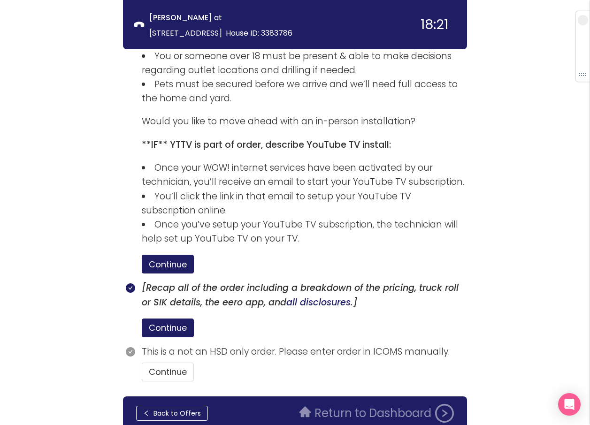
scroll to position [1580, 0]
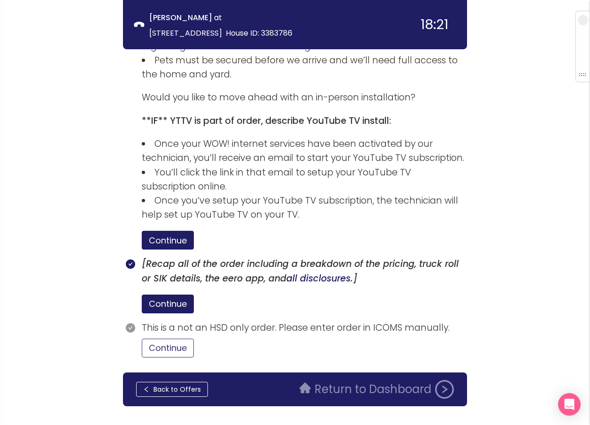
click at [167, 339] on button "Continue" at bounding box center [168, 348] width 52 height 19
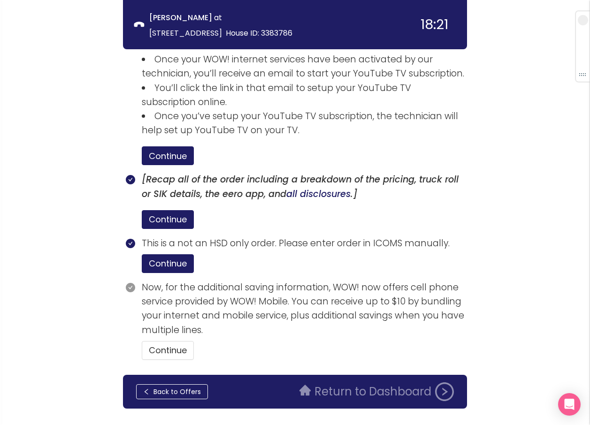
scroll to position [1667, 0]
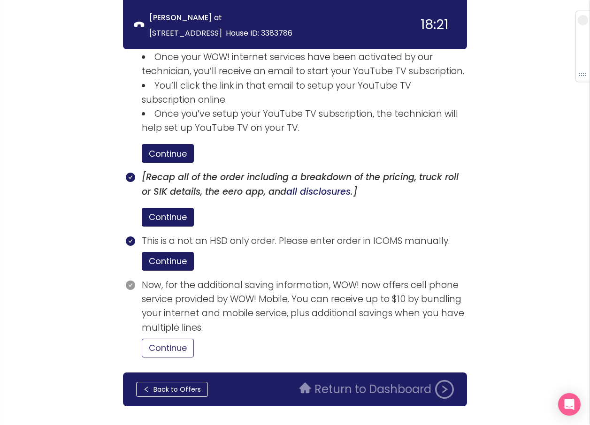
drag, startPoint x: 172, startPoint y: 330, endPoint x: 180, endPoint y: 329, distance: 8.1
click at [172, 339] on button "Continue" at bounding box center [168, 348] width 52 height 19
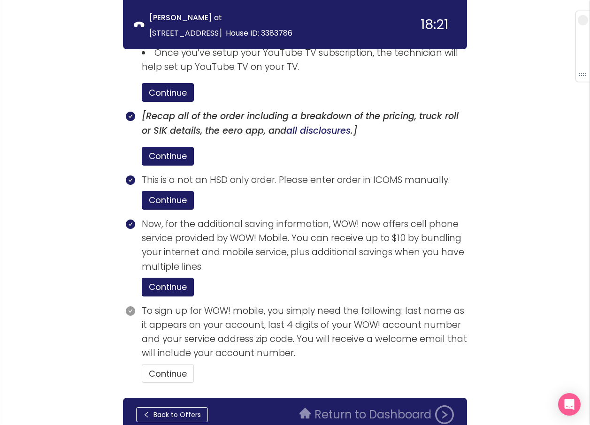
scroll to position [1753, 0]
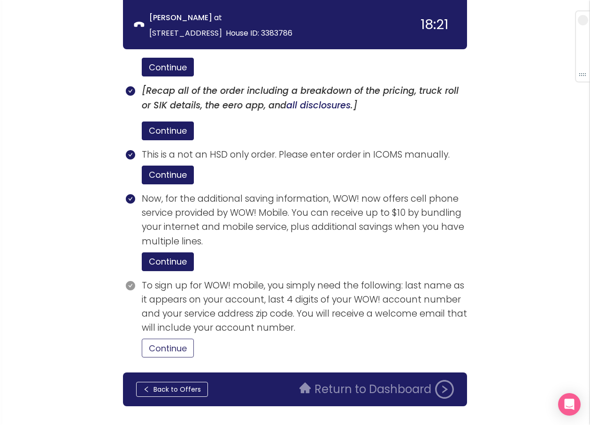
click at [180, 339] on button "Continue" at bounding box center [168, 348] width 52 height 19
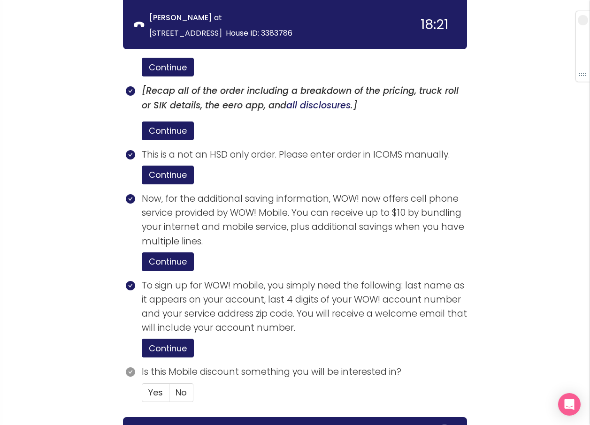
scroll to position [1797, 0]
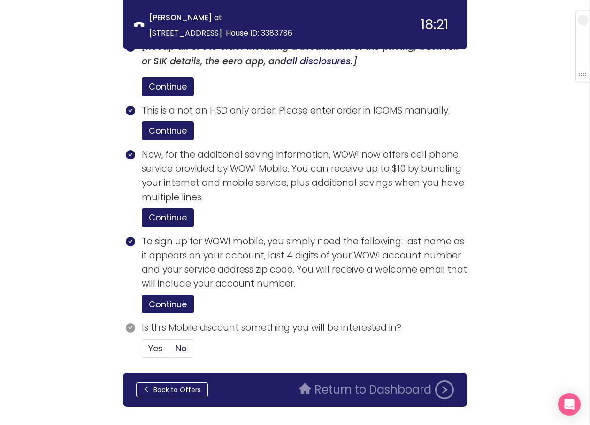
click at [180, 339] on label "No" at bounding box center [181, 348] width 24 height 19
click at [169, 351] on input "No" at bounding box center [169, 351] width 0 height 0
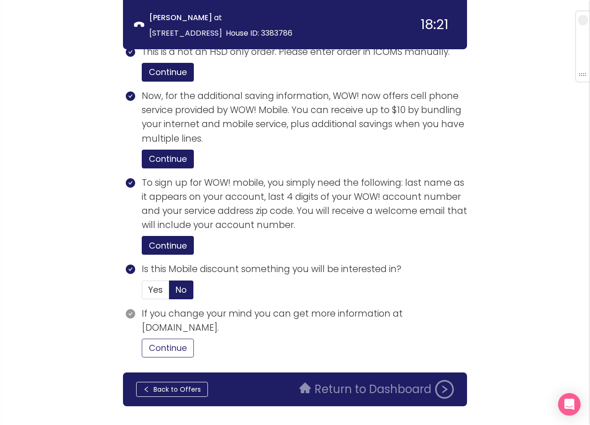
click at [183, 339] on button "Continue" at bounding box center [168, 348] width 52 height 19
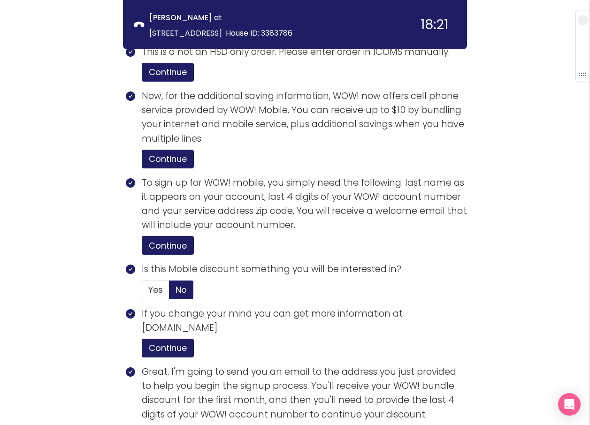
scroll to position [2034, 0]
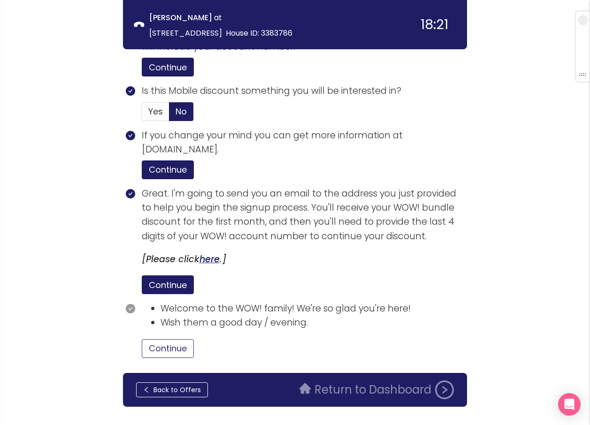
click at [170, 339] on button "Continue" at bounding box center [168, 348] width 52 height 19
click at [358, 380] on button "Return to Dashboard" at bounding box center [377, 389] width 166 height 19
